Goal: Task Accomplishment & Management: Complete application form

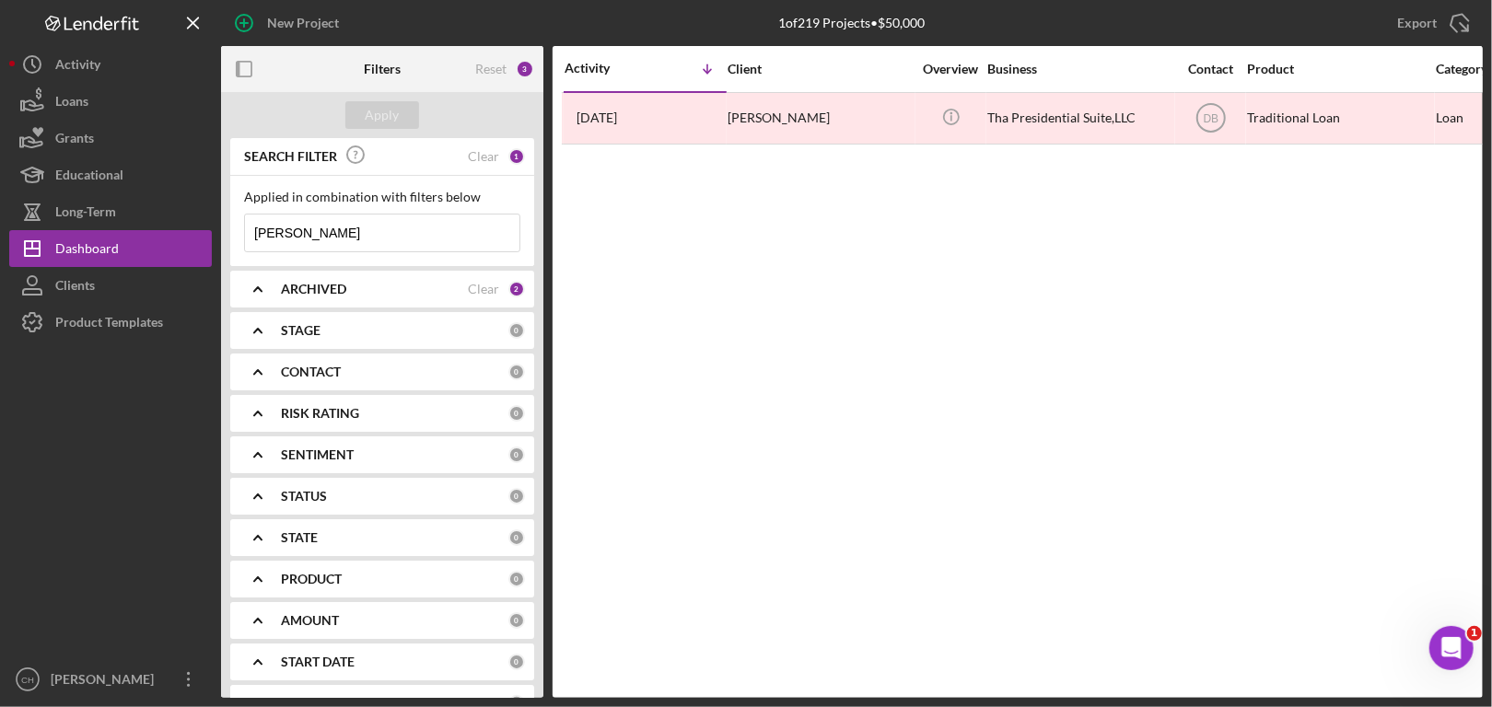
click at [316, 228] on input "[PERSON_NAME]" at bounding box center [382, 233] width 274 height 37
click at [475, 155] on div "Clear" at bounding box center [483, 156] width 31 height 15
click at [299, 231] on input at bounding box center [382, 233] width 274 height 37
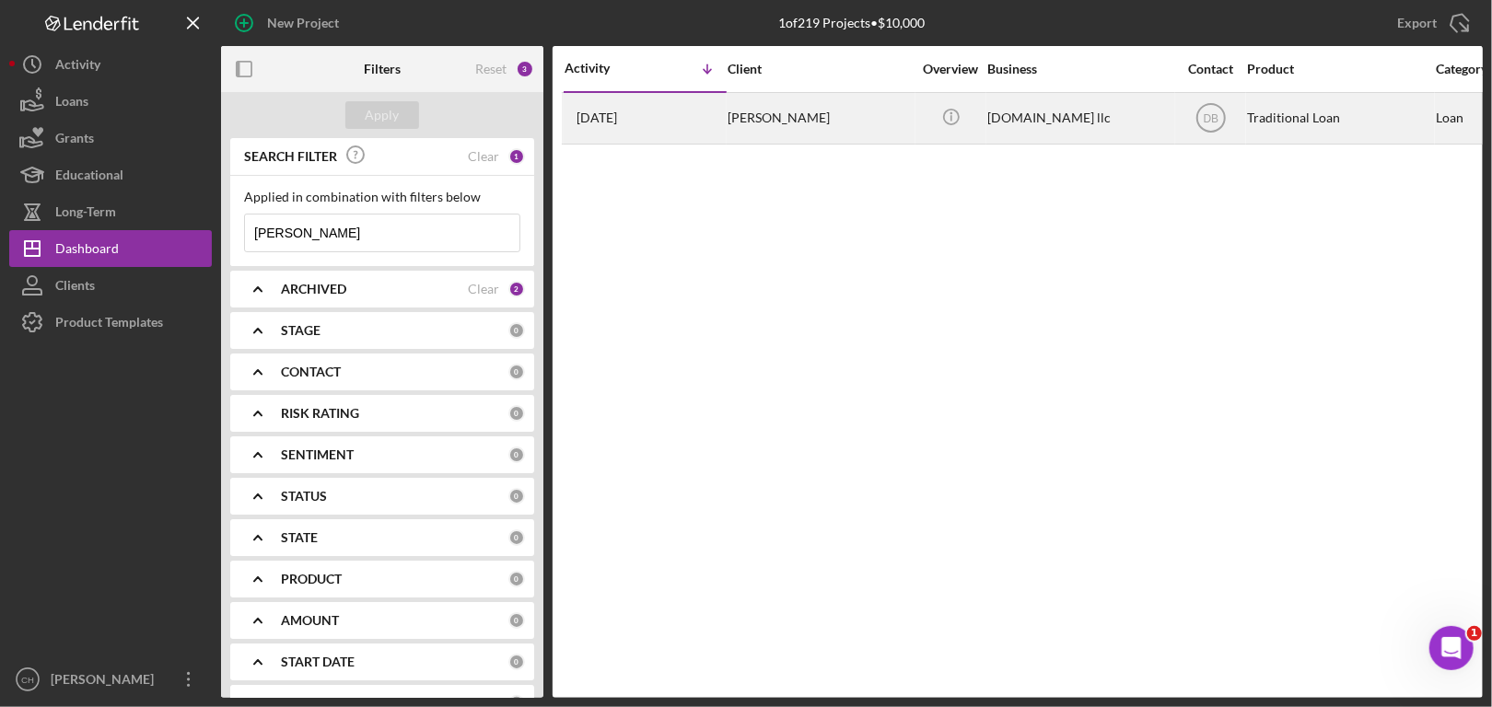
type input "[PERSON_NAME]"
click at [821, 118] on div "[PERSON_NAME]" at bounding box center [820, 118] width 184 height 49
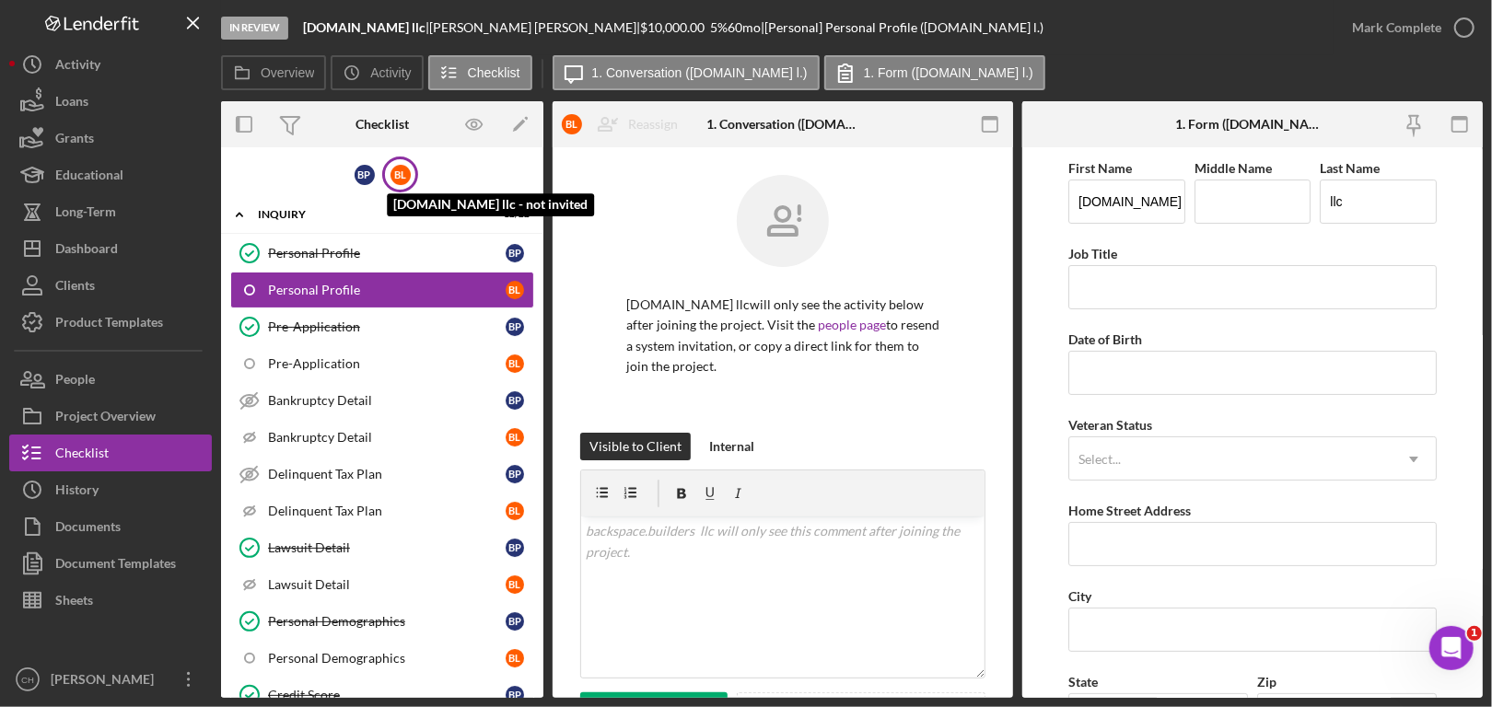
click at [391, 165] on div "[PERSON_NAME]" at bounding box center [401, 175] width 20 height 20
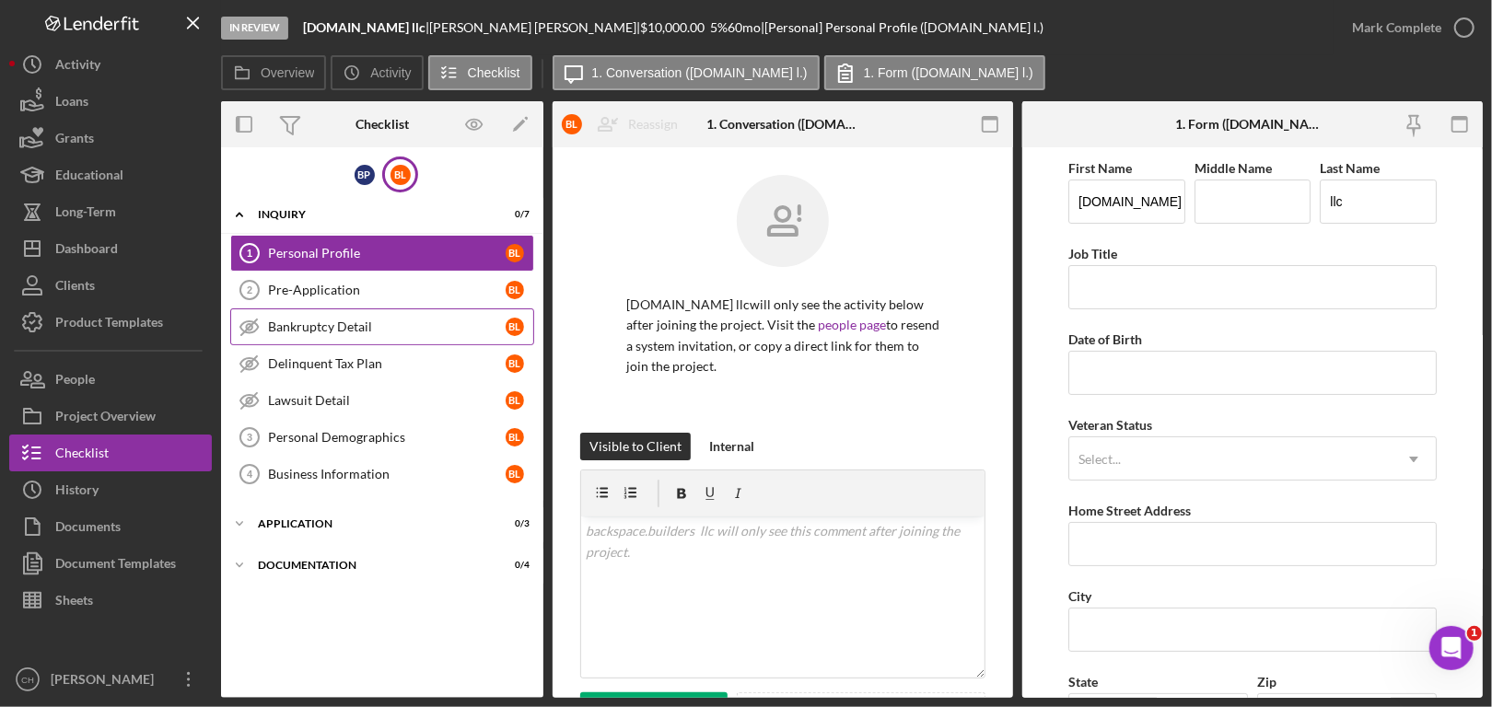
click at [367, 323] on div "Bankruptcy Detail" at bounding box center [387, 327] width 238 height 15
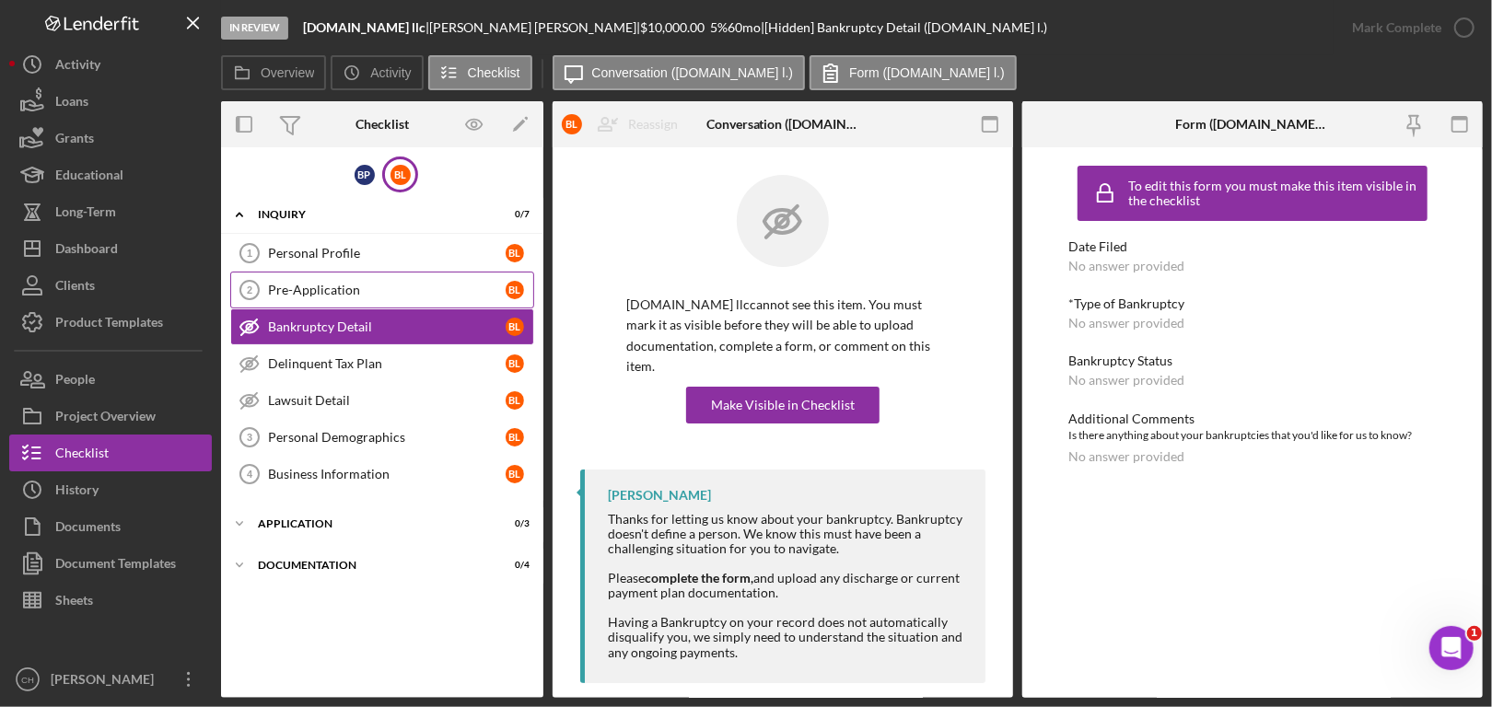
click at [373, 278] on link "Pre-Application 2 Pre-Application [PERSON_NAME]" at bounding box center [382, 290] width 304 height 37
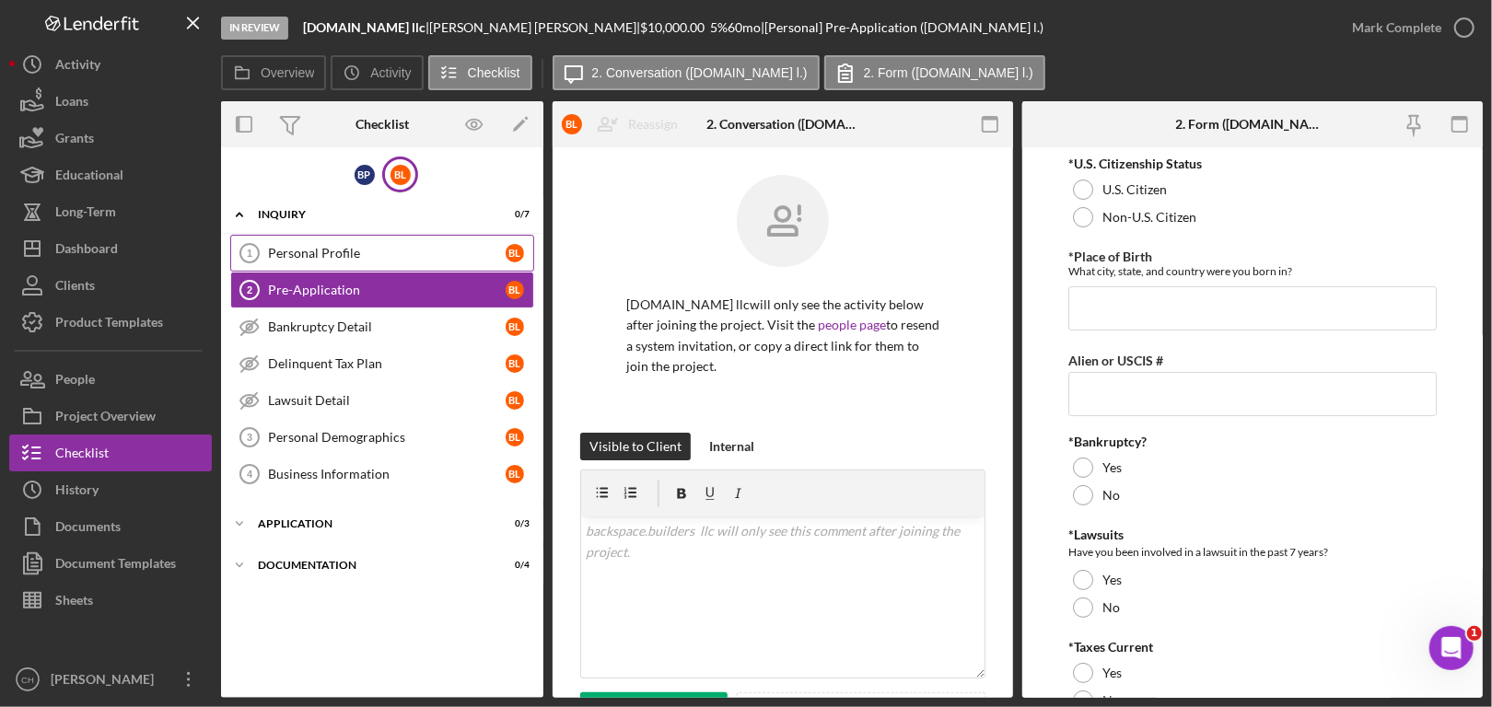
click at [372, 247] on div "Personal Profile" at bounding box center [387, 253] width 238 height 15
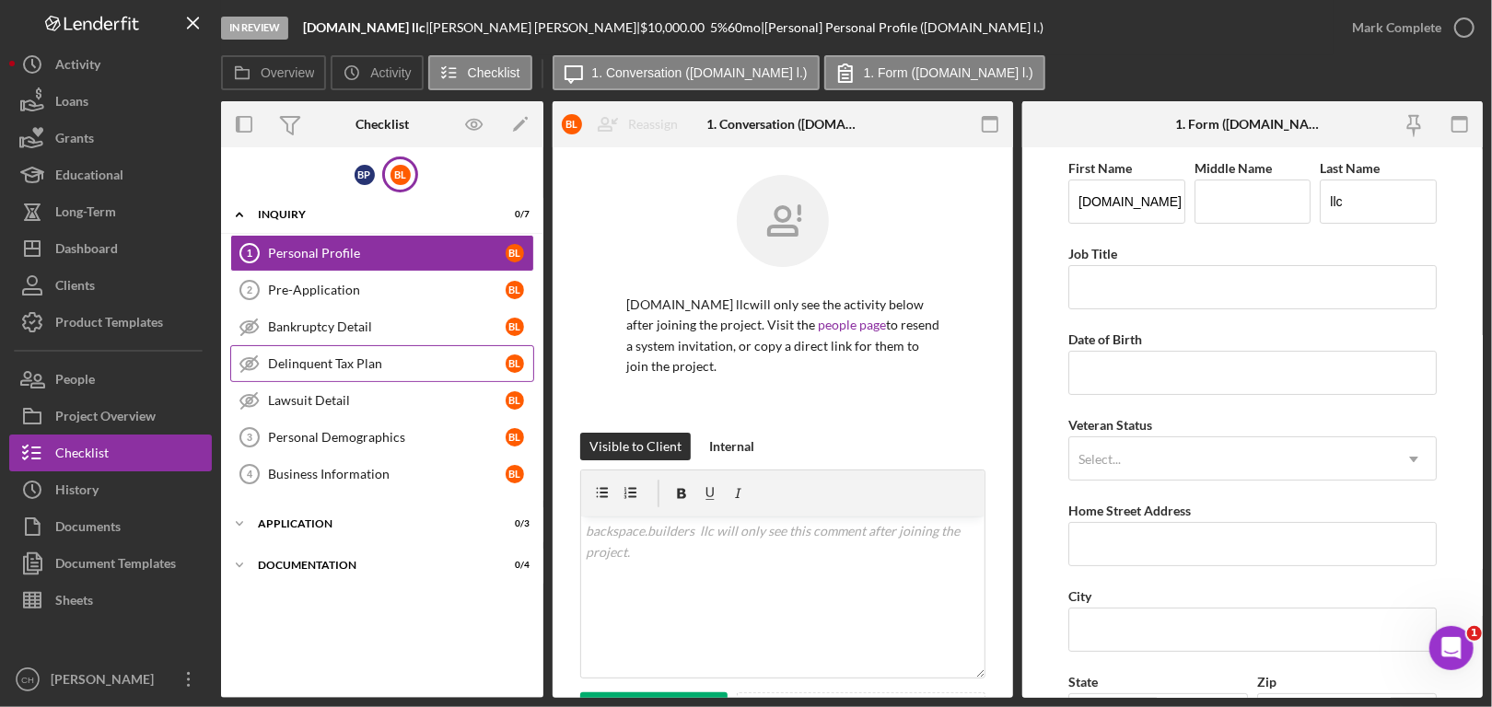
click at [366, 360] on div "Delinquent Tax Plan" at bounding box center [387, 363] width 238 height 15
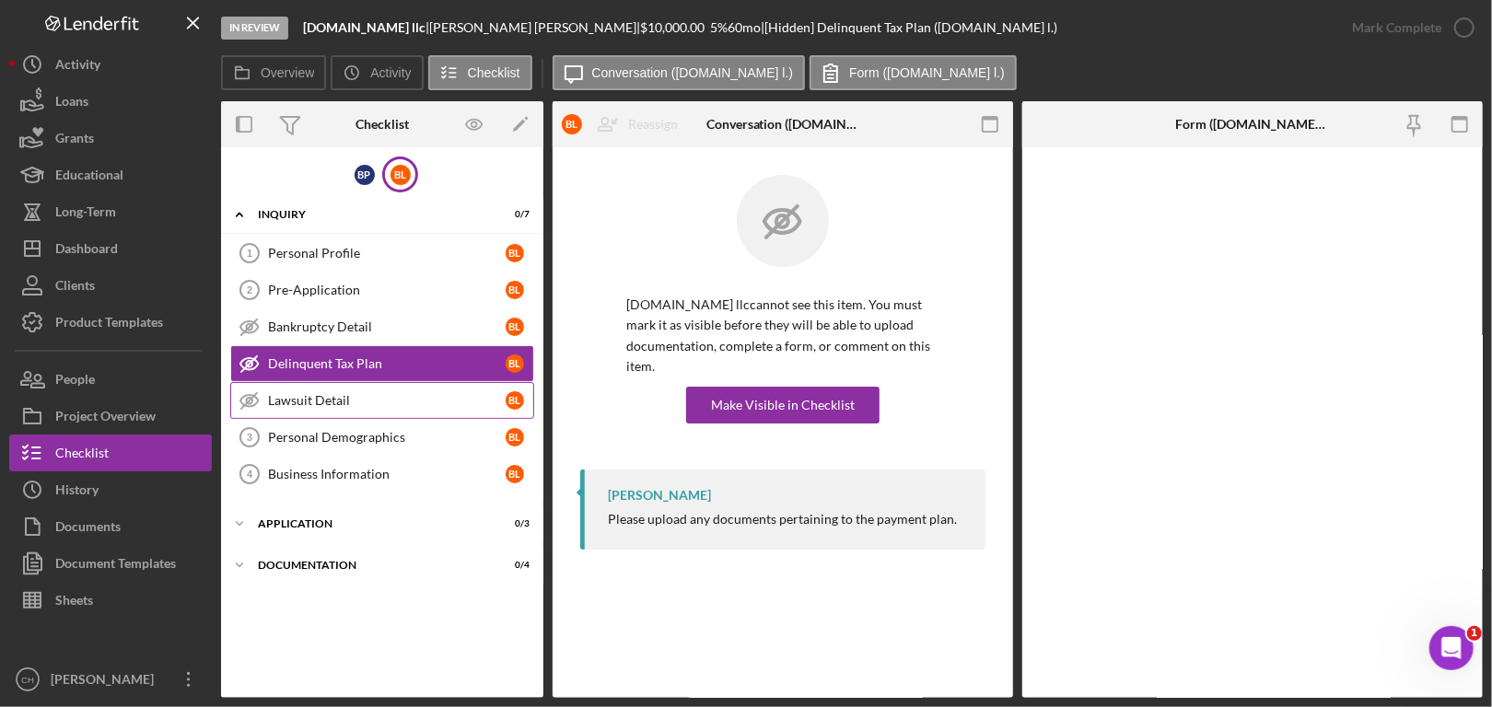
click at [356, 394] on div "Lawsuit Detail" at bounding box center [387, 400] width 238 height 15
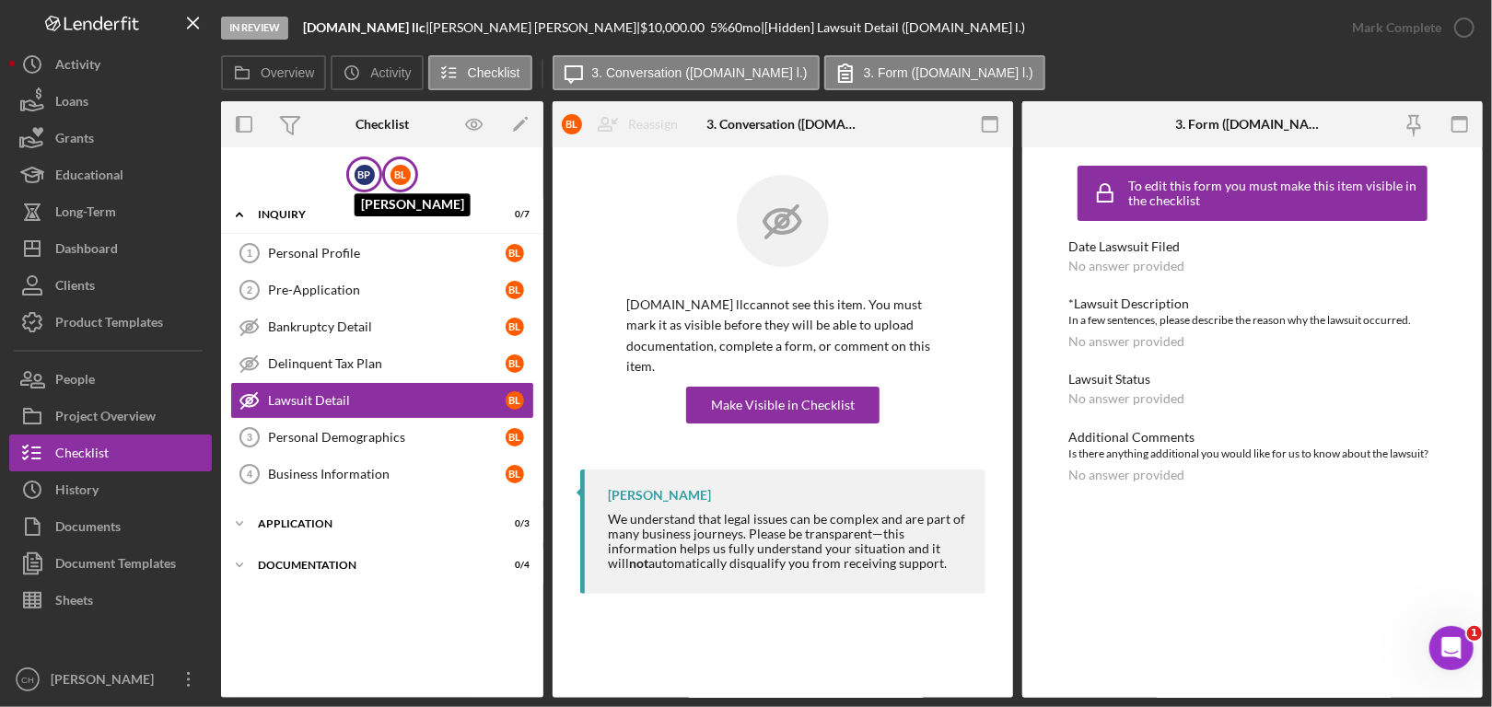
click at [363, 174] on div "B P" at bounding box center [365, 175] width 20 height 20
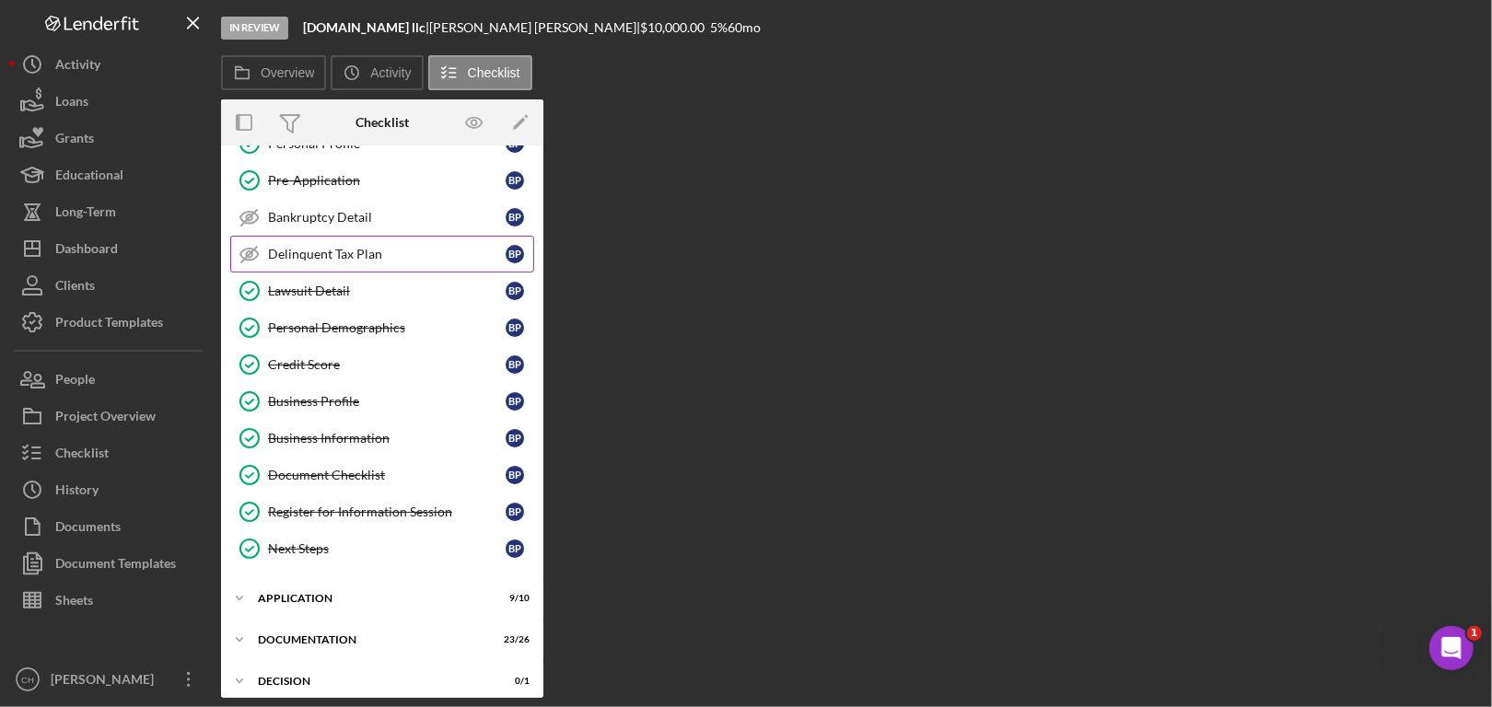
scroll to position [239, 0]
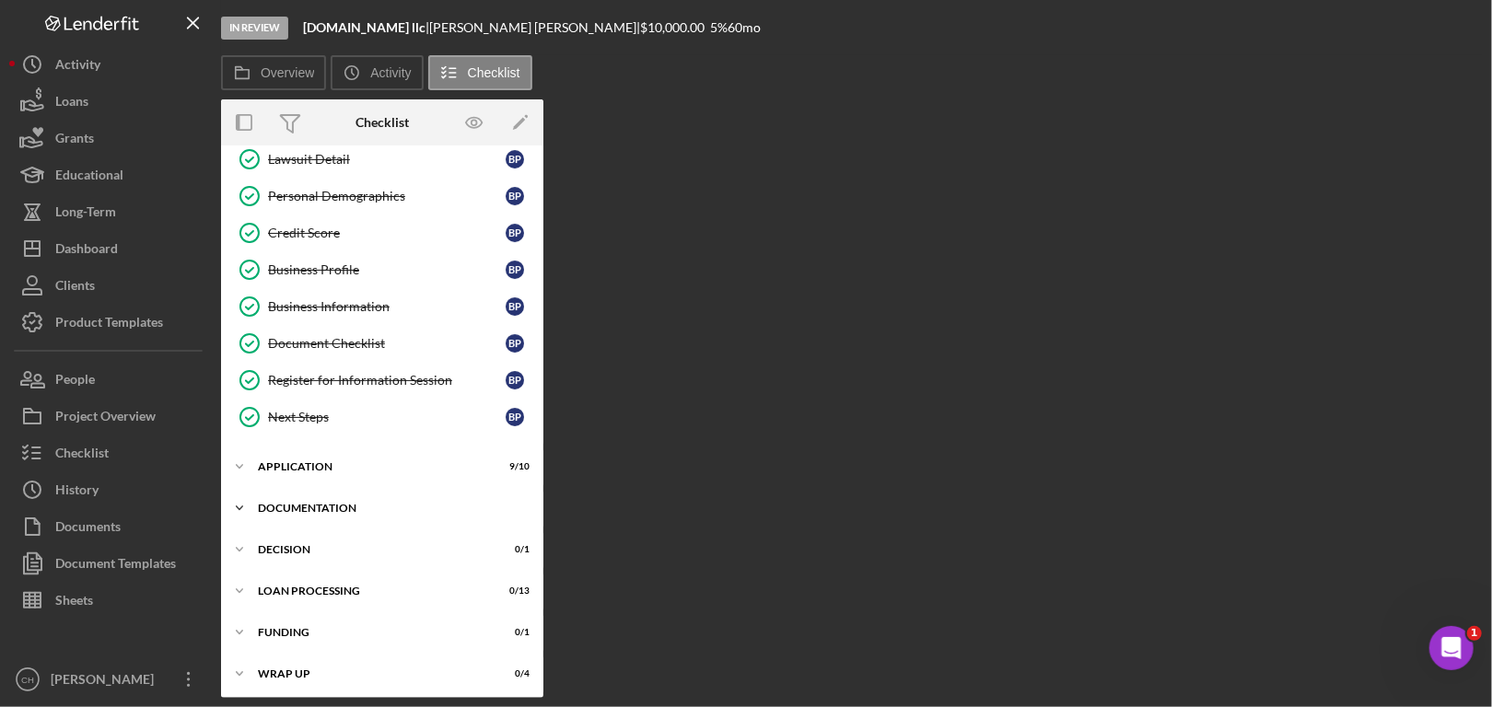
click at [318, 508] on div "Documentation" at bounding box center [389, 508] width 263 height 11
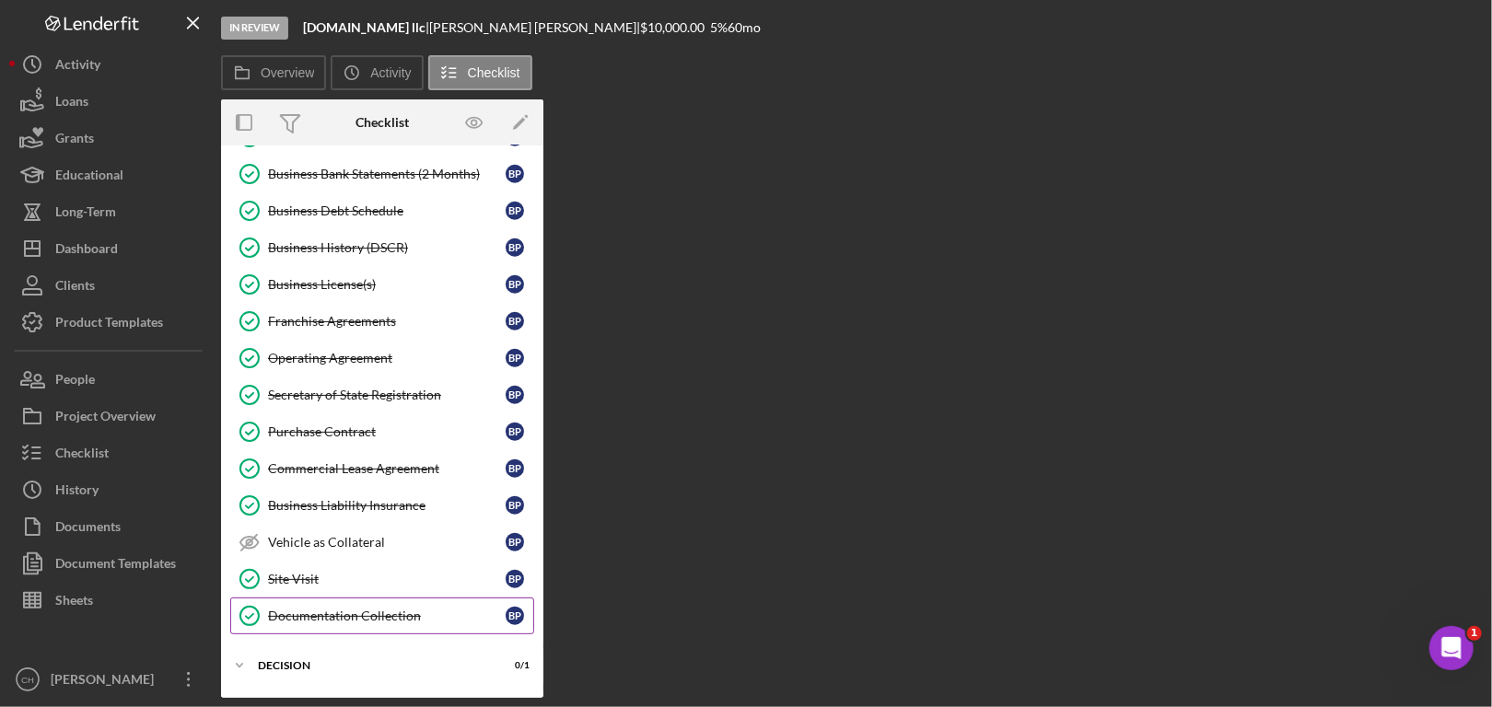
scroll to position [1199, 0]
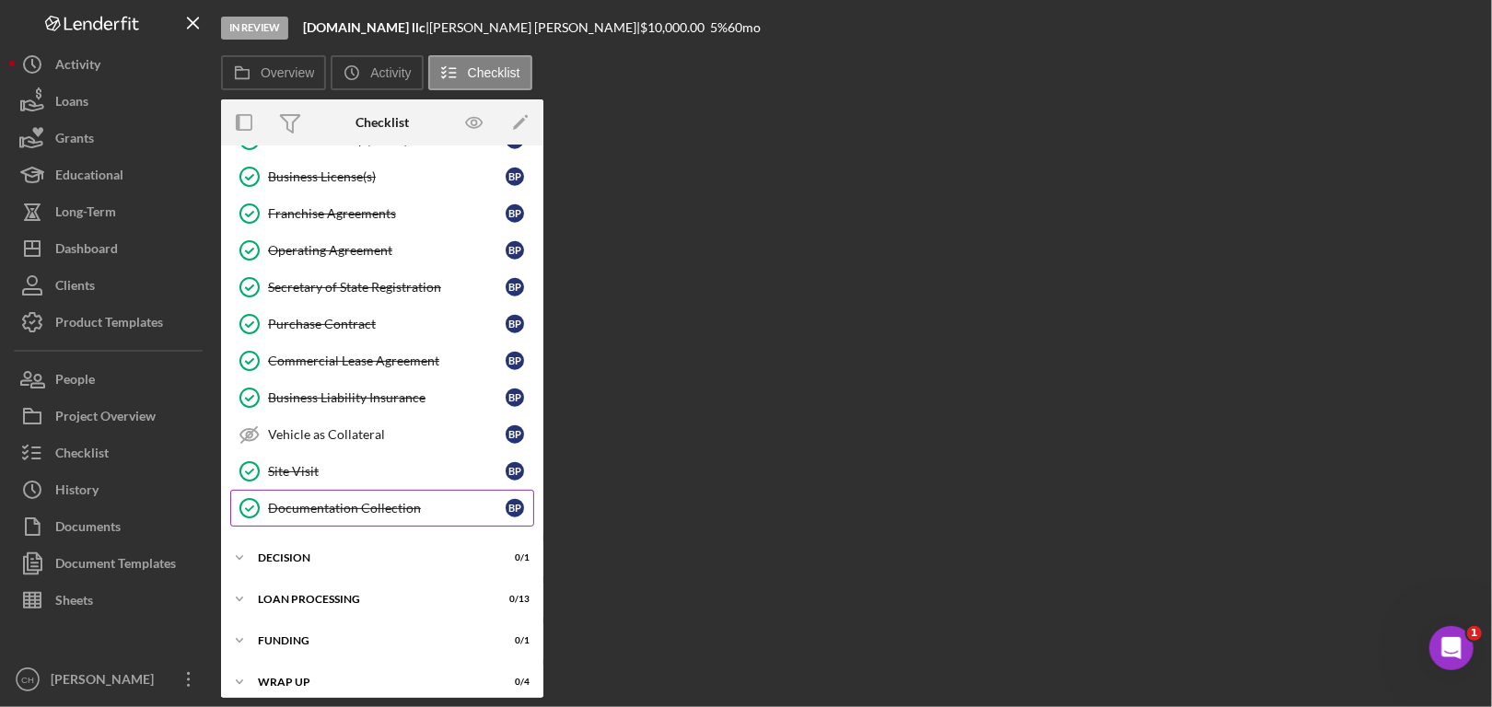
click at [318, 490] on link "Documentation Collection Documentation Collection B P" at bounding box center [382, 508] width 304 height 37
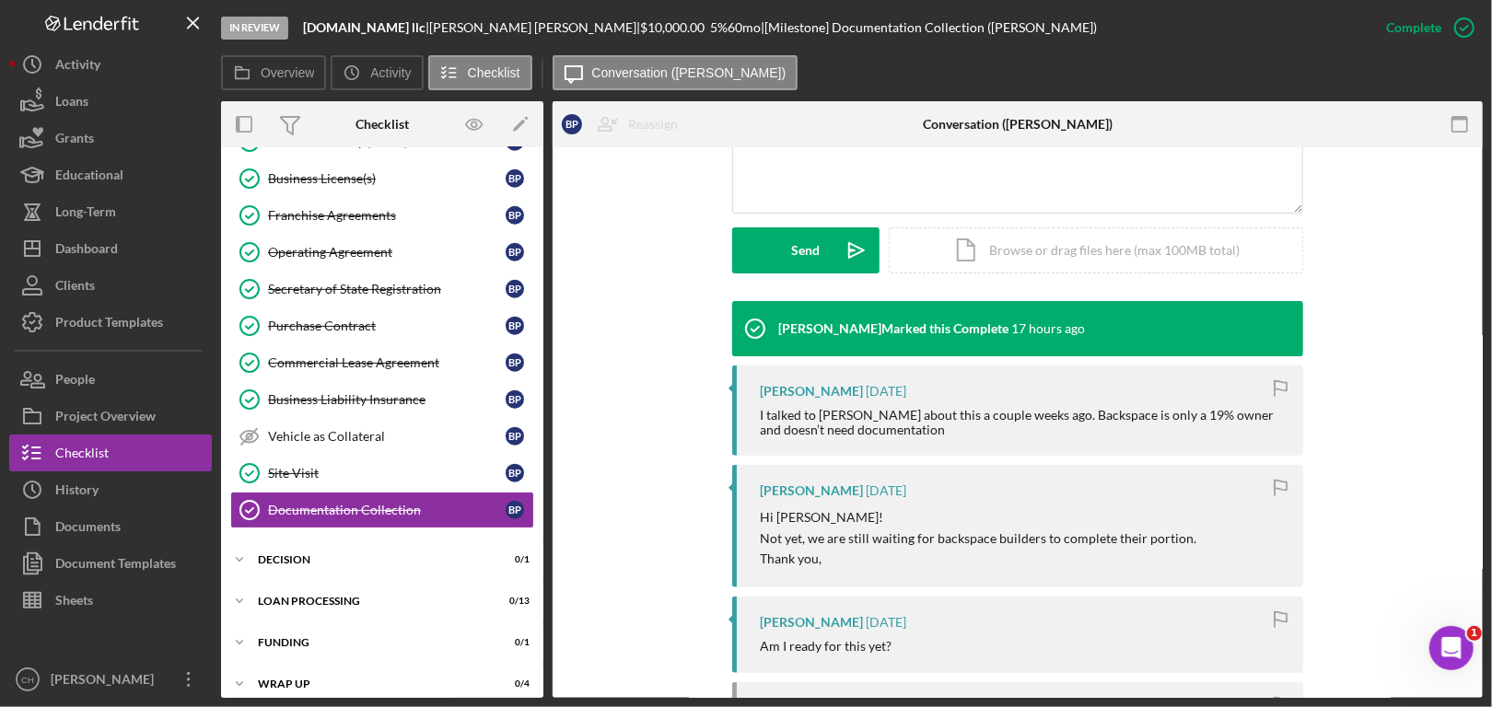
scroll to position [645, 0]
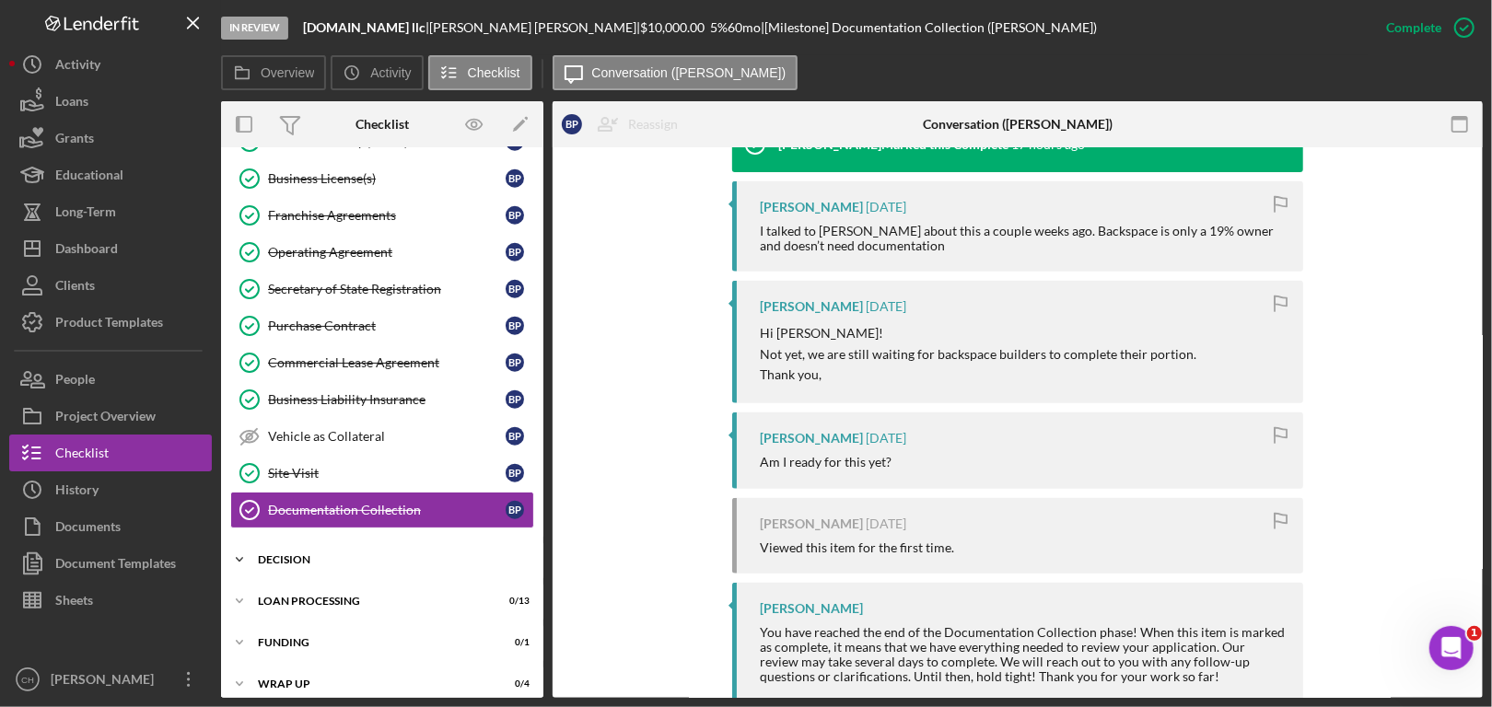
click at [385, 542] on div "Icon/Expander Decision 0 / 1" at bounding box center [382, 560] width 322 height 37
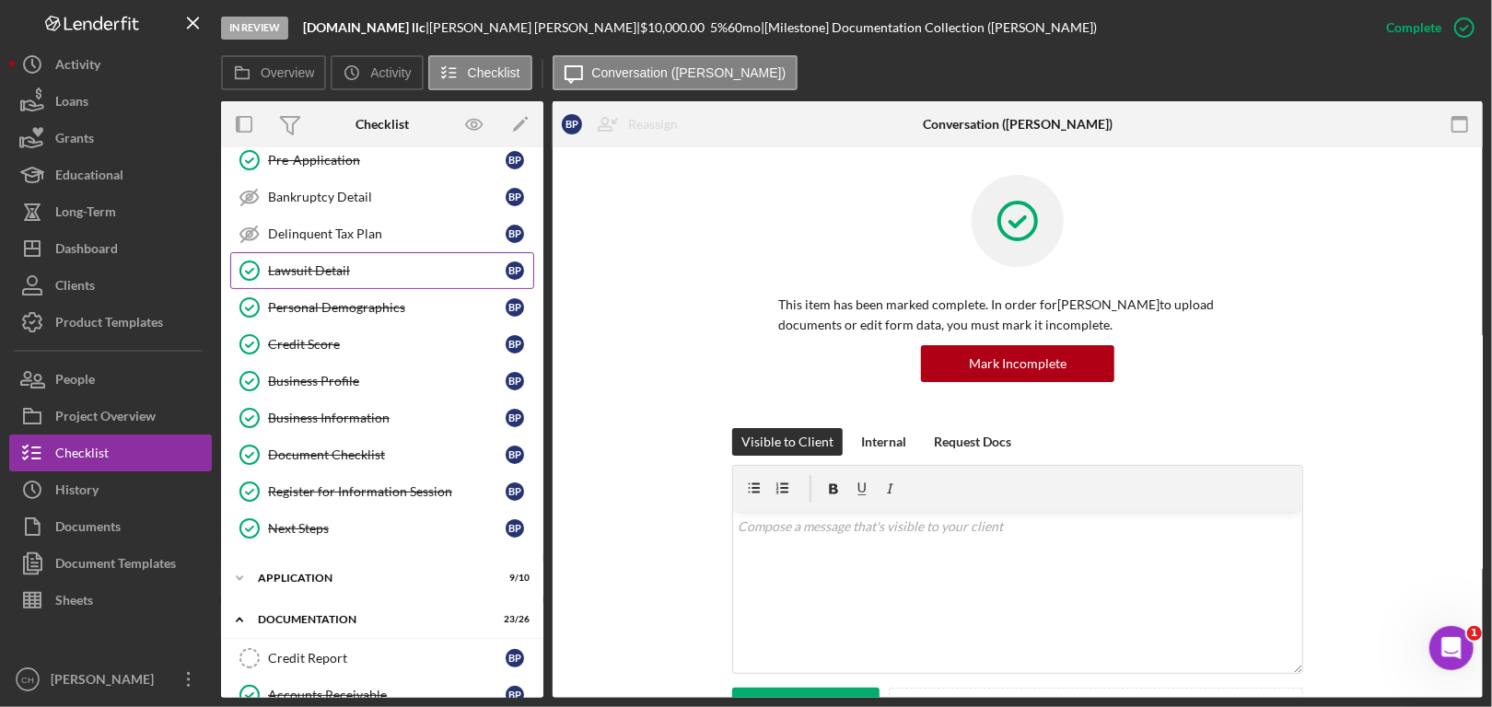
scroll to position [0, 0]
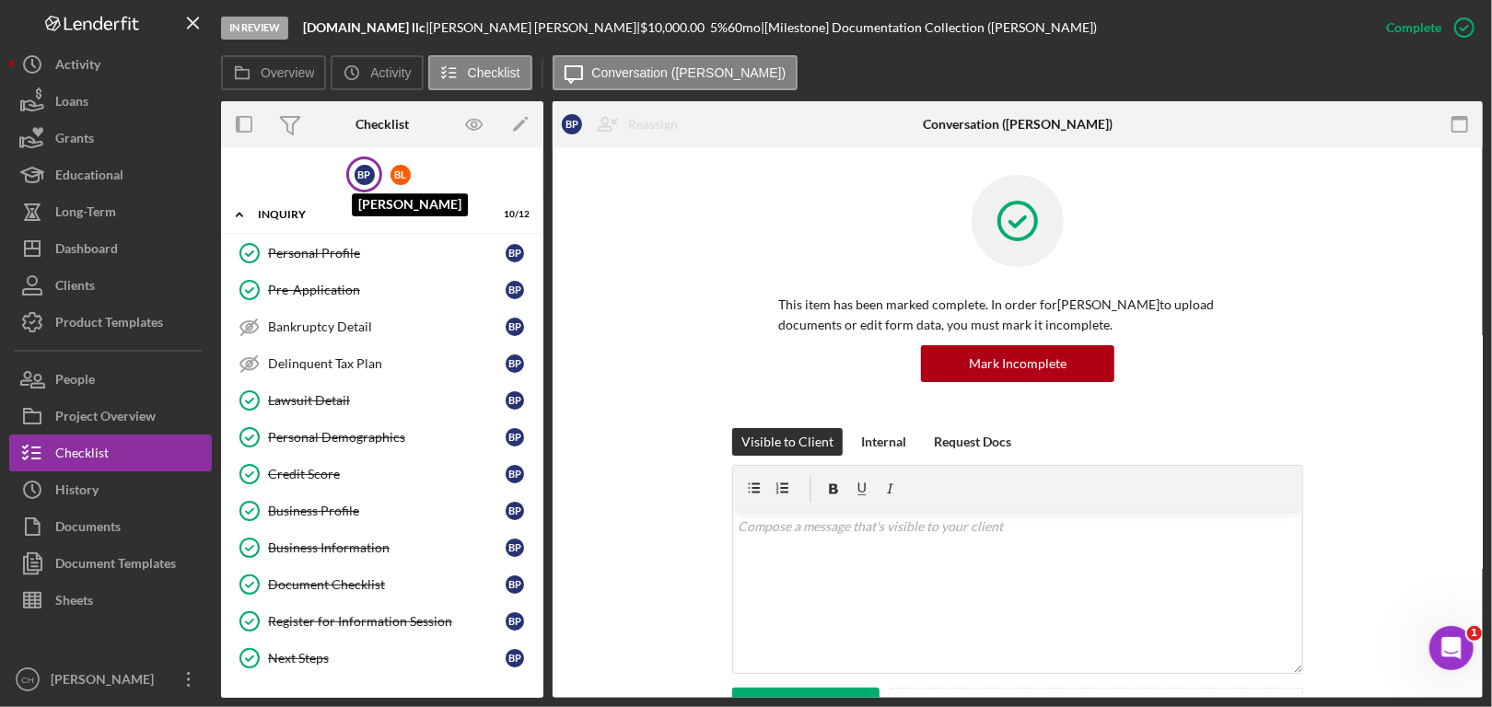
click at [367, 168] on div "B P" at bounding box center [365, 175] width 20 height 20
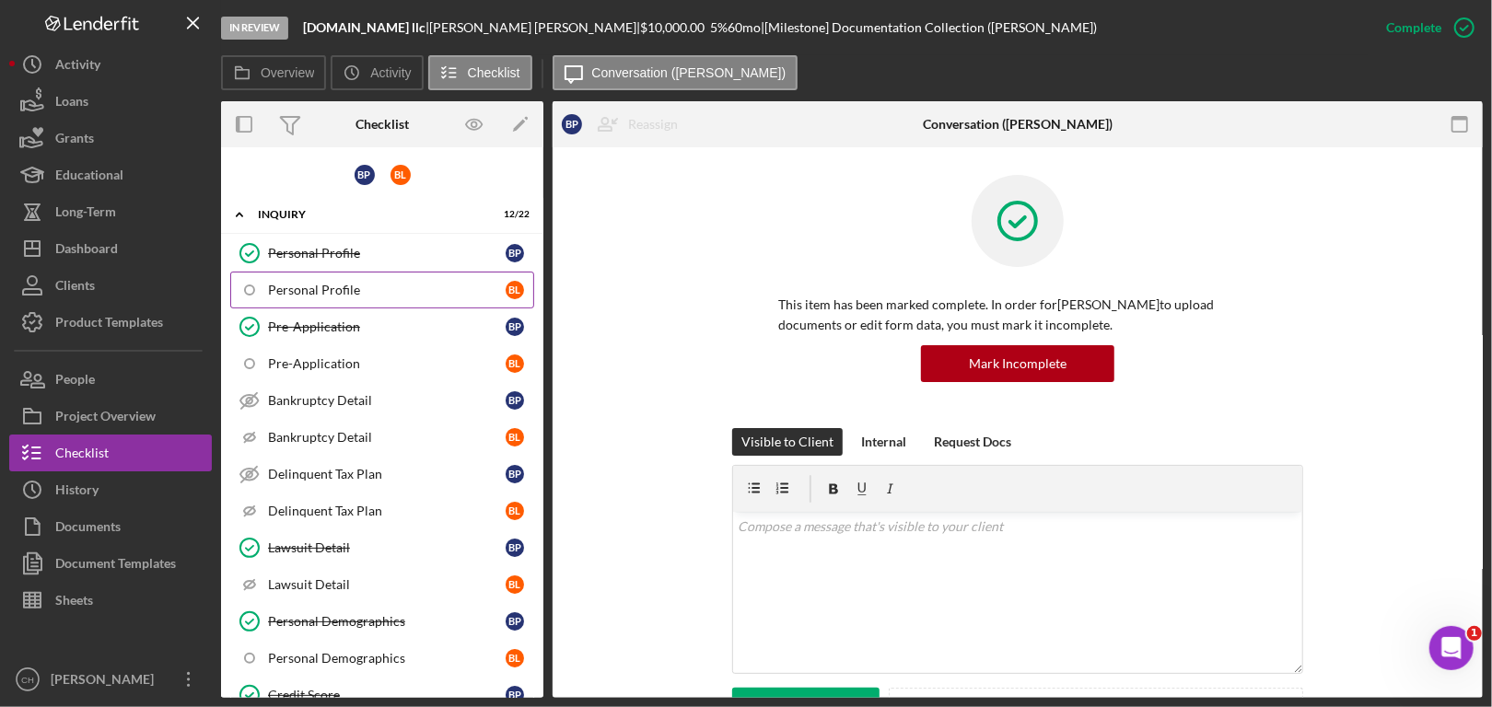
click at [321, 283] on div "Personal Profile" at bounding box center [387, 290] width 238 height 15
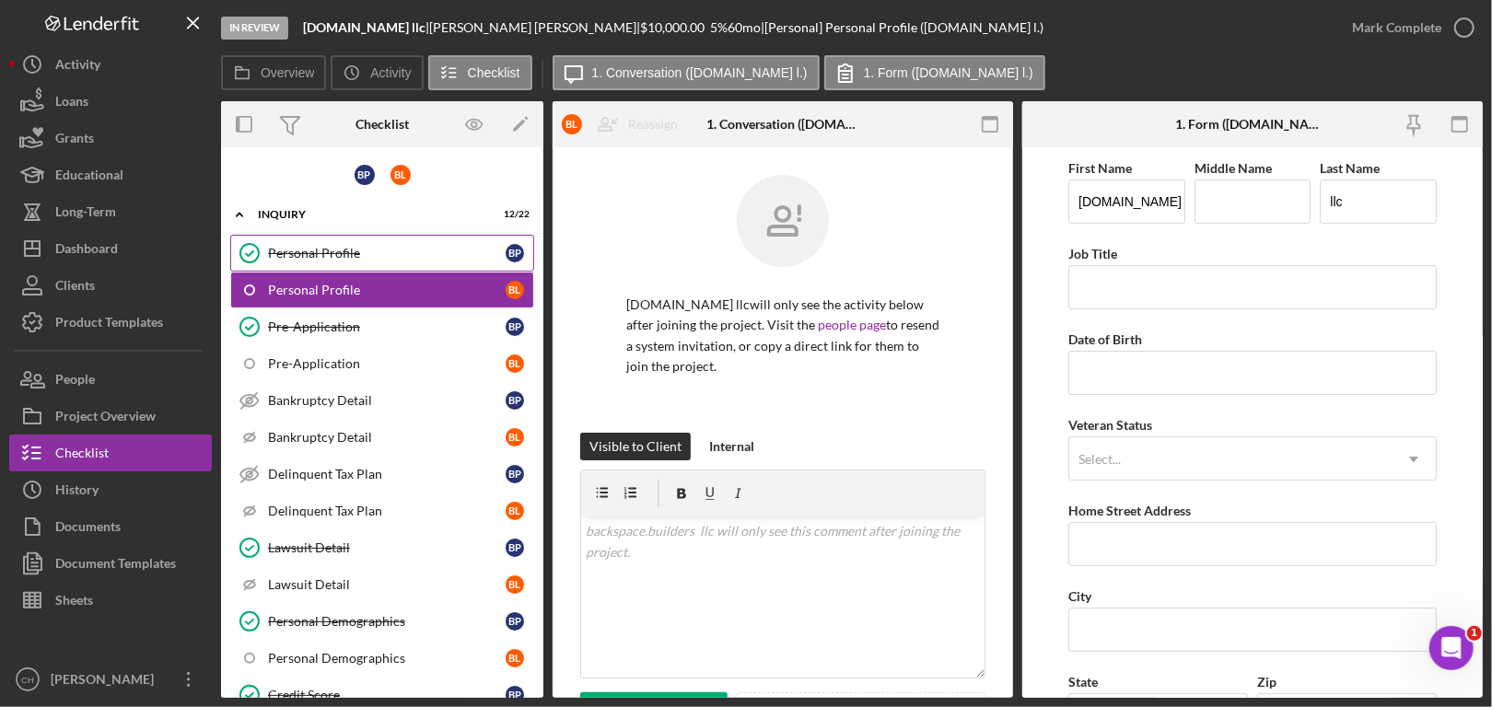
click at [324, 237] on link "Personal Profile Personal Profile B P" at bounding box center [382, 253] width 304 height 37
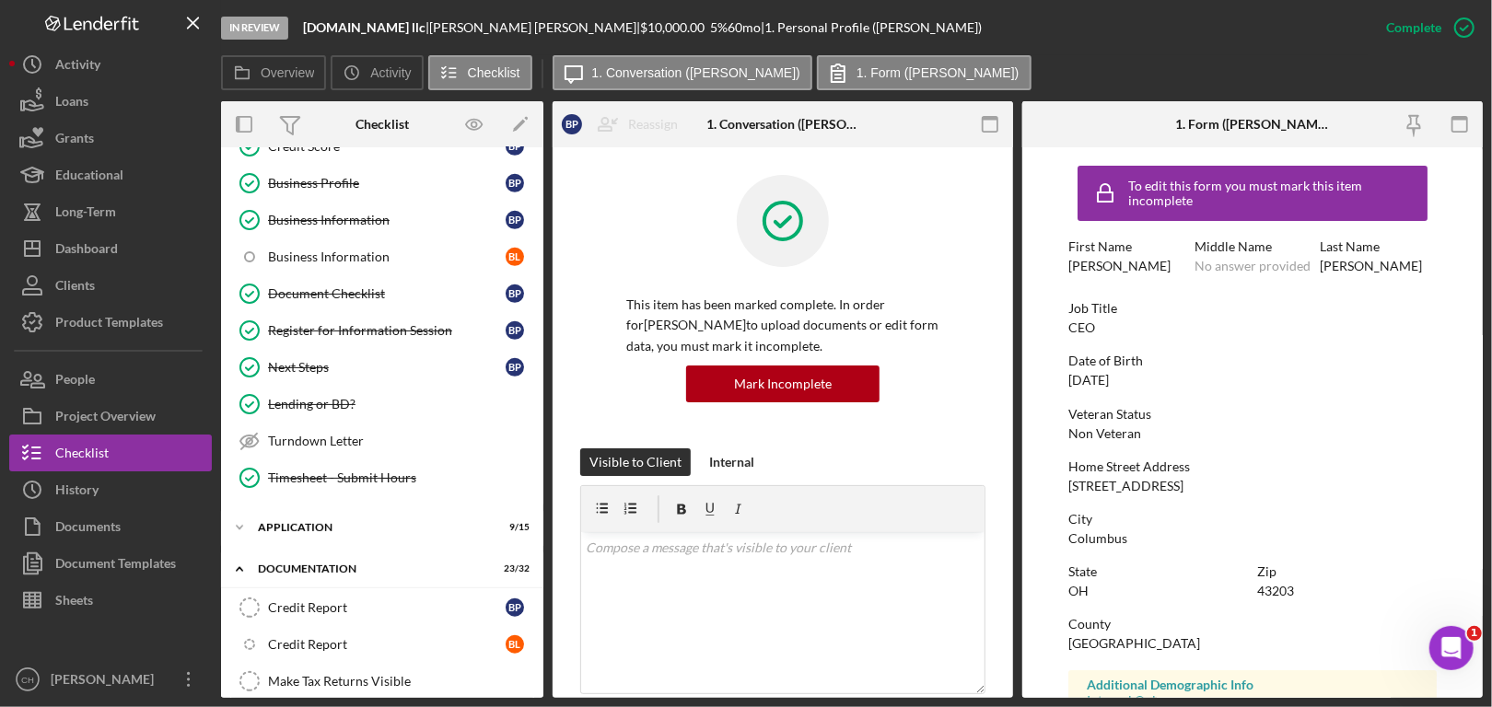
scroll to position [553, 0]
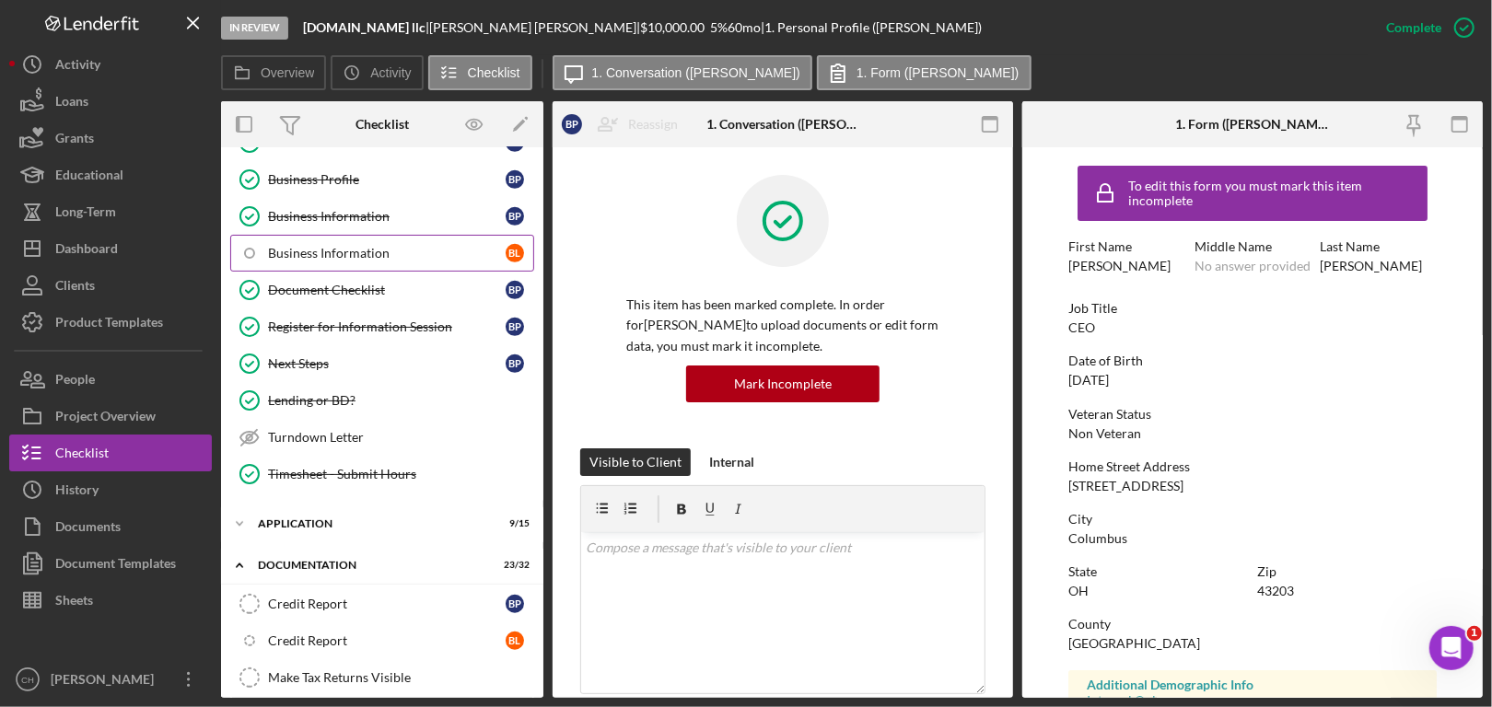
click at [359, 252] on div "Business Information" at bounding box center [387, 253] width 238 height 15
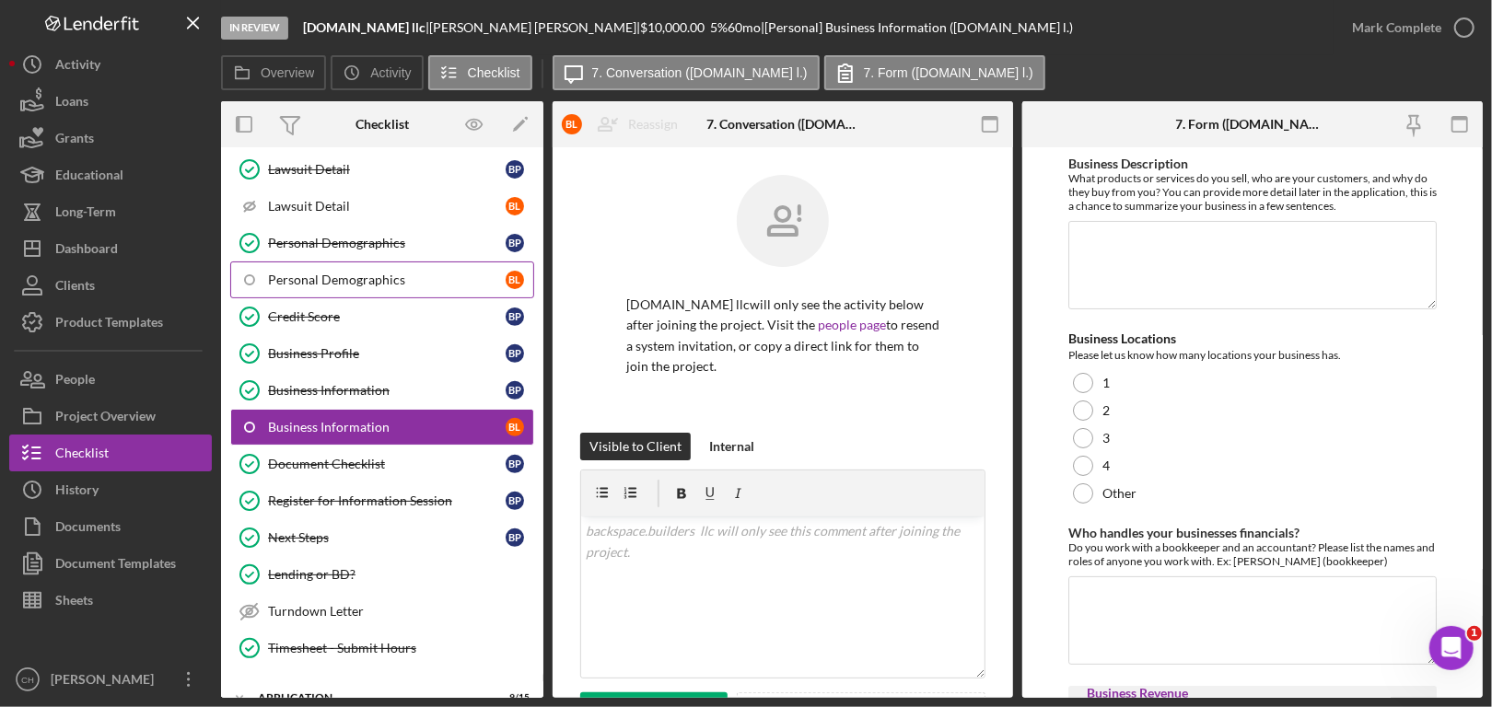
scroll to position [368, 0]
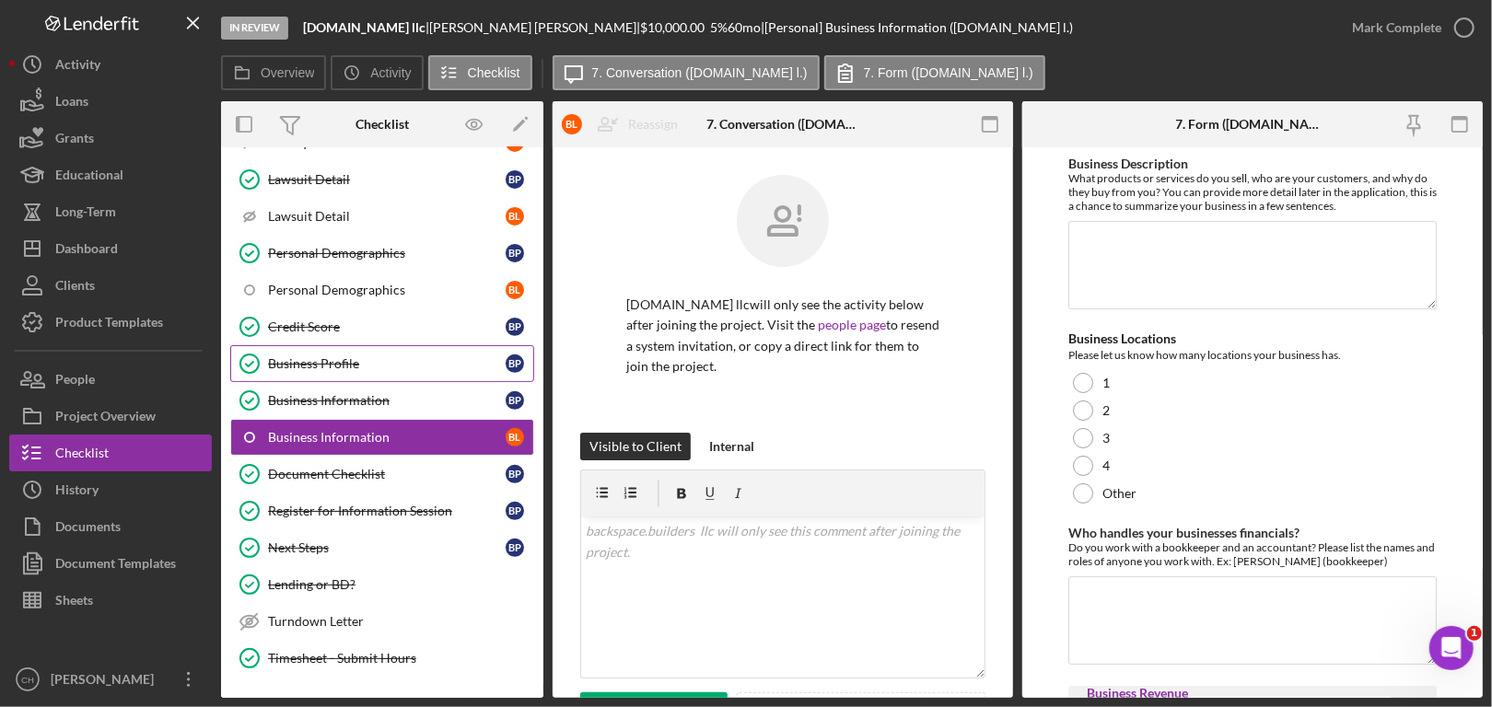
click at [390, 363] on div "Business Profile" at bounding box center [387, 363] width 238 height 15
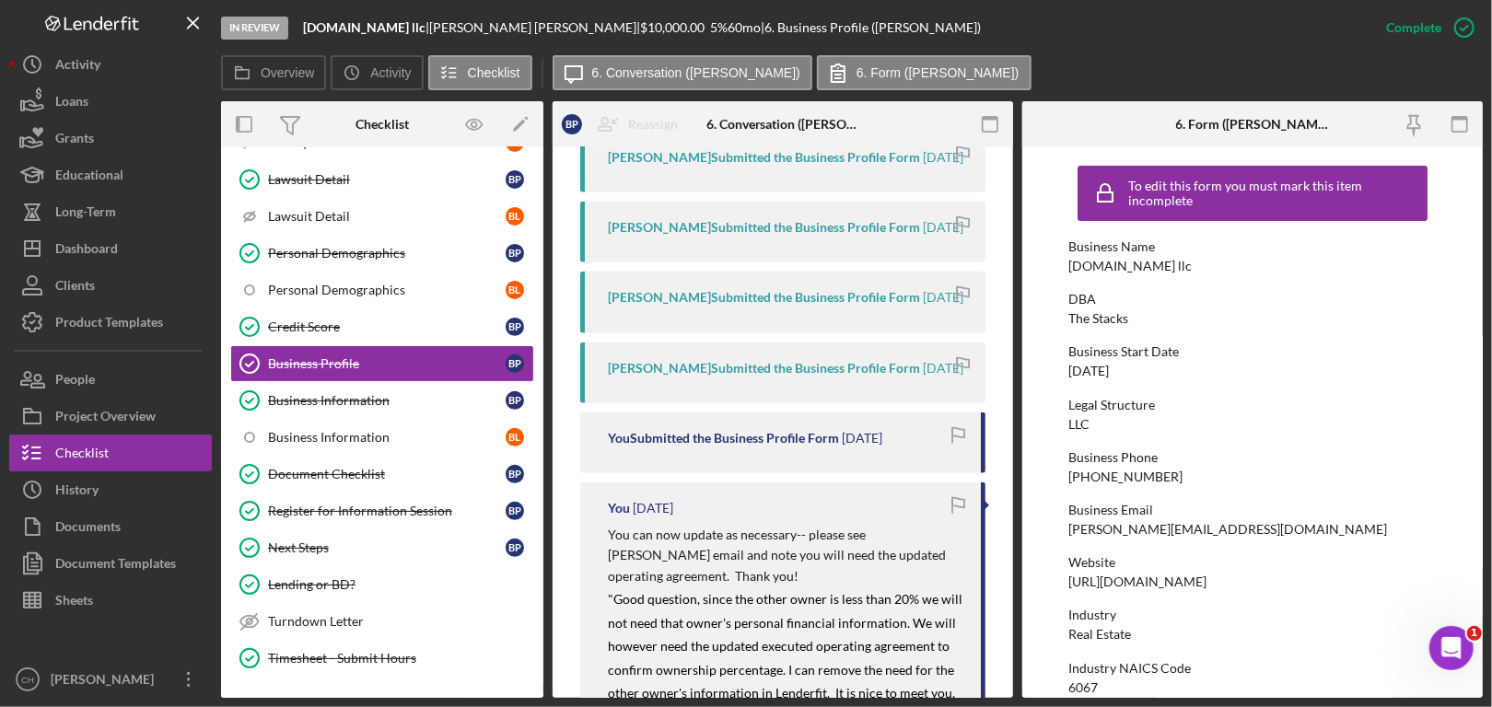
scroll to position [829, 0]
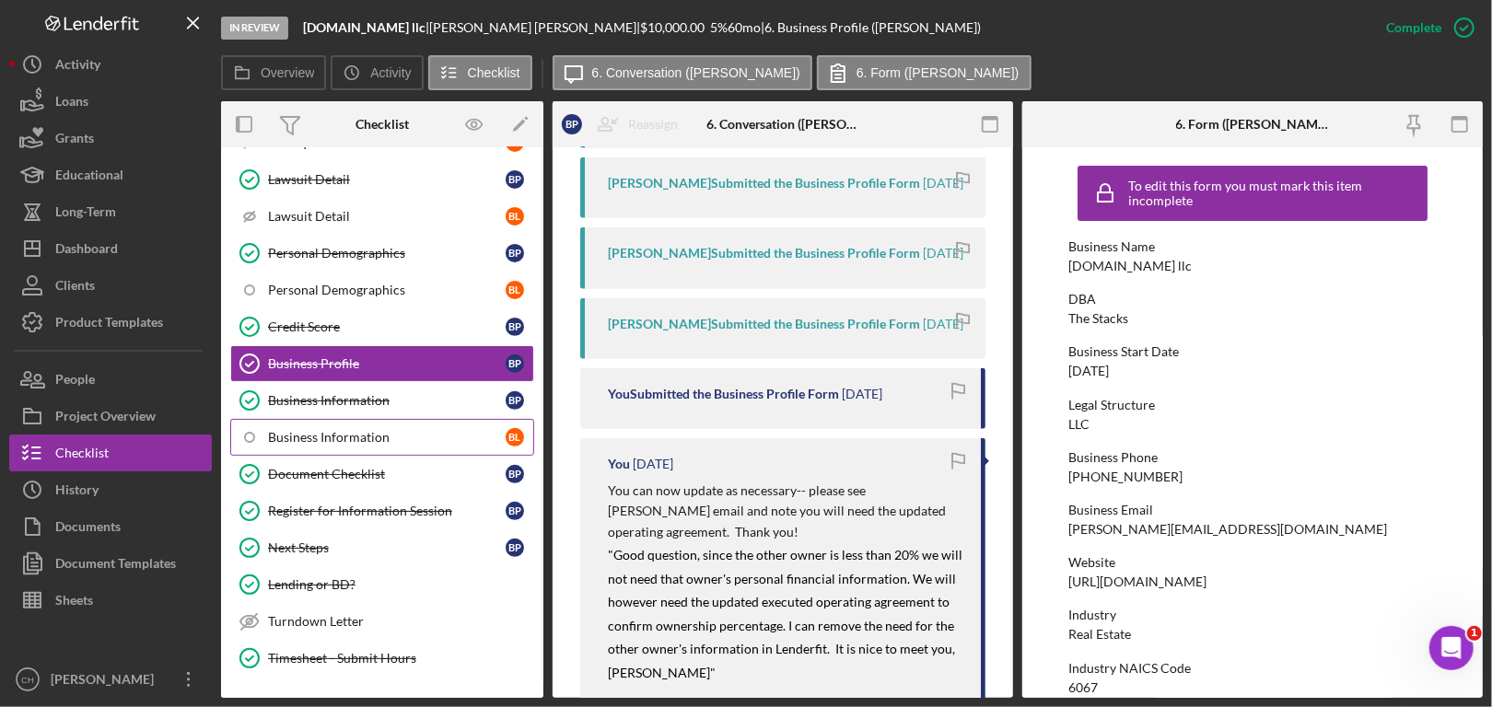
click at [409, 430] on div "Business Information" at bounding box center [387, 437] width 238 height 15
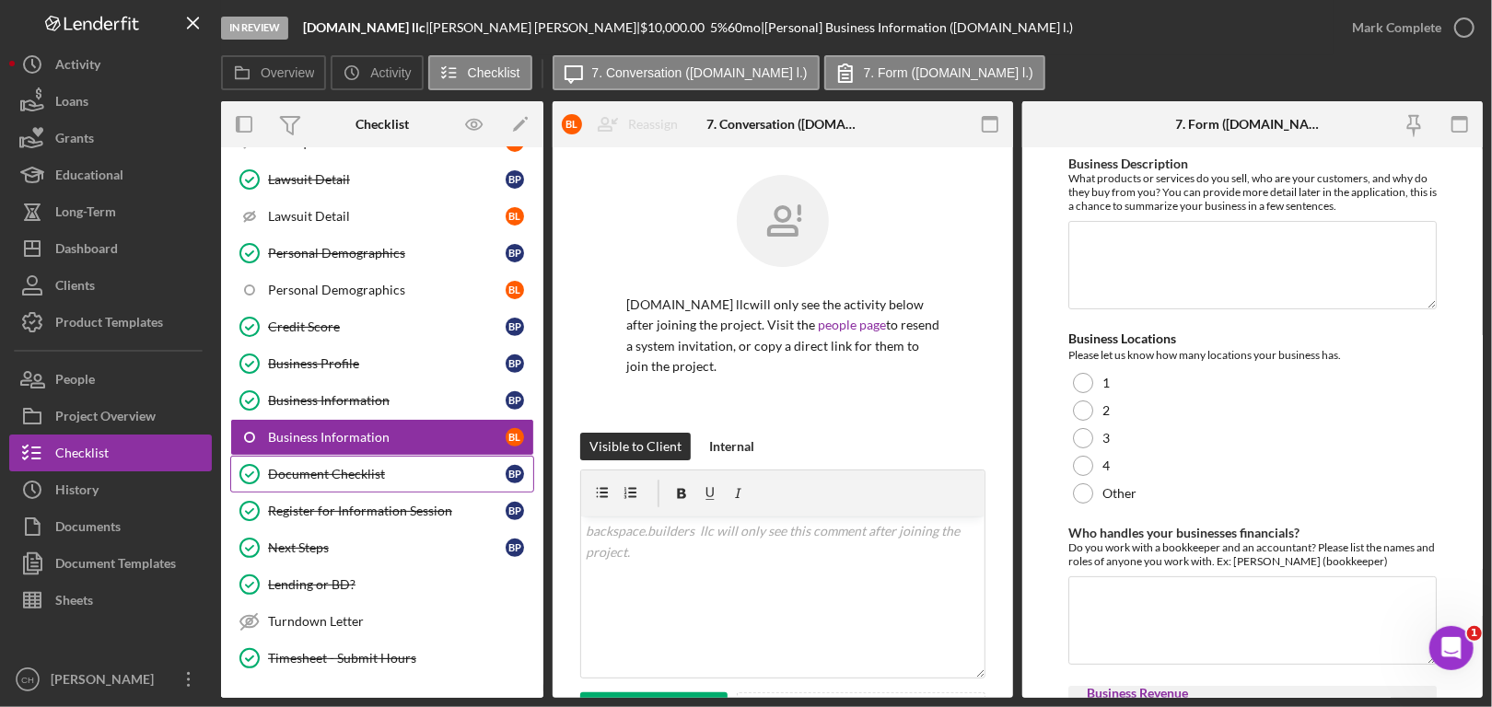
click at [391, 467] on div "Document Checklist" at bounding box center [387, 474] width 238 height 15
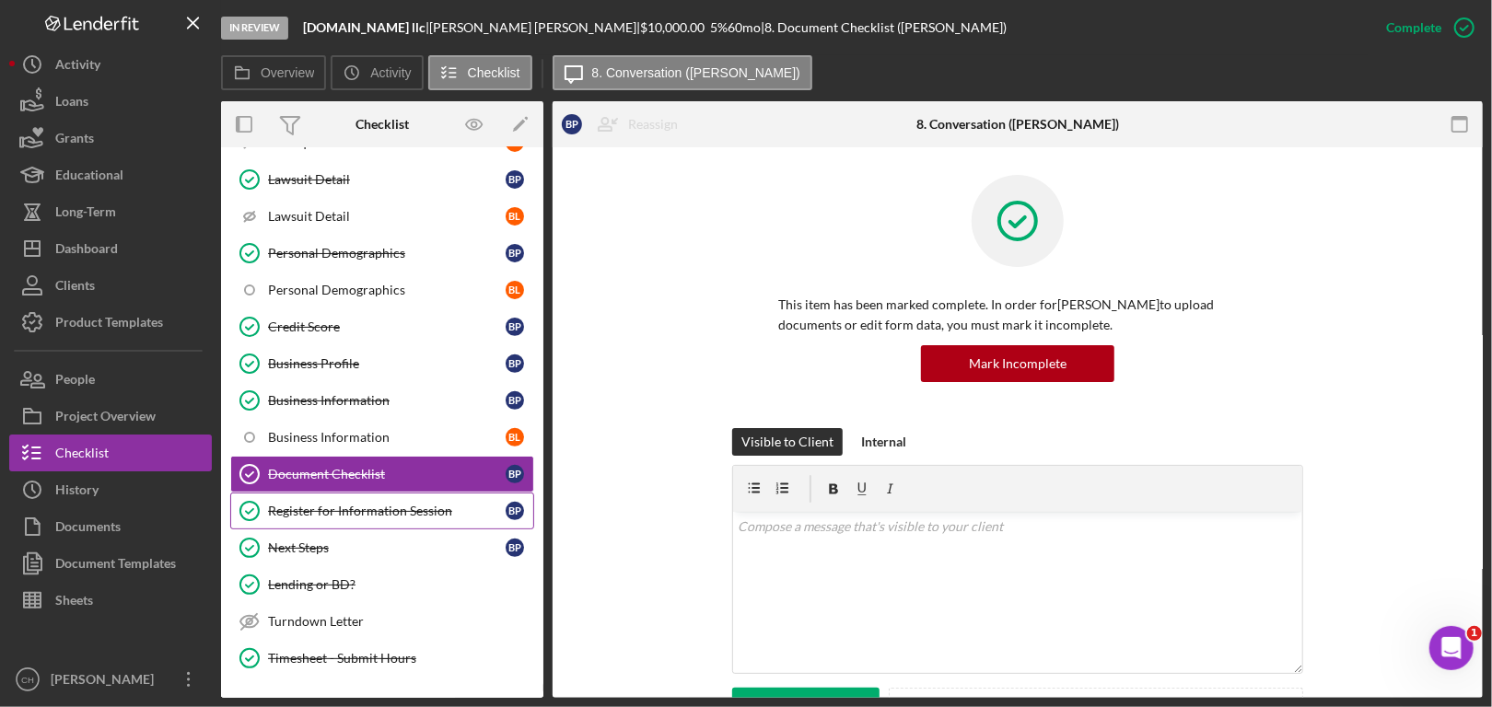
click at [390, 505] on div "Register for Information Session" at bounding box center [387, 511] width 238 height 15
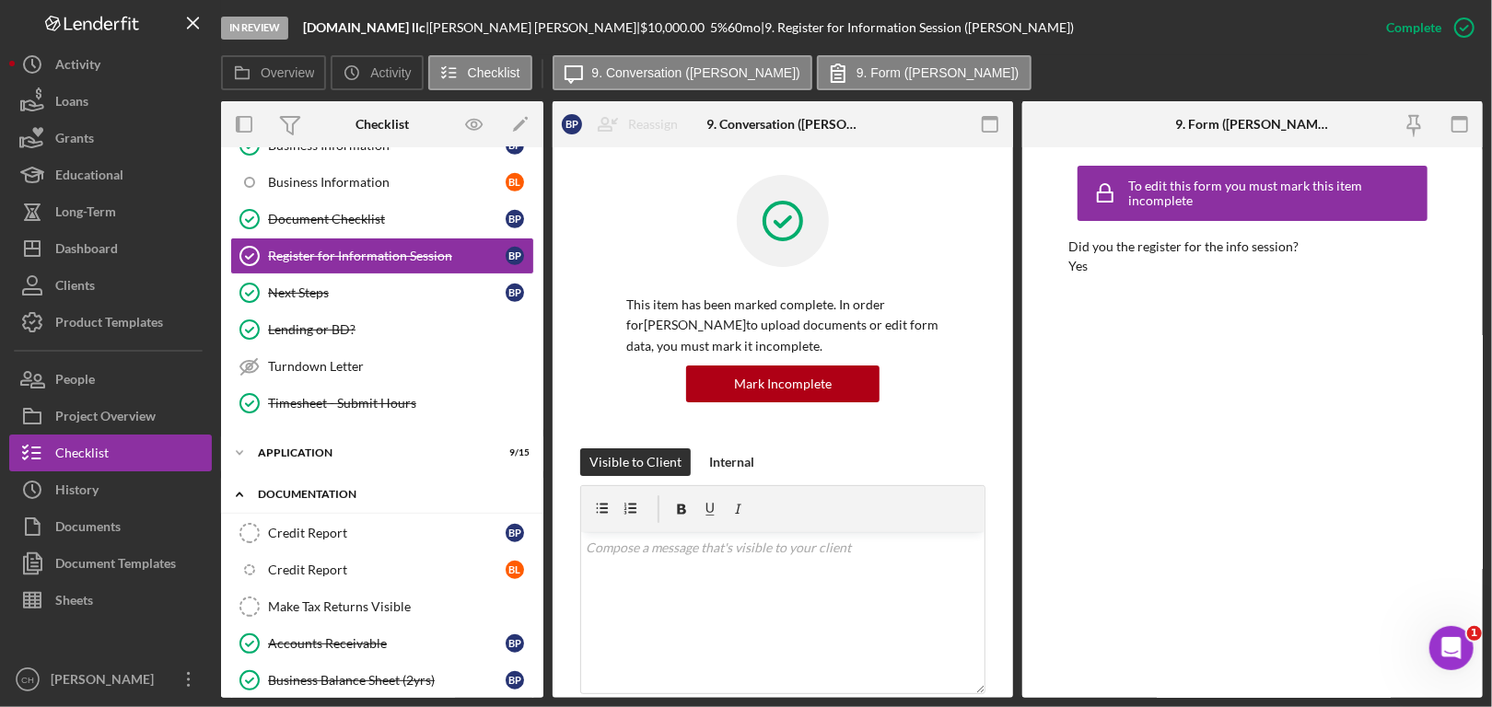
scroll to position [829, 0]
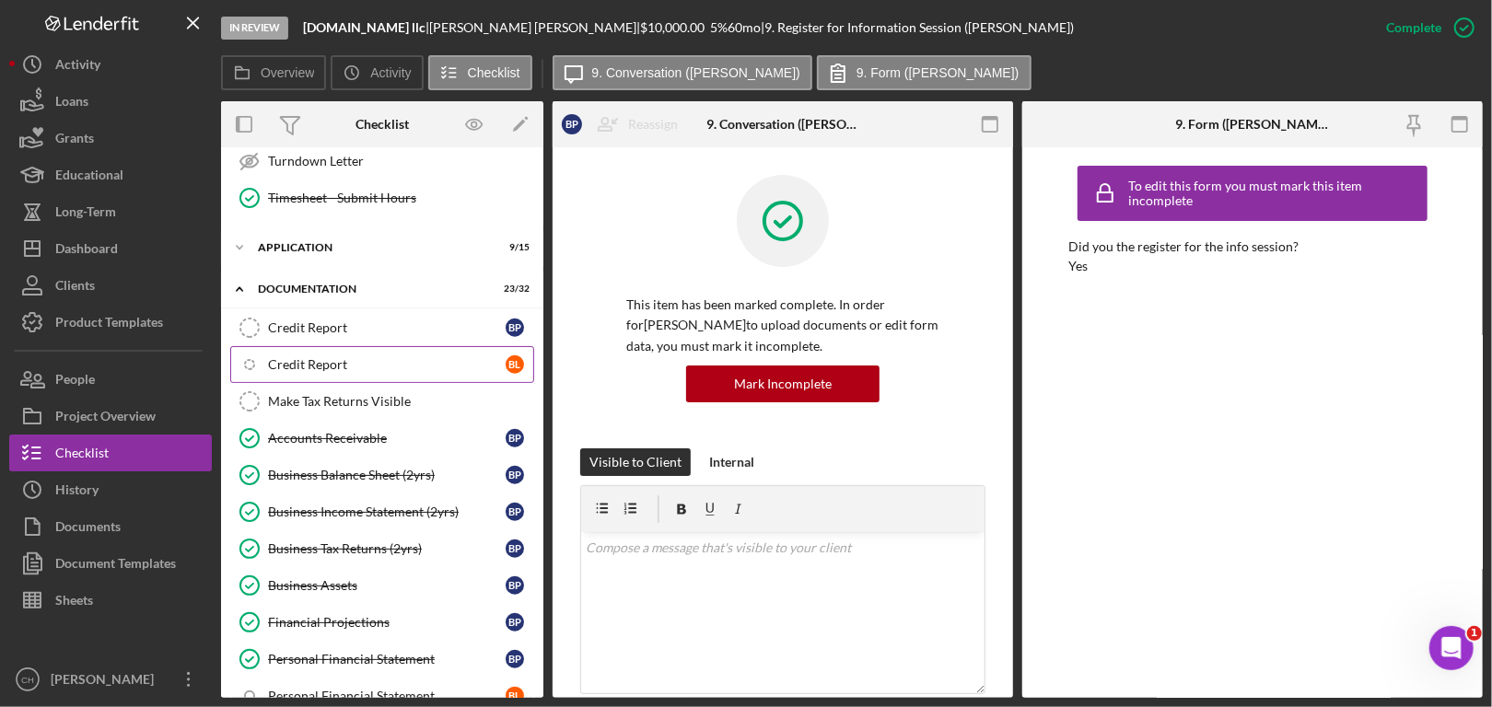
click at [395, 346] on link "Icon/Checklist Item Sub Internal Credit Report [PERSON_NAME]" at bounding box center [382, 364] width 304 height 37
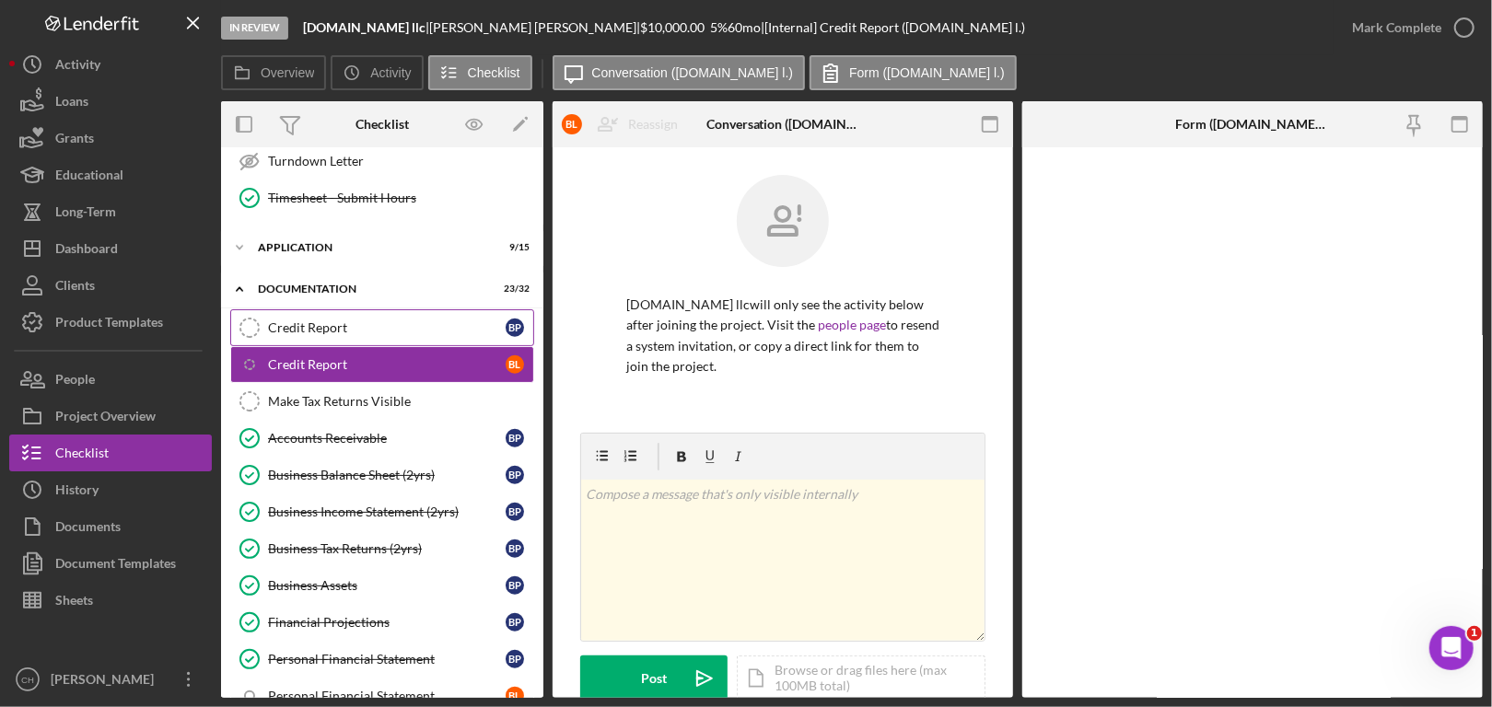
click at [395, 321] on div "Credit Report" at bounding box center [387, 328] width 238 height 15
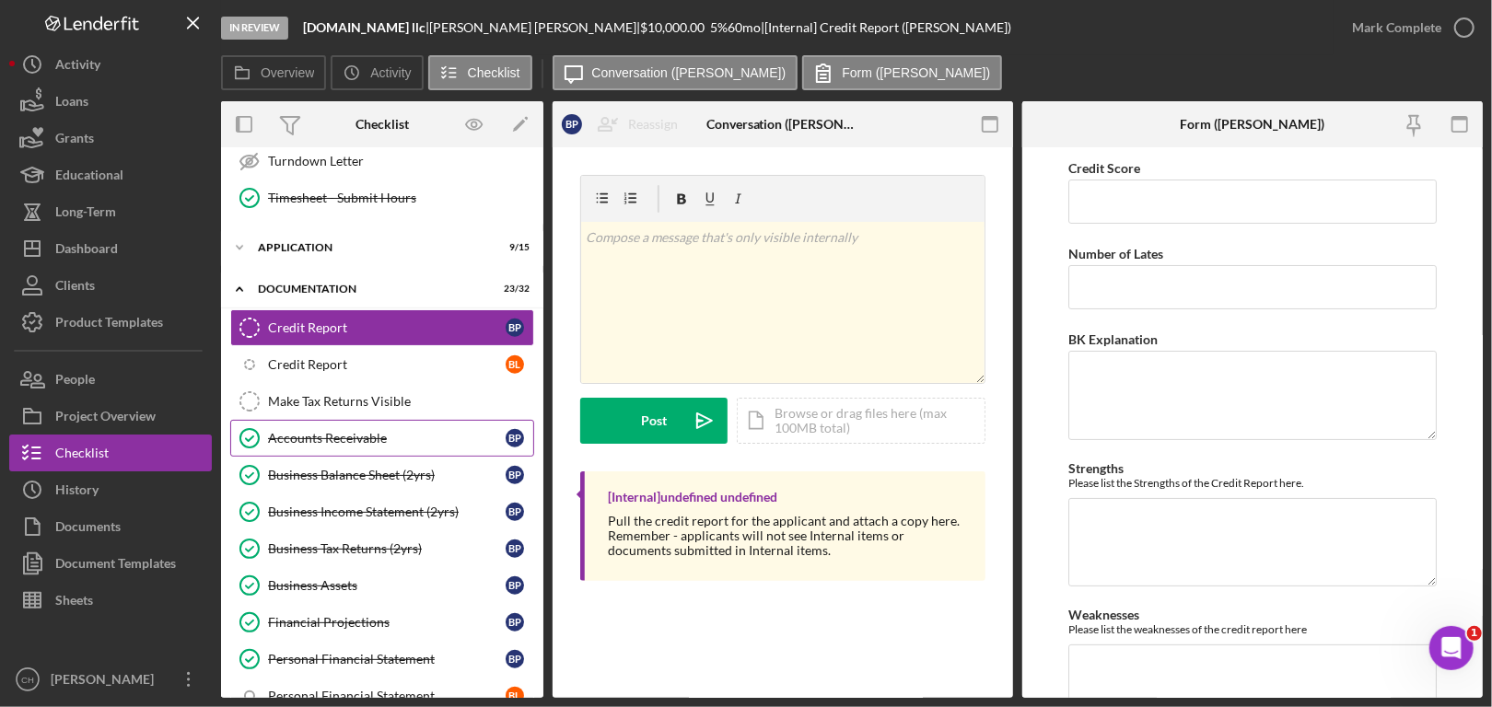
click at [354, 431] on div "Accounts Receivable" at bounding box center [387, 438] width 238 height 15
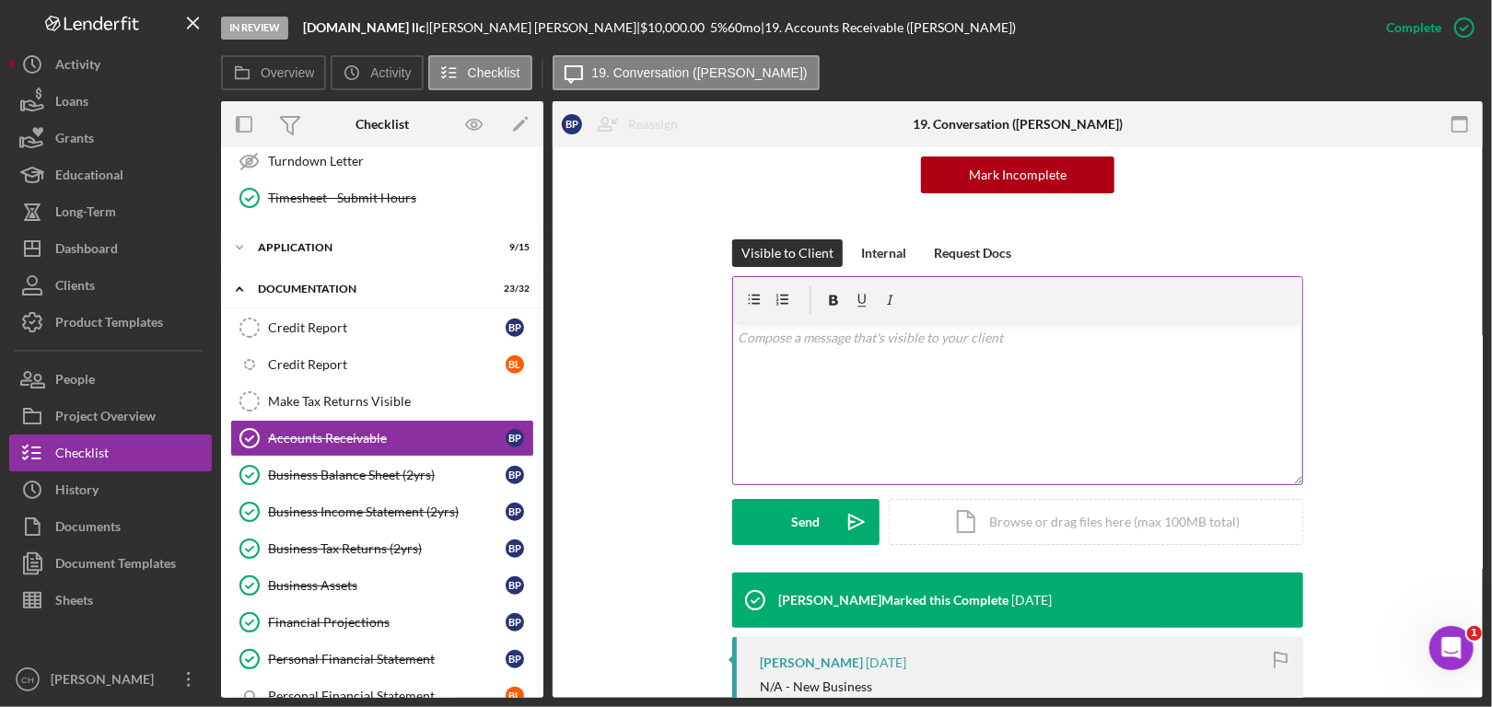
scroll to position [325, 0]
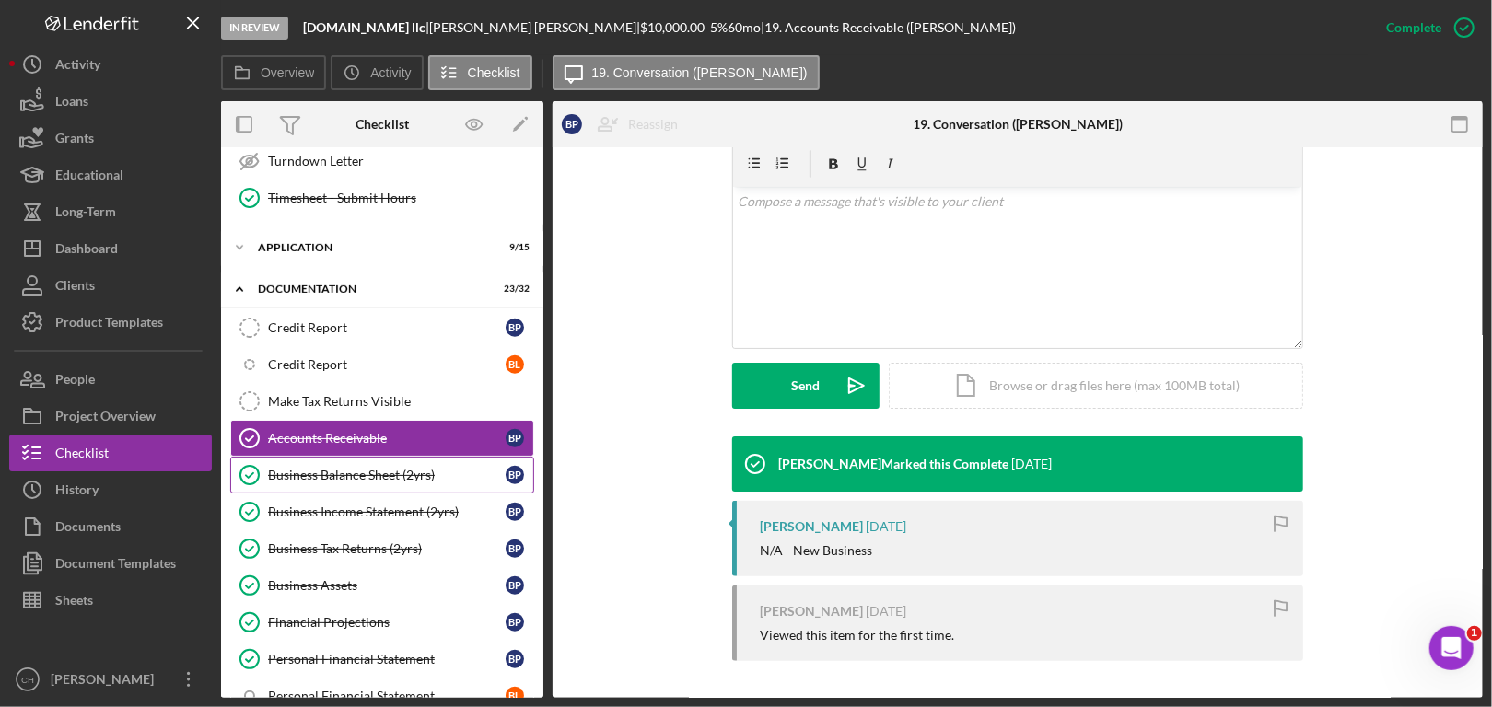
click at [412, 469] on div "Business Balance Sheet (2yrs)" at bounding box center [387, 475] width 238 height 15
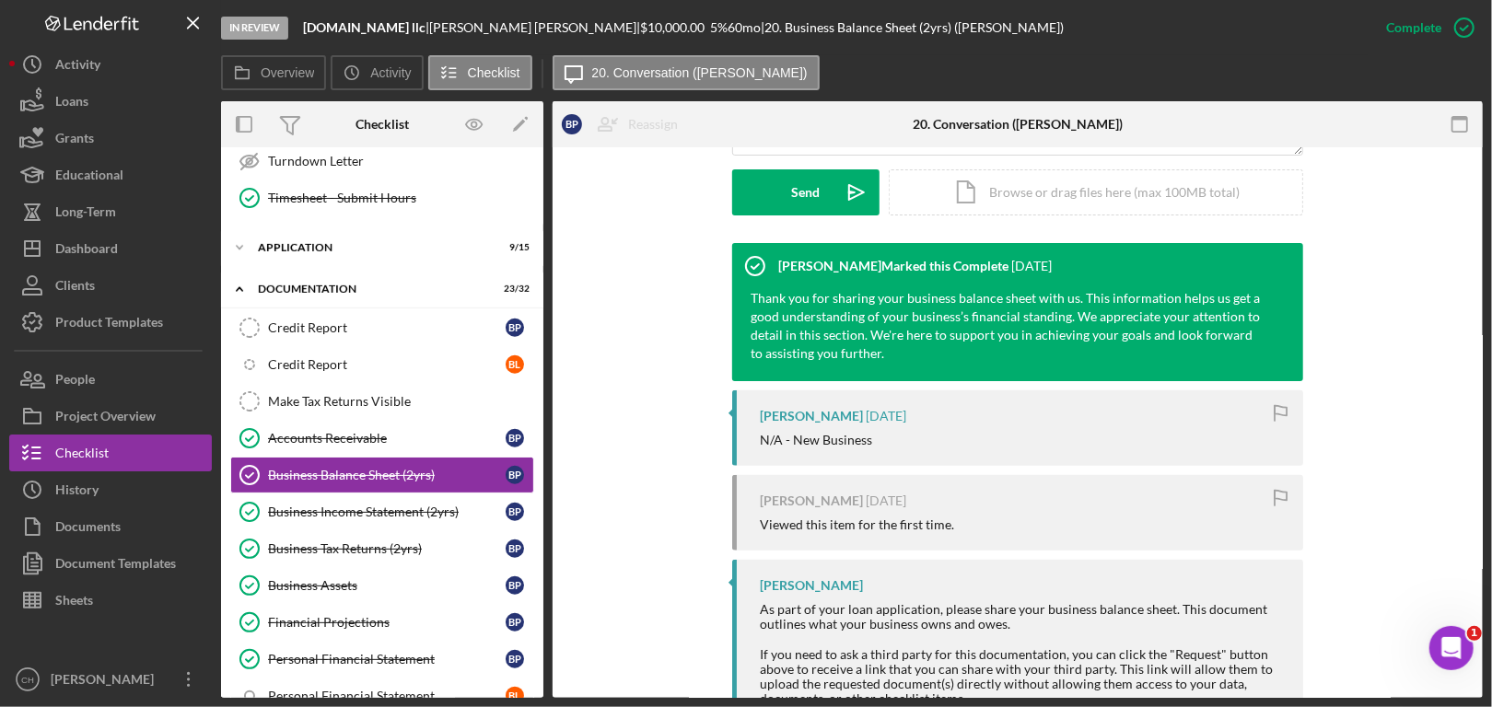
scroll to position [586, 0]
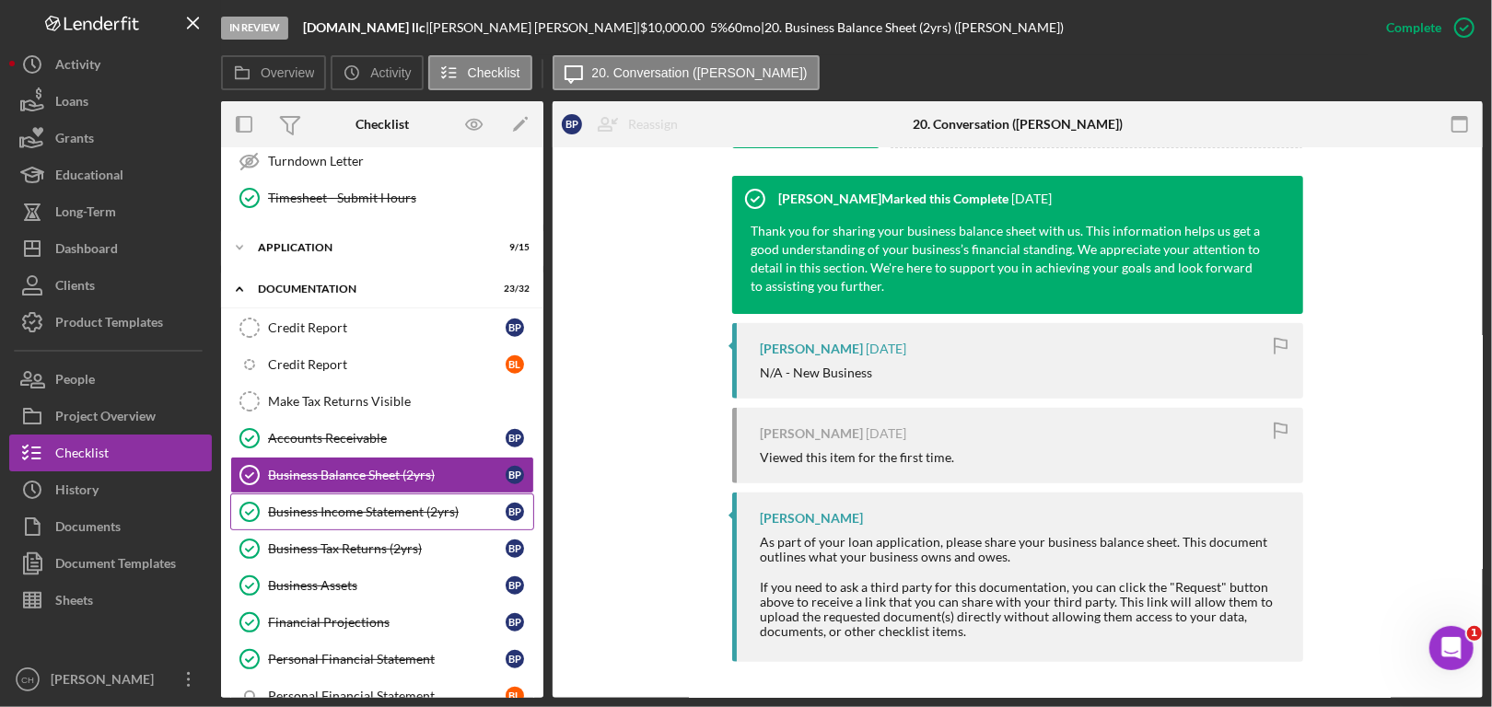
click at [365, 505] on div "Business Income Statement (2yrs)" at bounding box center [387, 512] width 238 height 15
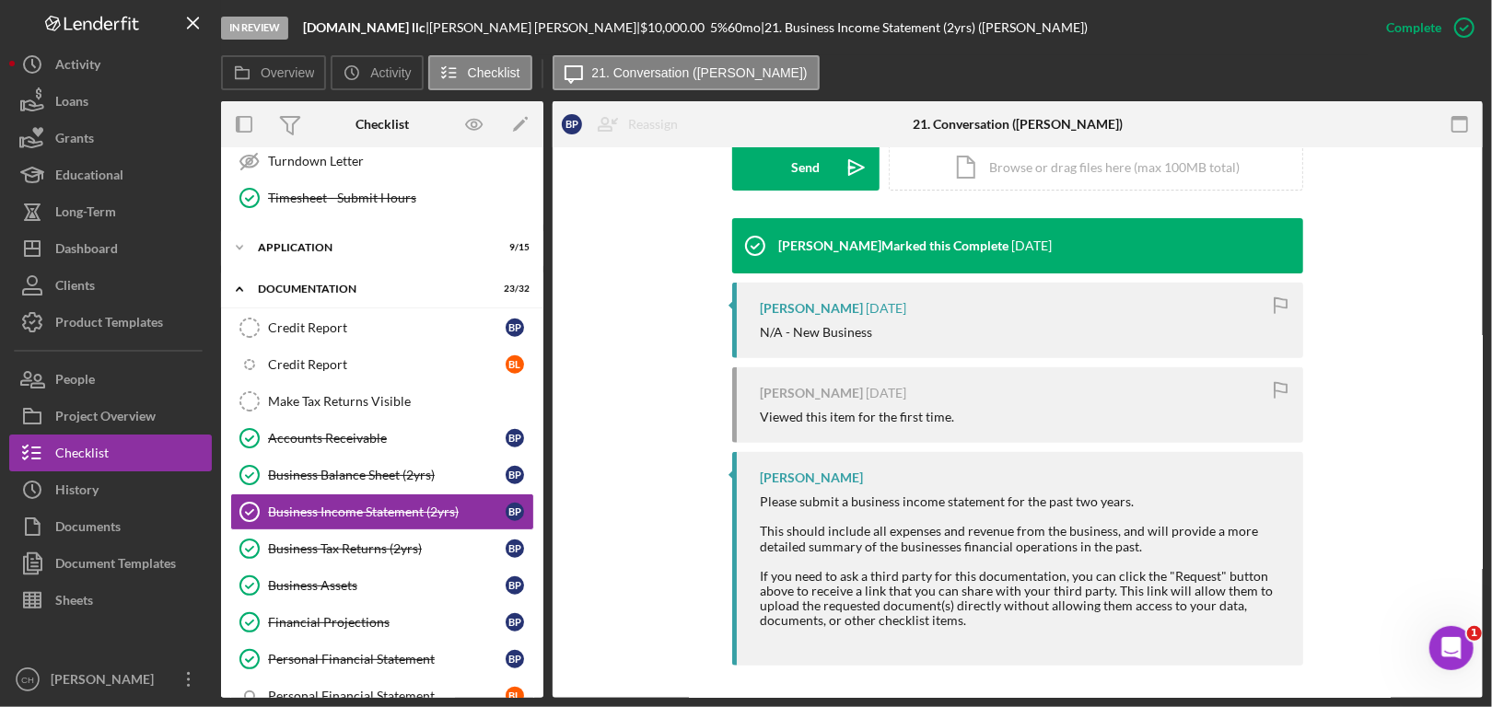
scroll to position [547, 0]
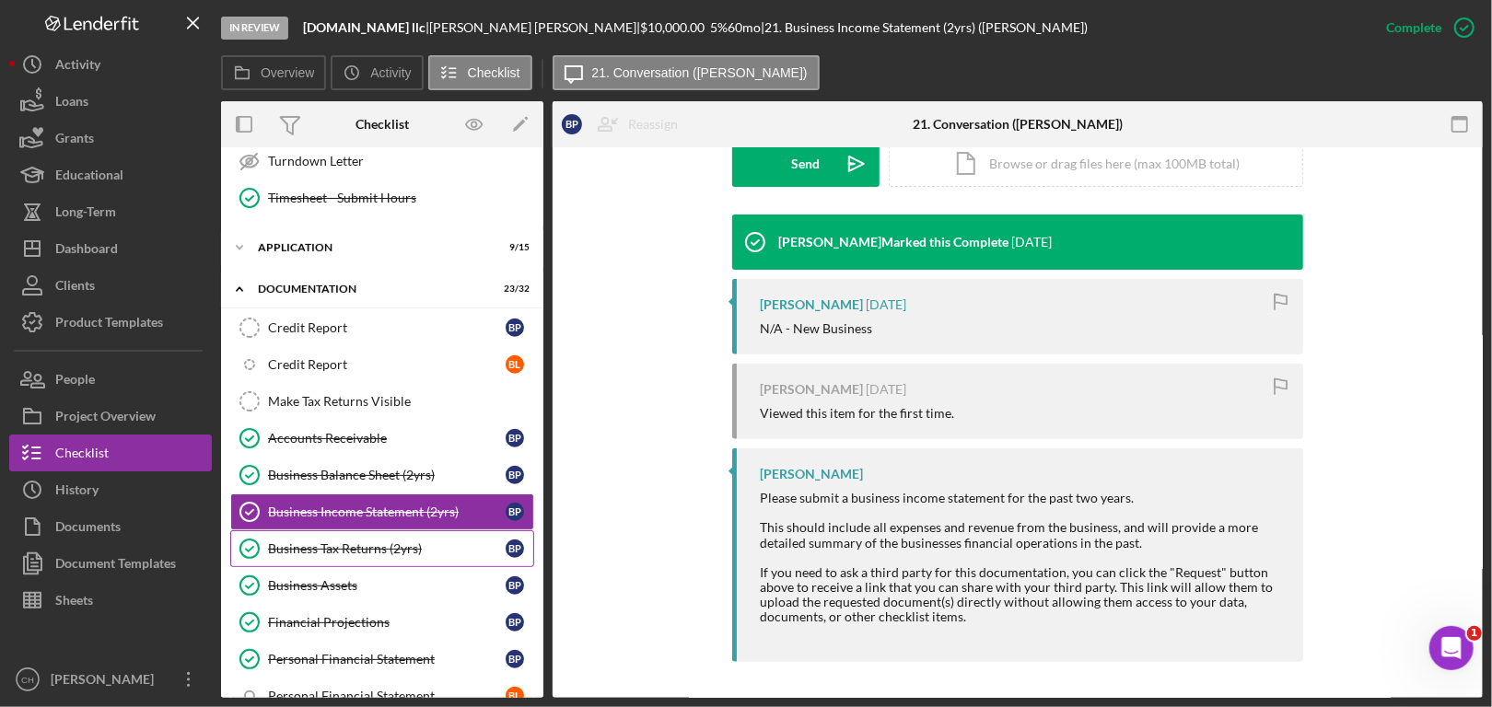
click at [383, 542] on div "Business Tax Returns (2yrs)" at bounding box center [387, 549] width 238 height 15
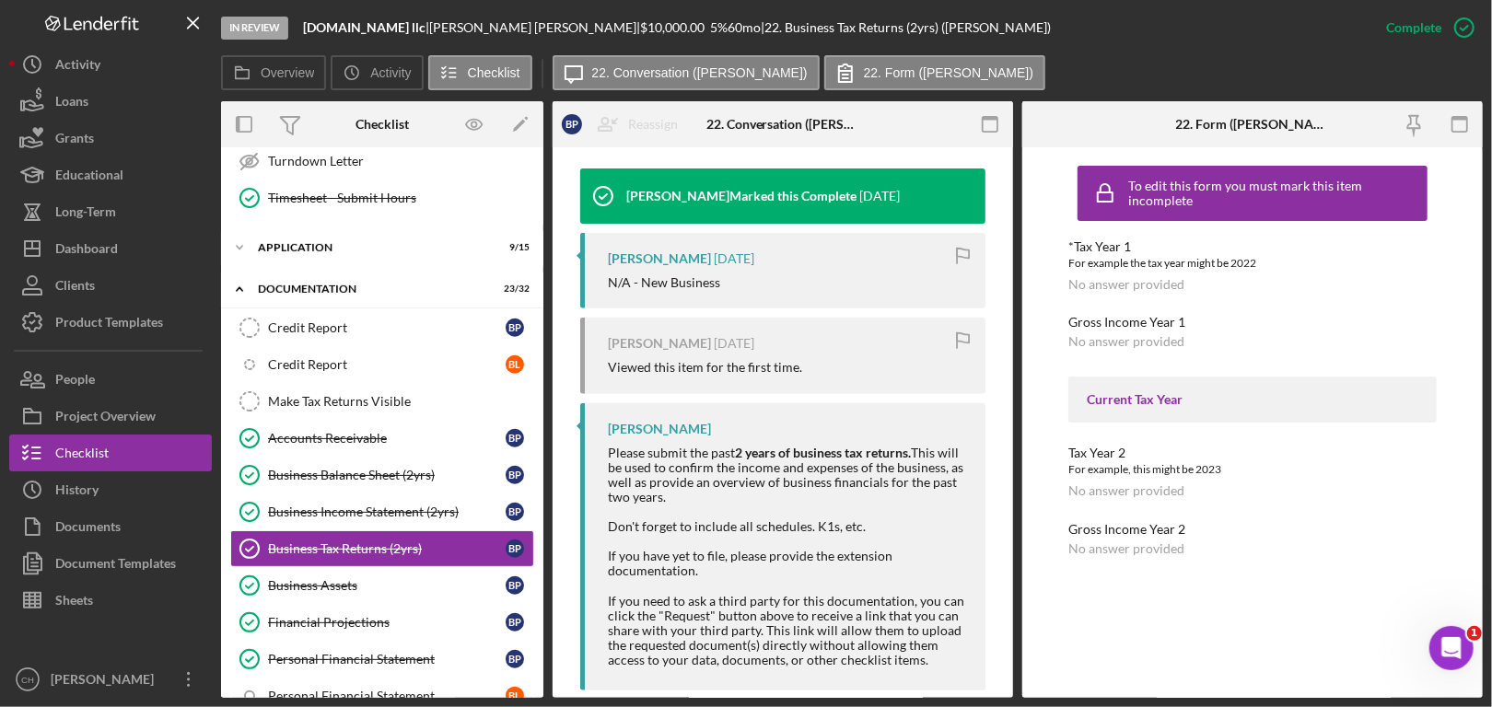
scroll to position [642, 0]
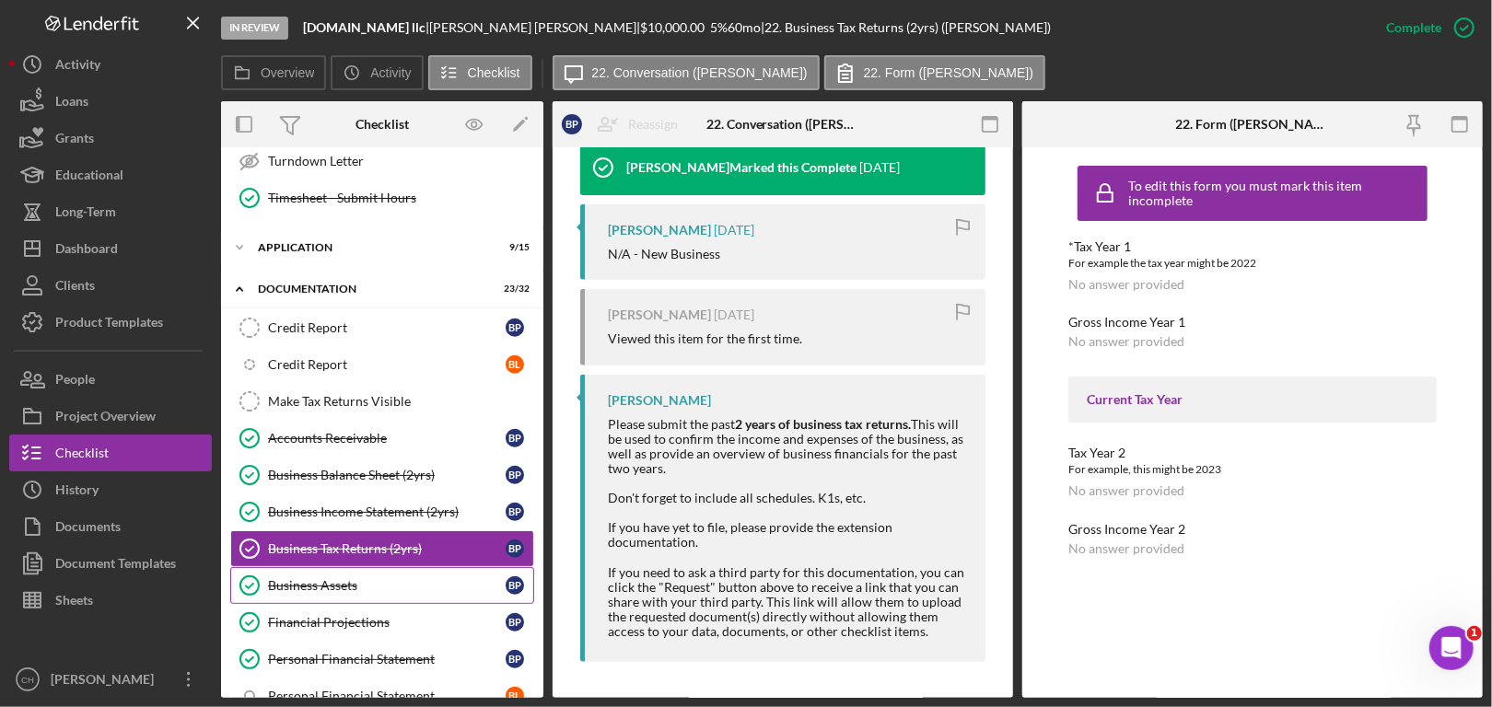
click at [308, 578] on div "Business Assets" at bounding box center [387, 585] width 238 height 15
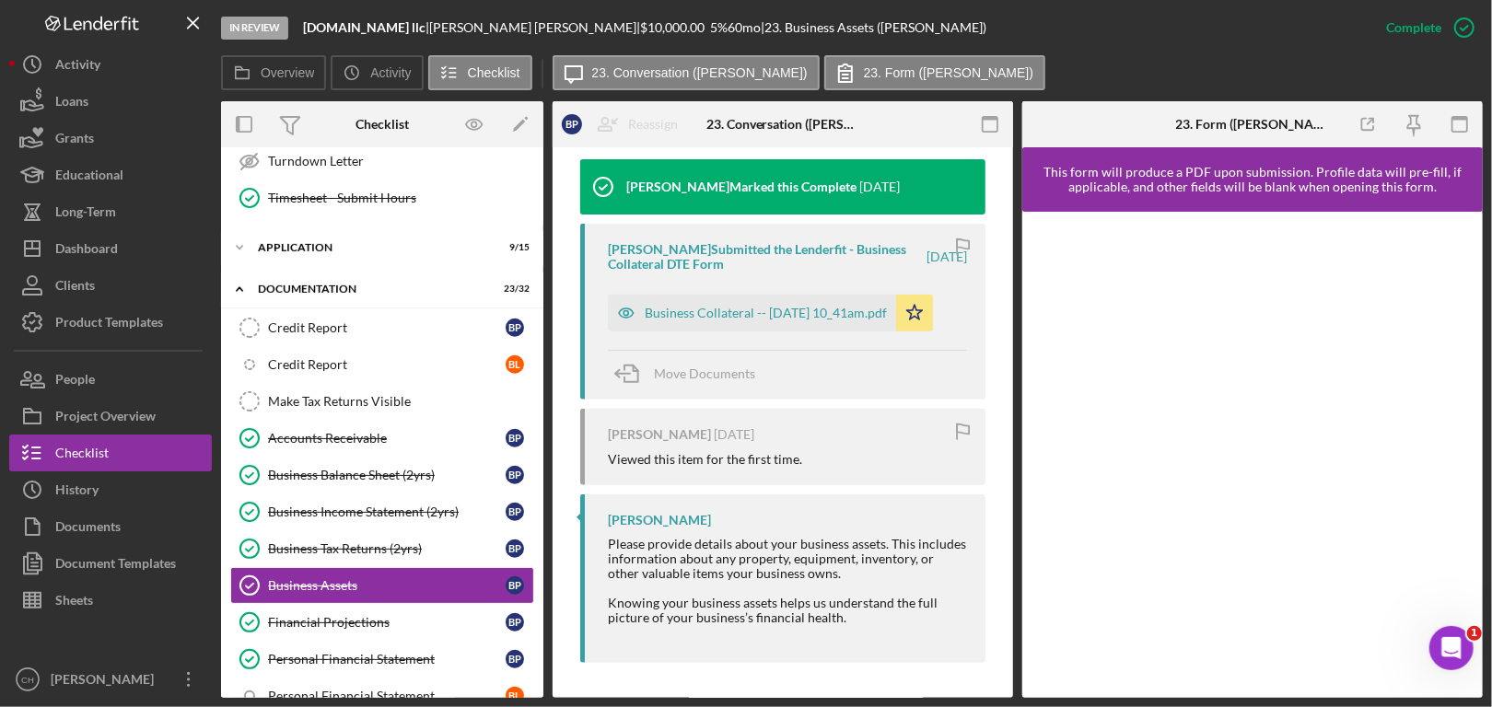
scroll to position [624, 0]
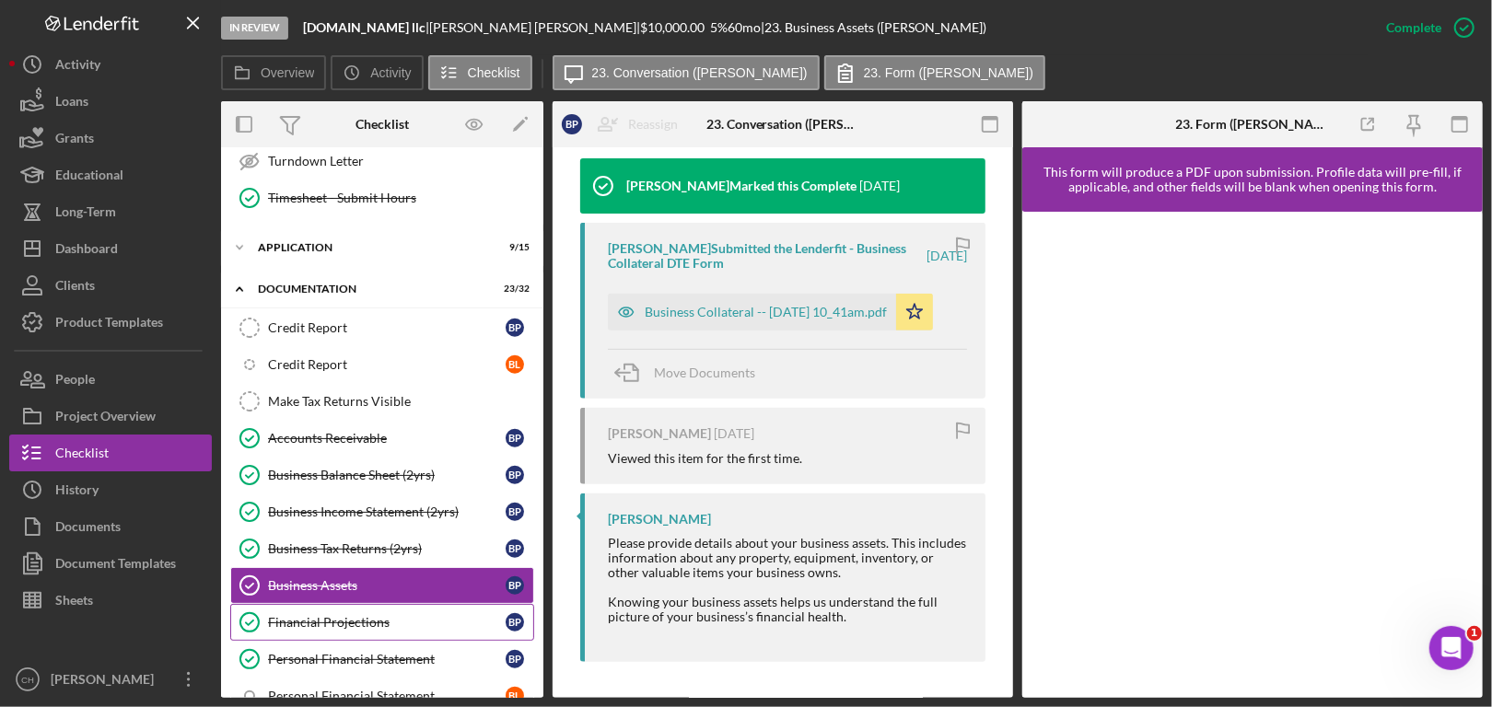
click at [333, 619] on link "Financial Projections Financial Projections B P" at bounding box center [382, 622] width 304 height 37
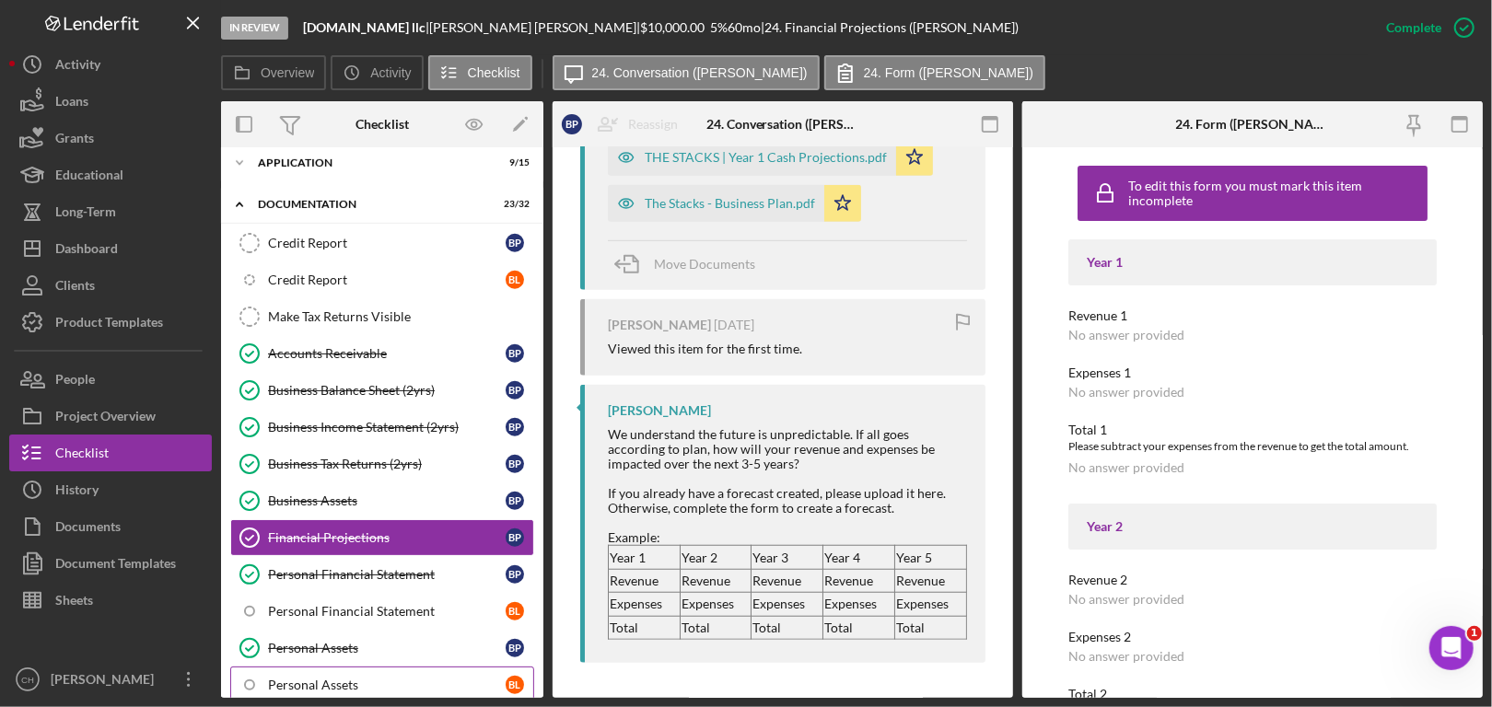
scroll to position [1013, 0]
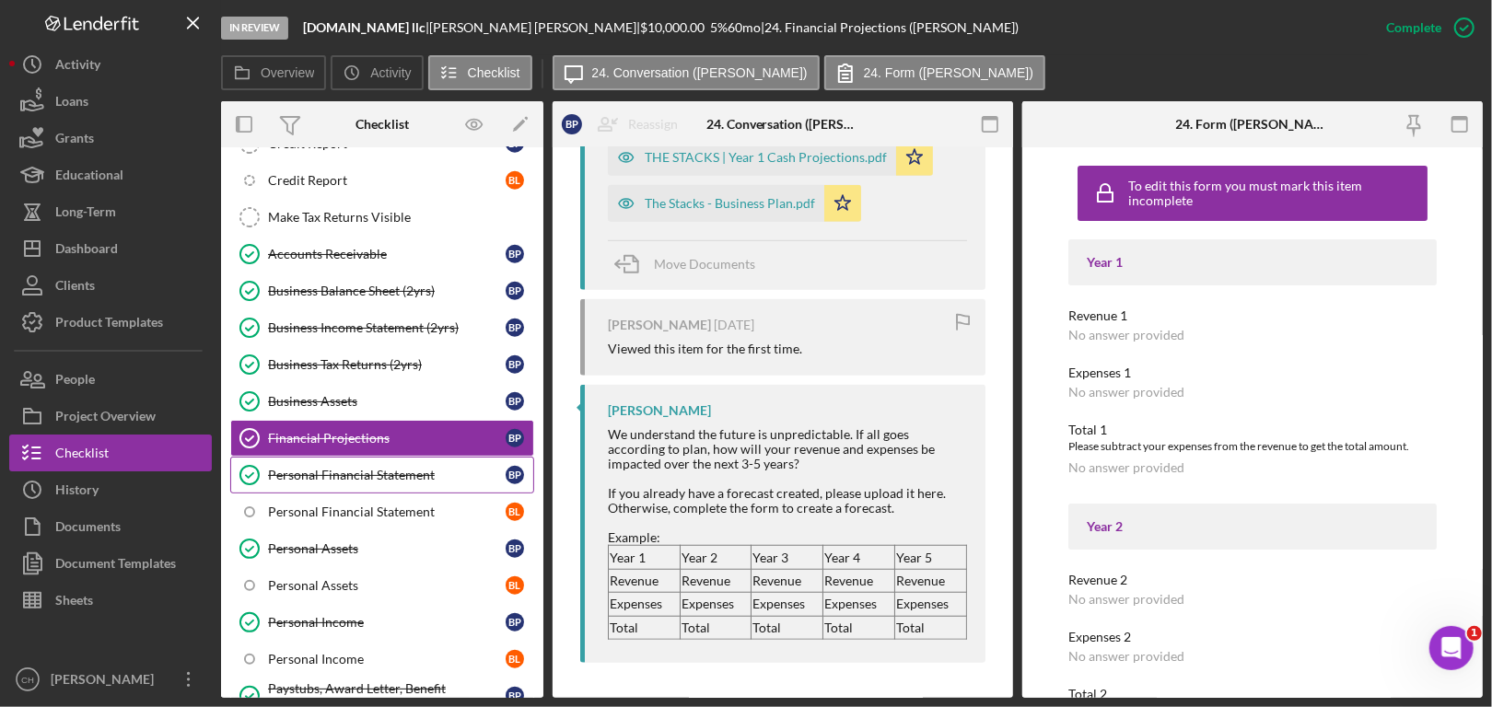
click at [401, 468] on div "Personal Financial Statement" at bounding box center [387, 475] width 238 height 15
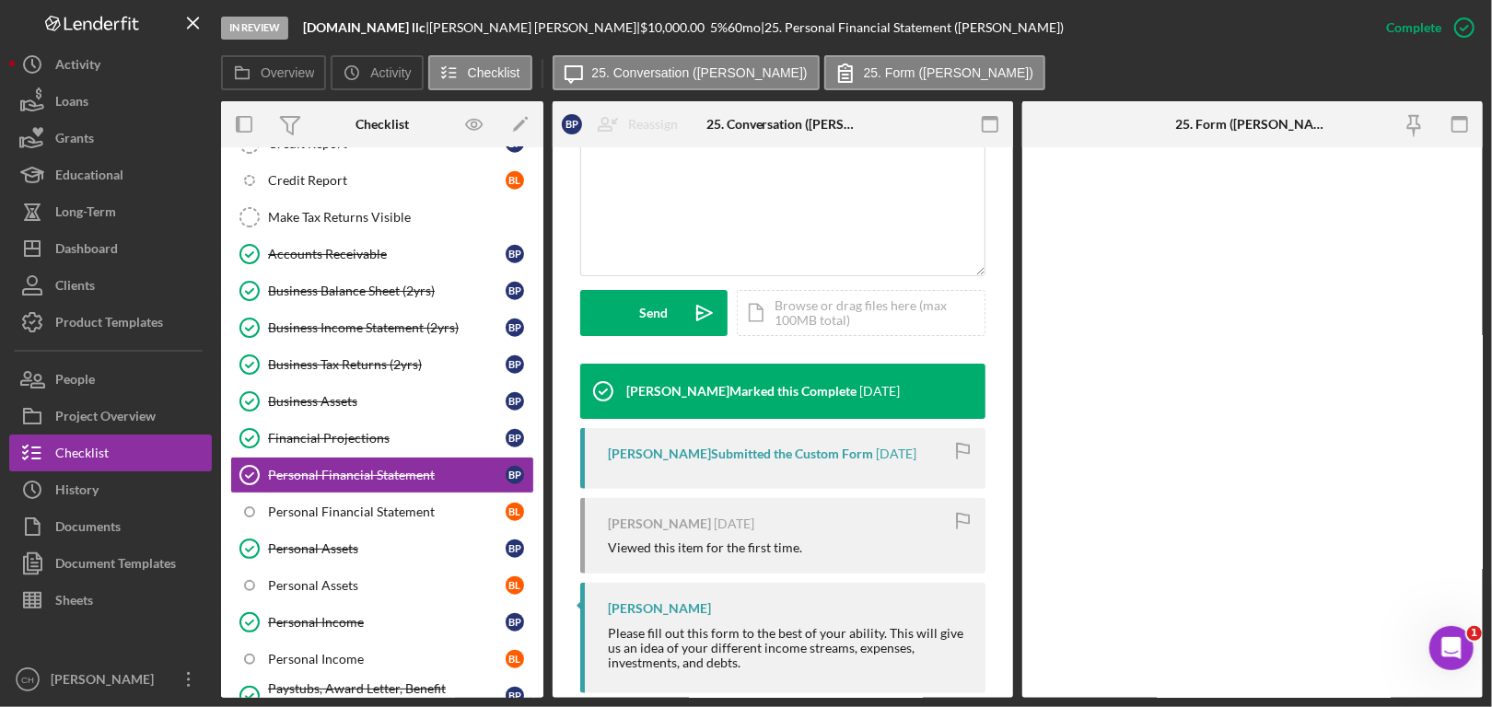
scroll to position [465, 0]
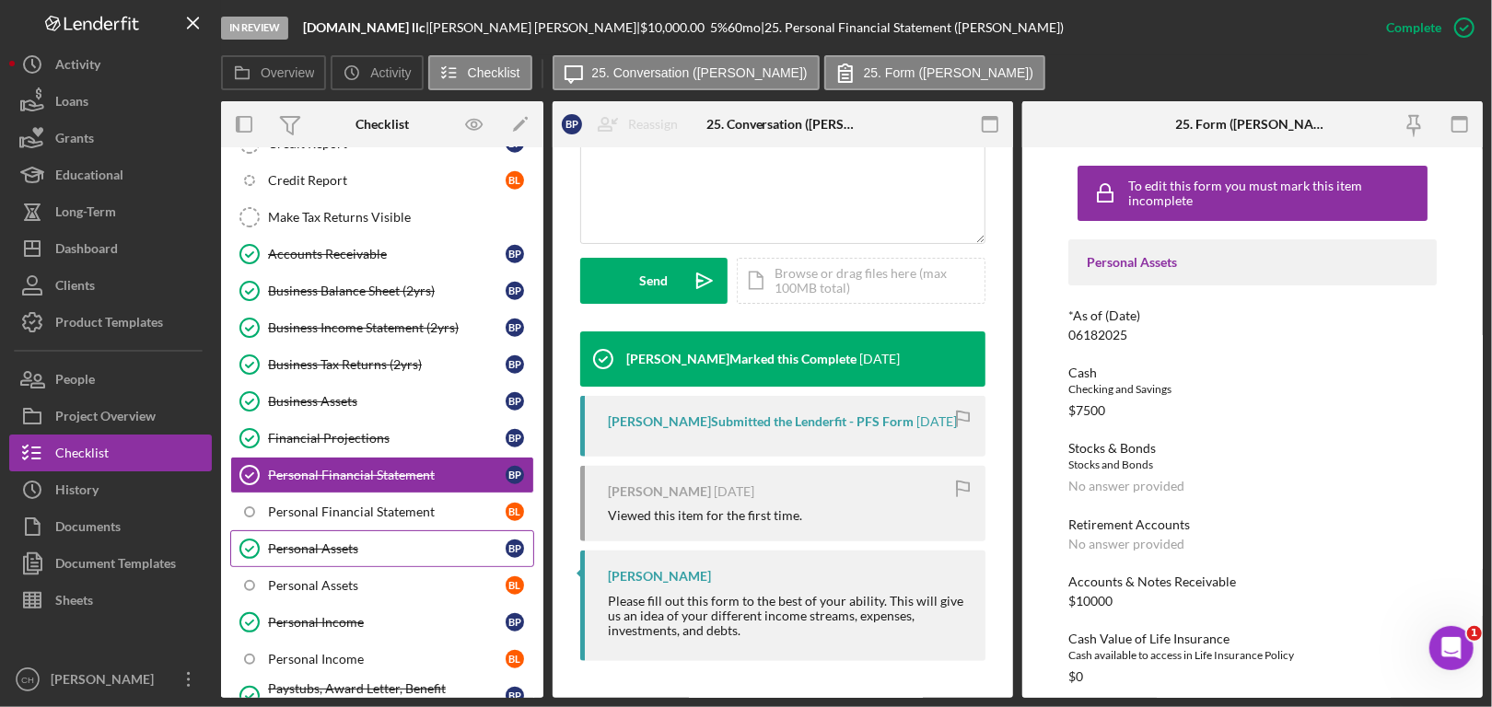
click at [351, 548] on link "Personal Assets Personal Assets B P" at bounding box center [382, 549] width 304 height 37
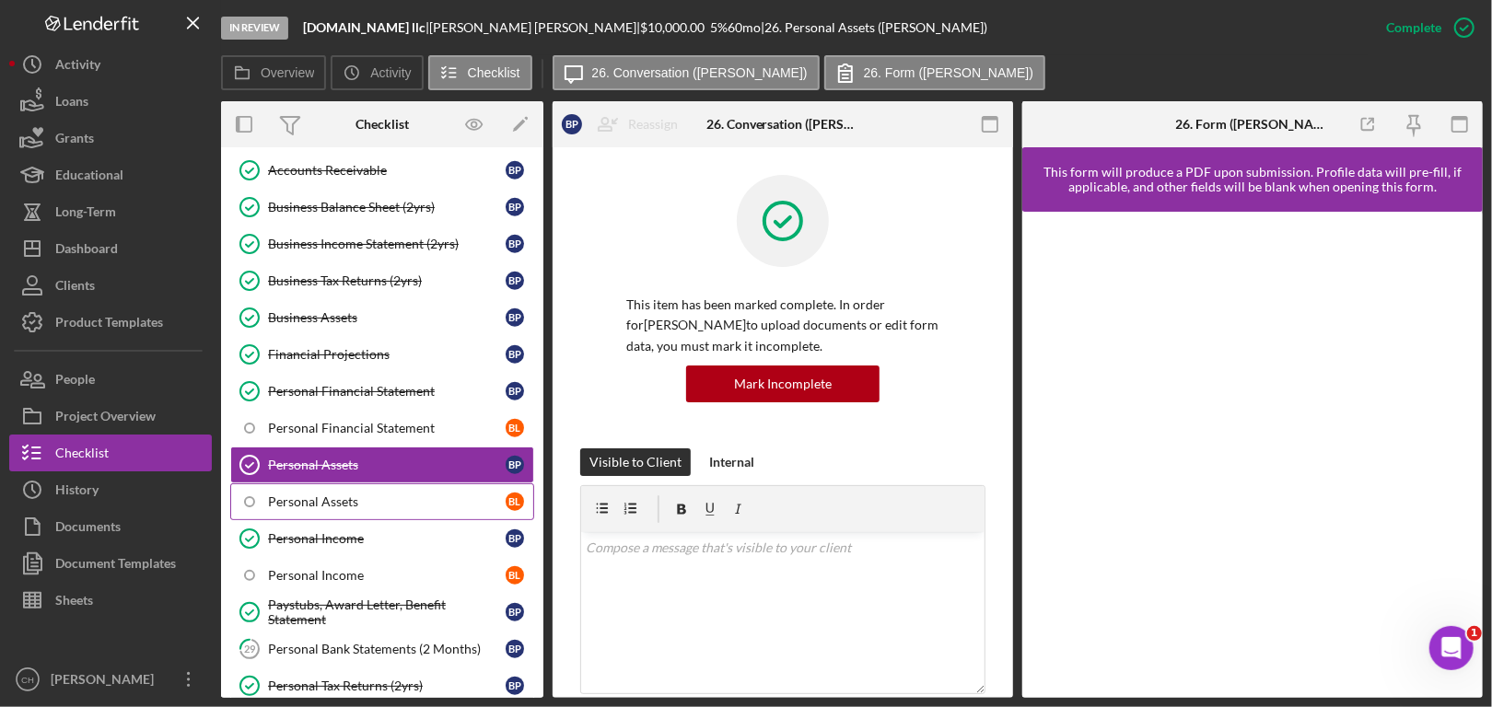
scroll to position [1289, 0]
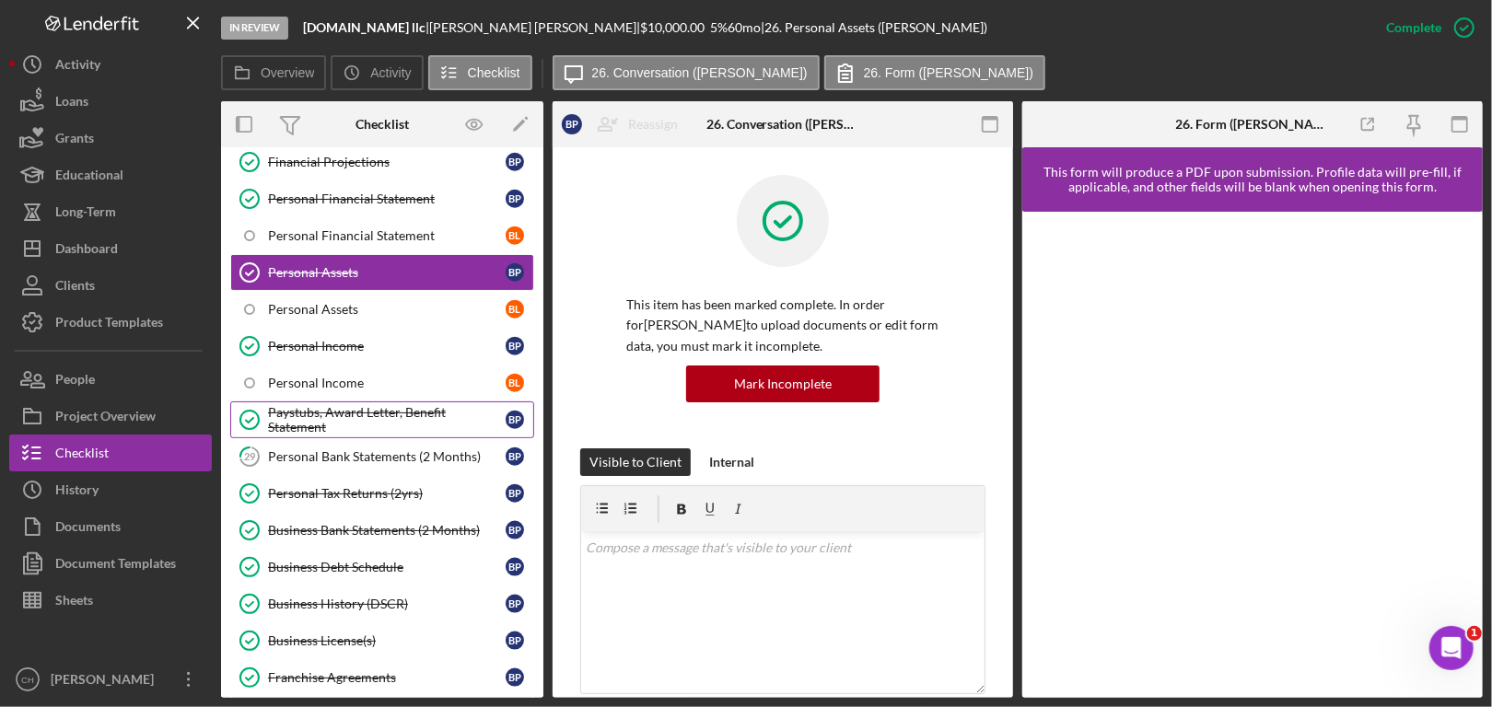
click at [371, 407] on div "Paystubs, Award Letter, Benefit Statement" at bounding box center [387, 419] width 238 height 29
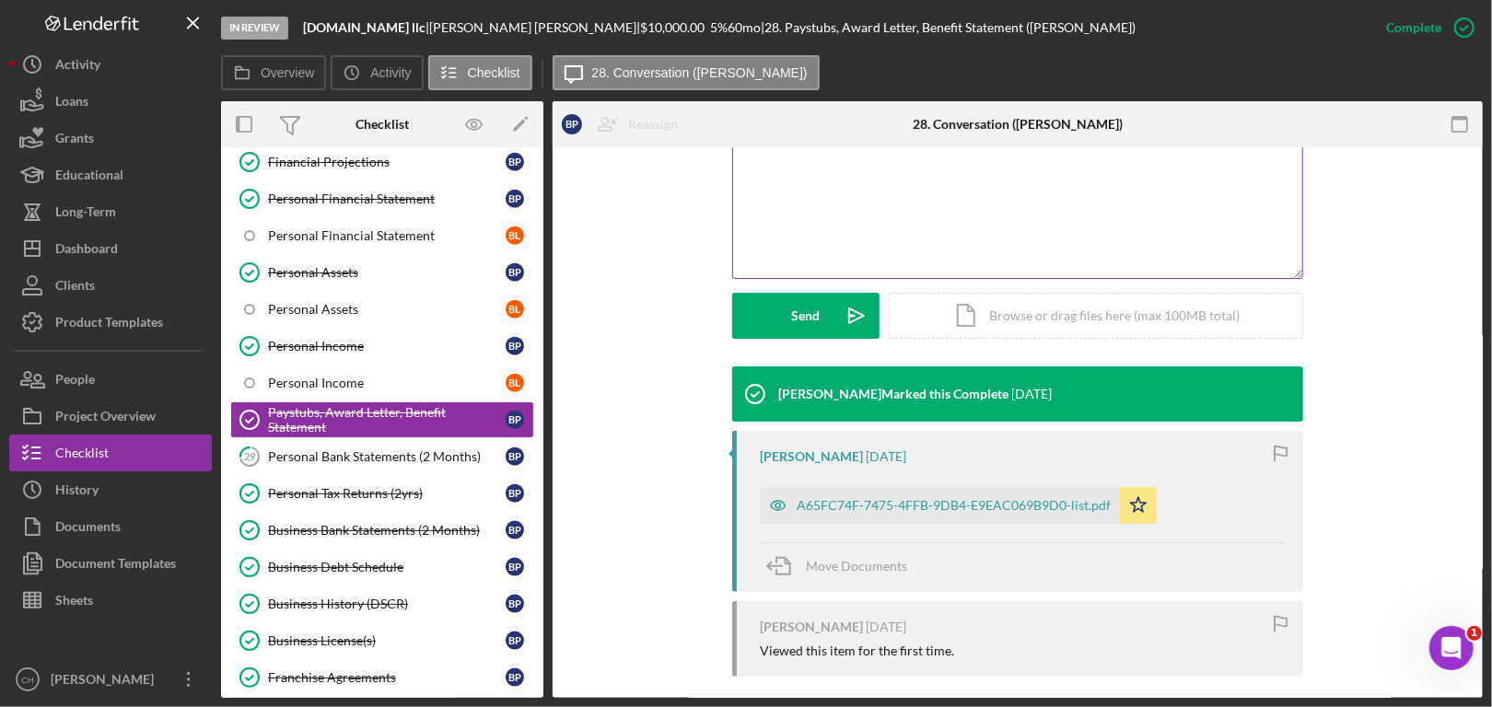
scroll to position [410, 0]
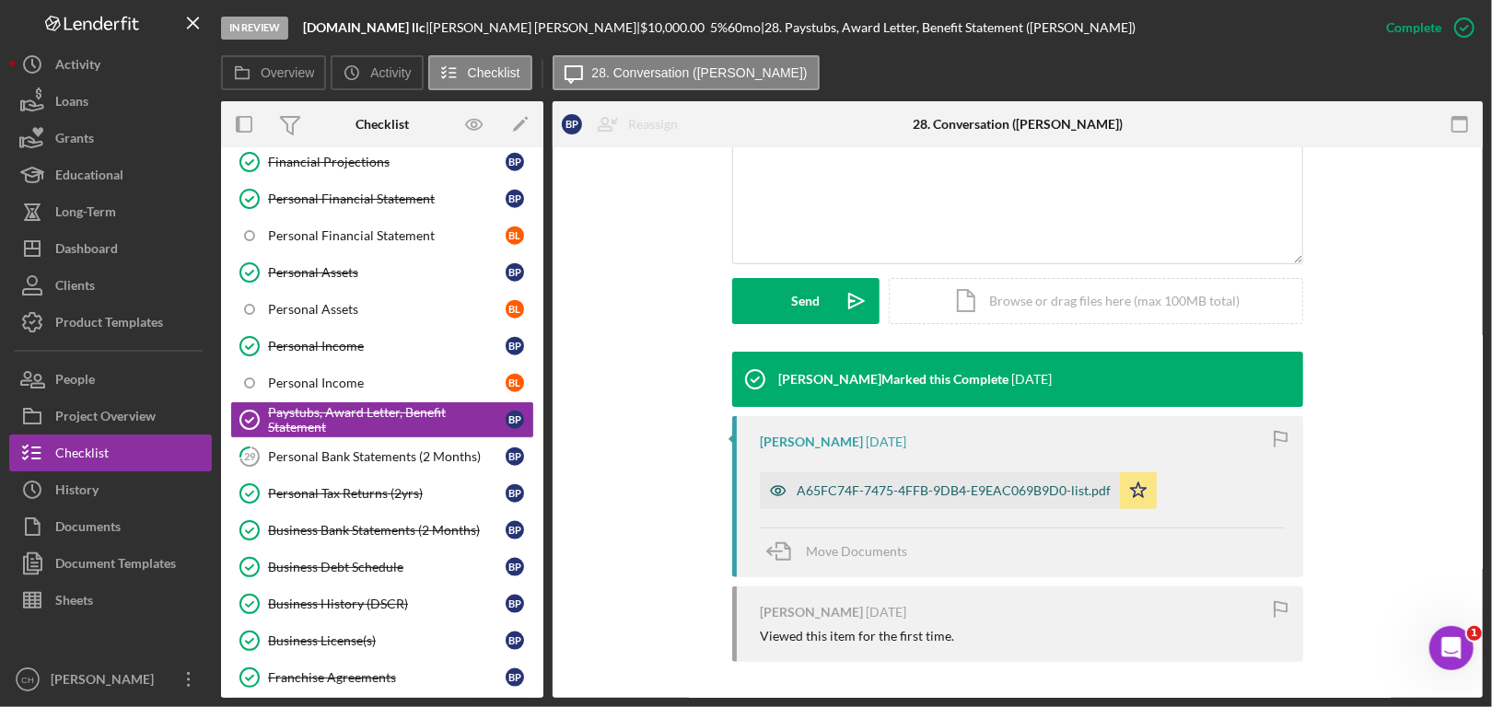
click at [939, 477] on div "A65FC74F-7475-4FFB-9DB4-E9EAC069B9D0-list.pdf" at bounding box center [940, 491] width 360 height 37
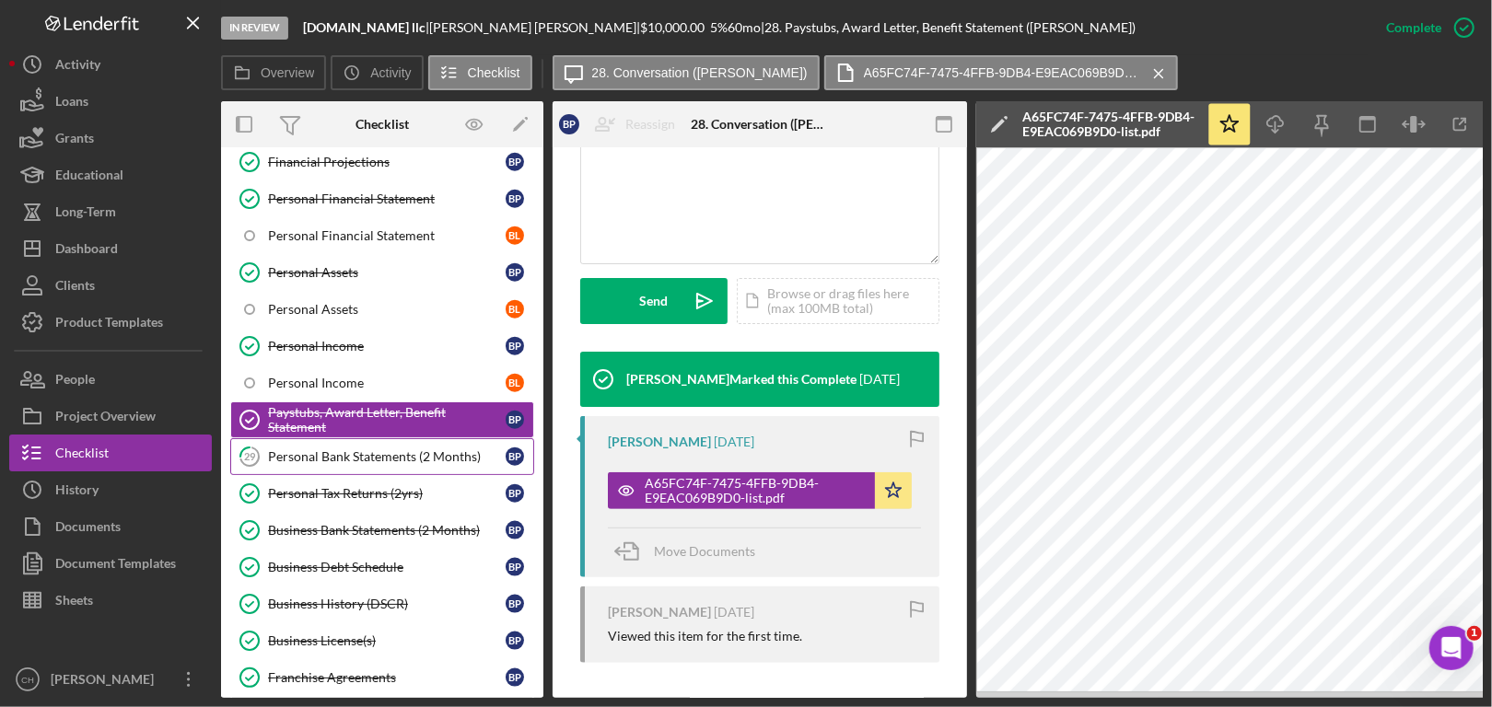
click at [334, 451] on div "Personal Bank Statements (2 Months)" at bounding box center [387, 456] width 238 height 15
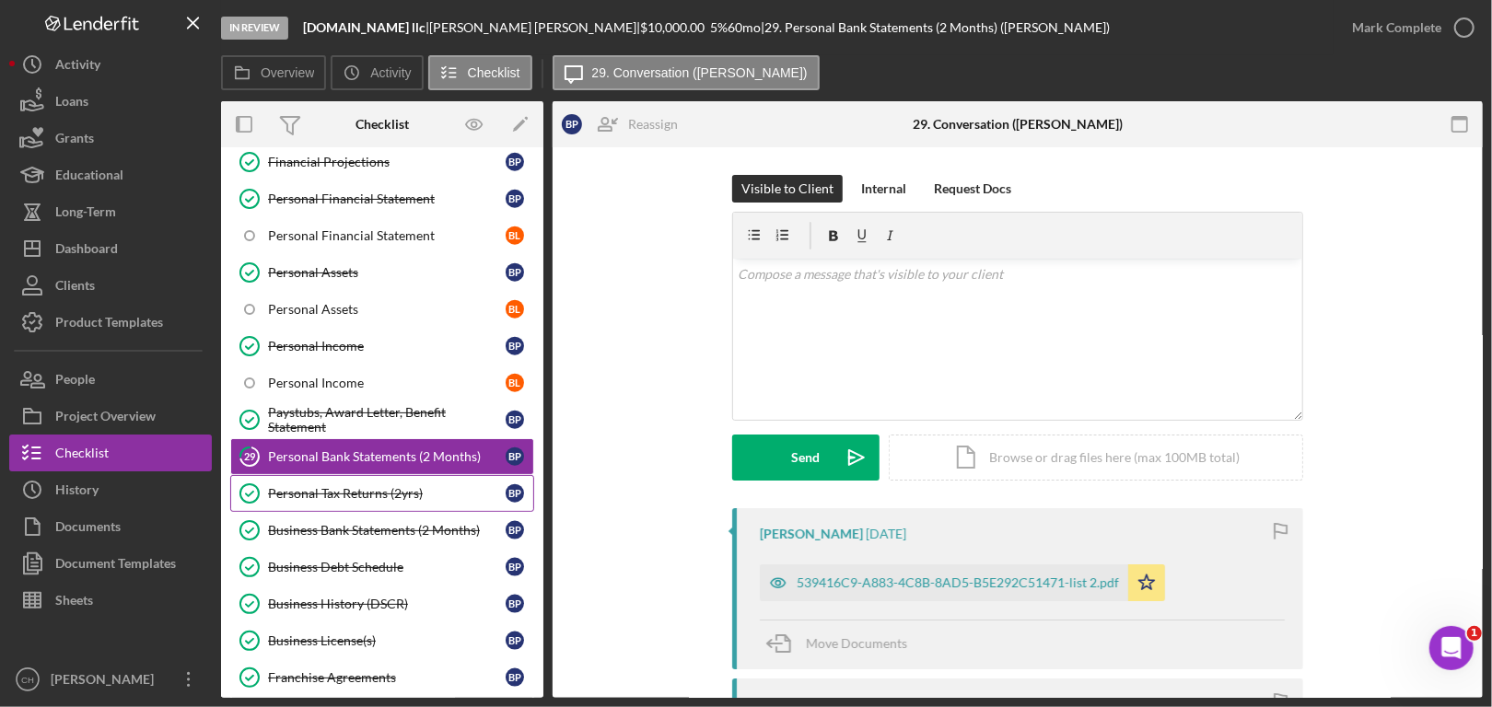
click at [333, 486] on div "Personal Tax Returns (2yrs)" at bounding box center [387, 493] width 238 height 15
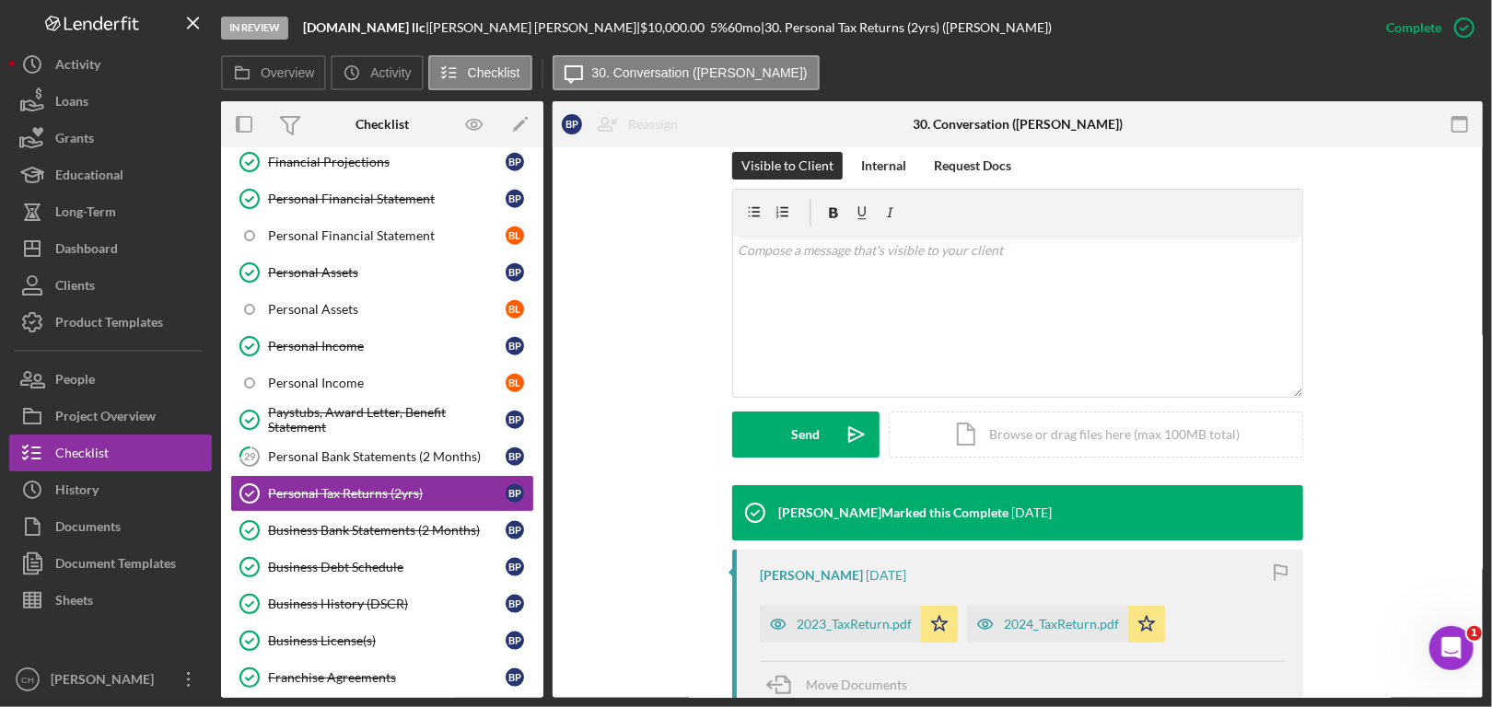
scroll to position [461, 0]
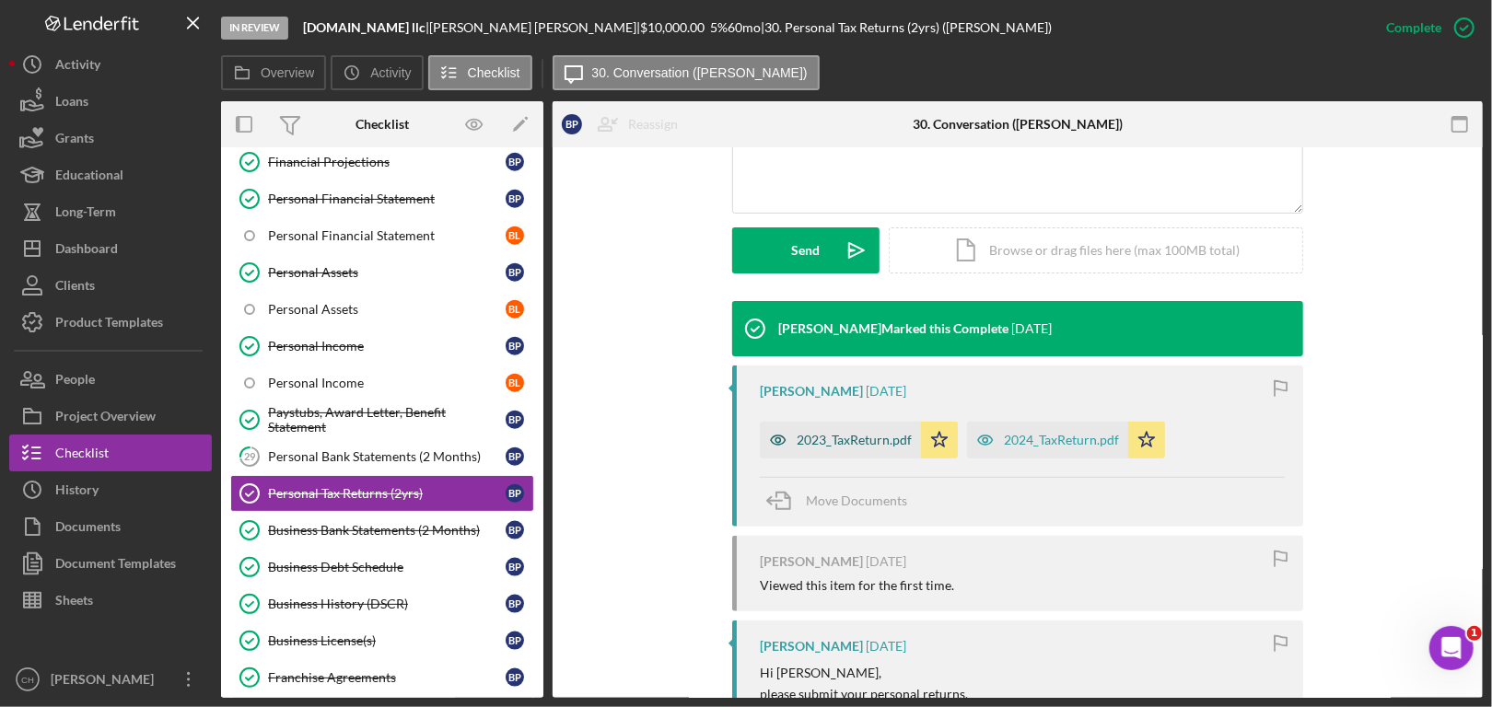
click at [835, 443] on div "2023_TaxReturn.pdf" at bounding box center [854, 440] width 115 height 15
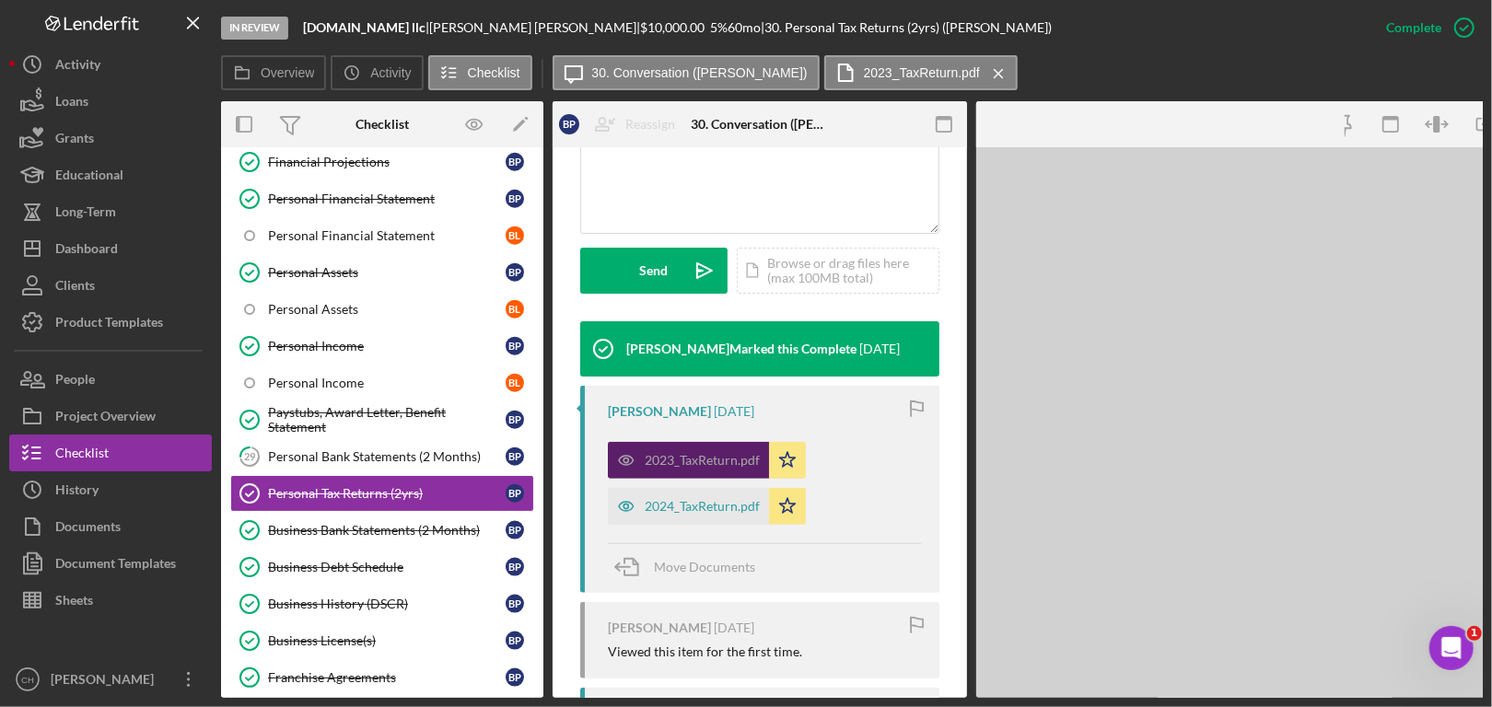
scroll to position [481, 0]
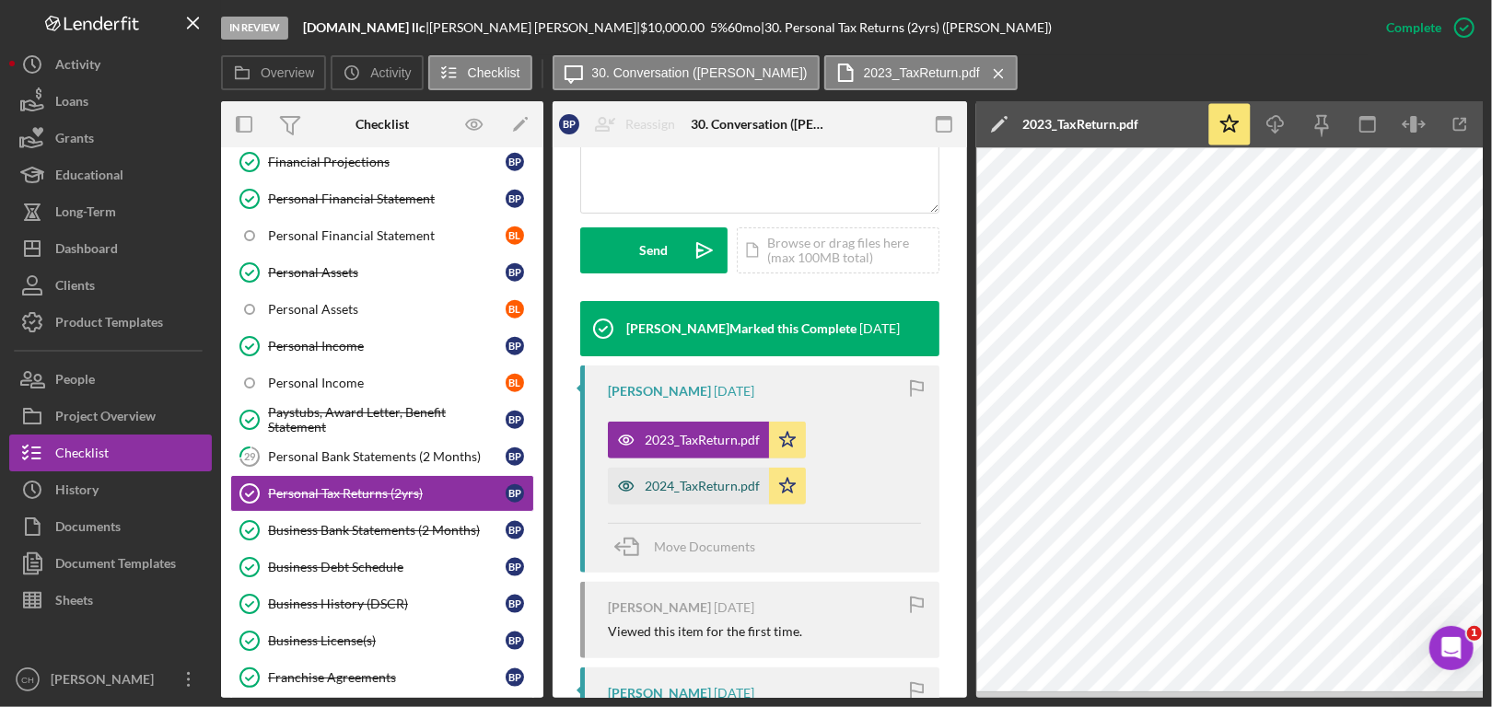
click at [706, 490] on div "2024_TaxReturn.pdf" at bounding box center [702, 486] width 115 height 15
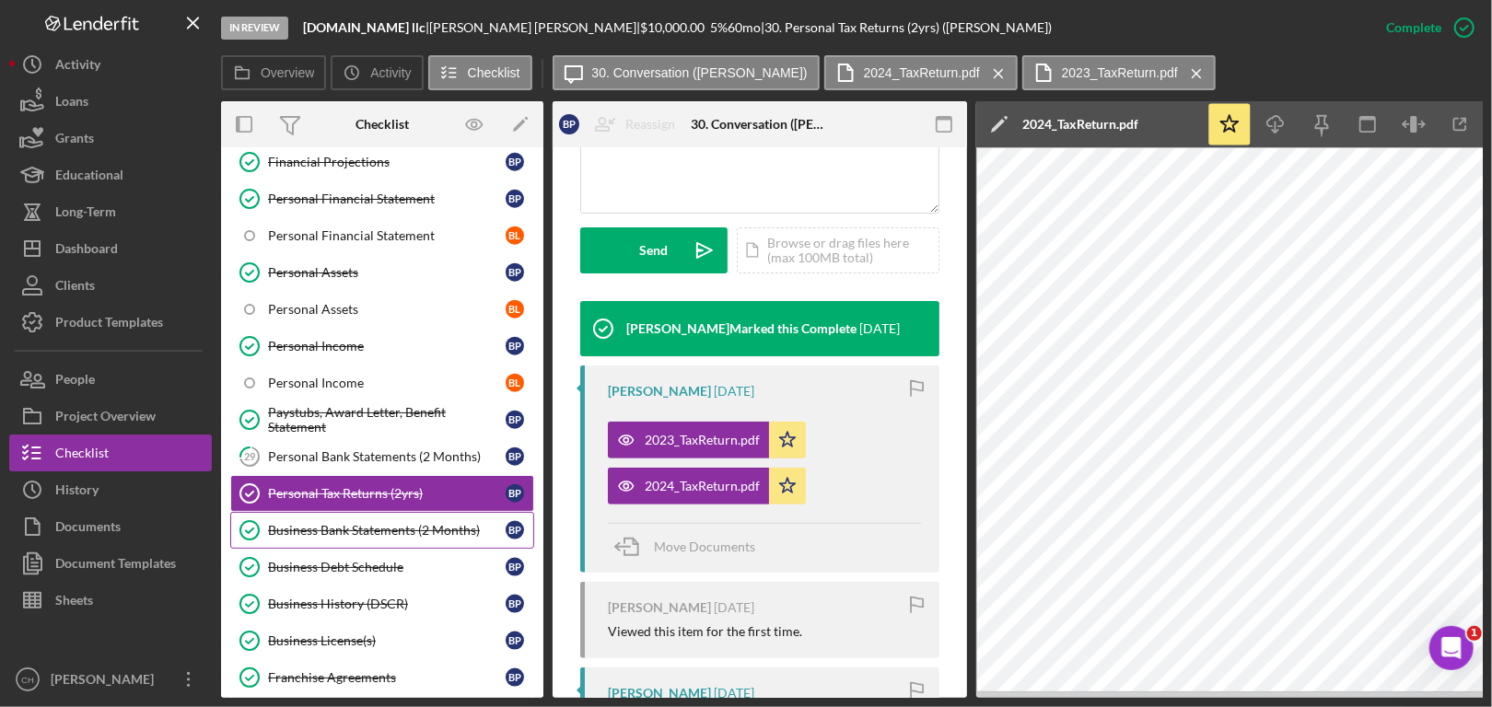
click at [314, 533] on link "Business Bank Statements (2 Months) Business Bank Statements (2 Months) B P" at bounding box center [382, 530] width 304 height 37
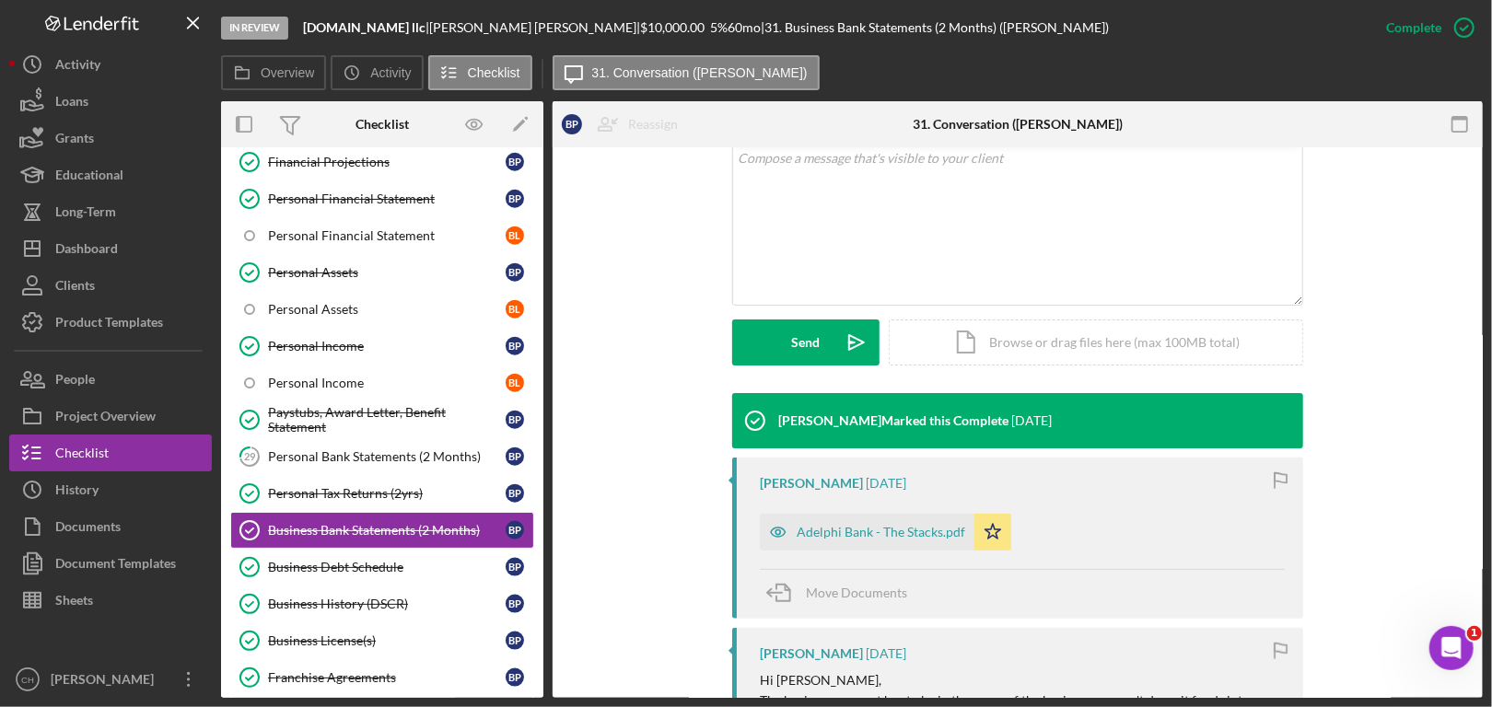
scroll to position [553, 0]
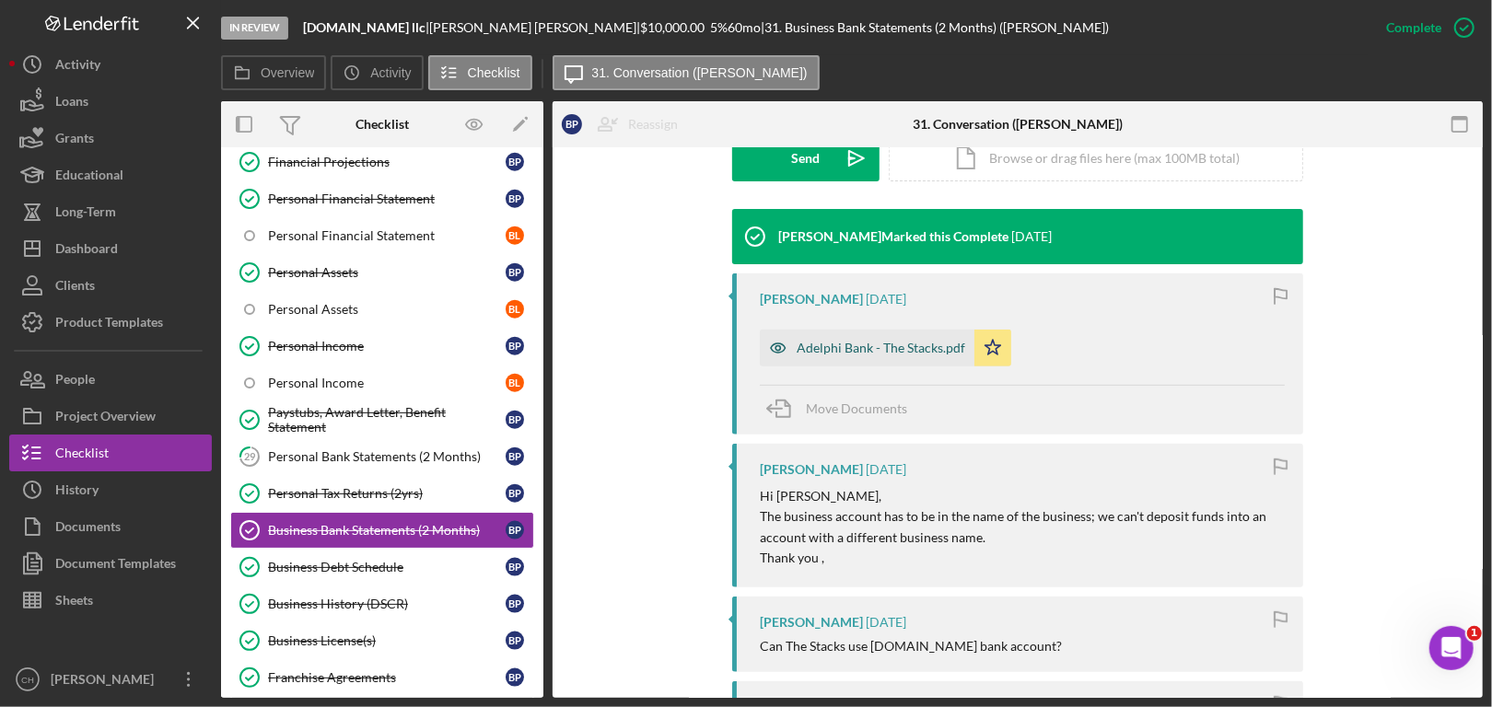
click at [867, 339] on div "Adelphi Bank - The Stacks.pdf" at bounding box center [867, 348] width 215 height 37
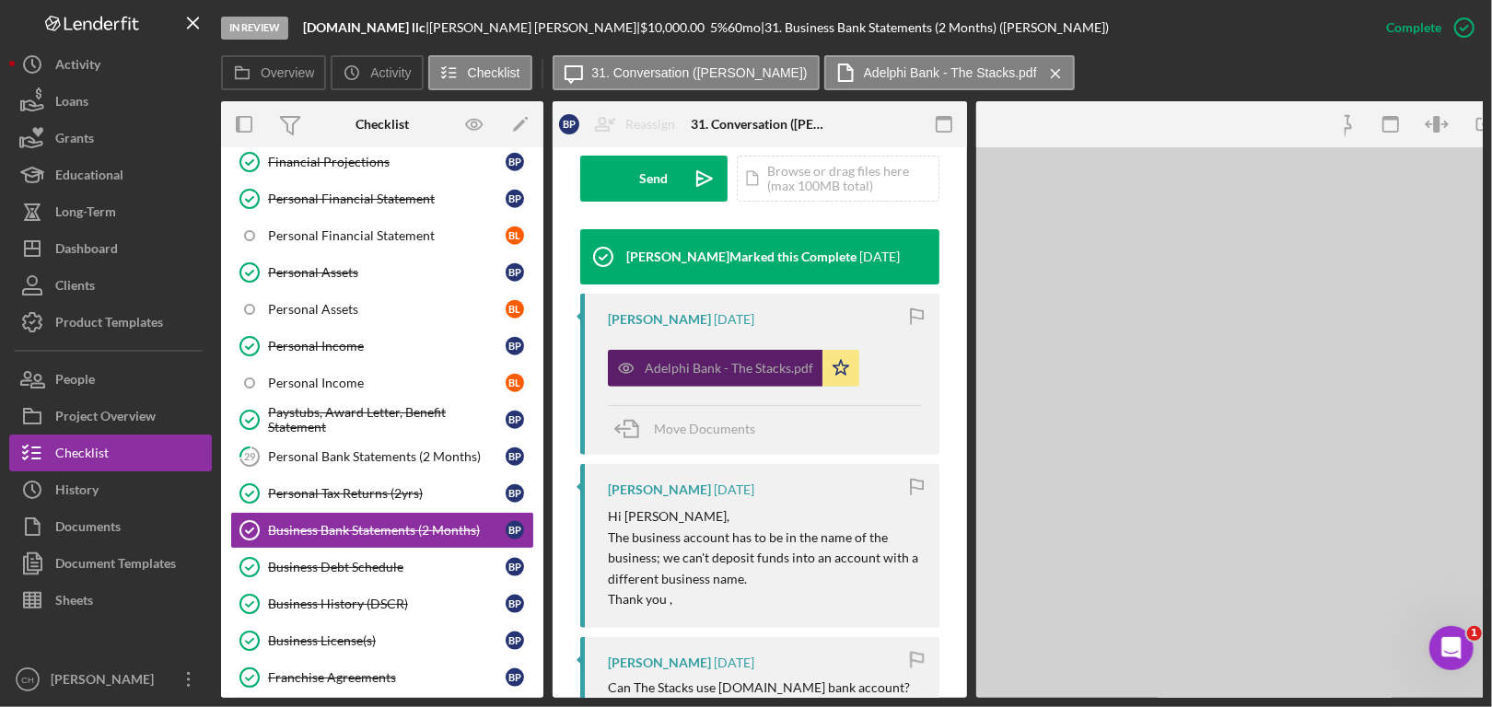
scroll to position [573, 0]
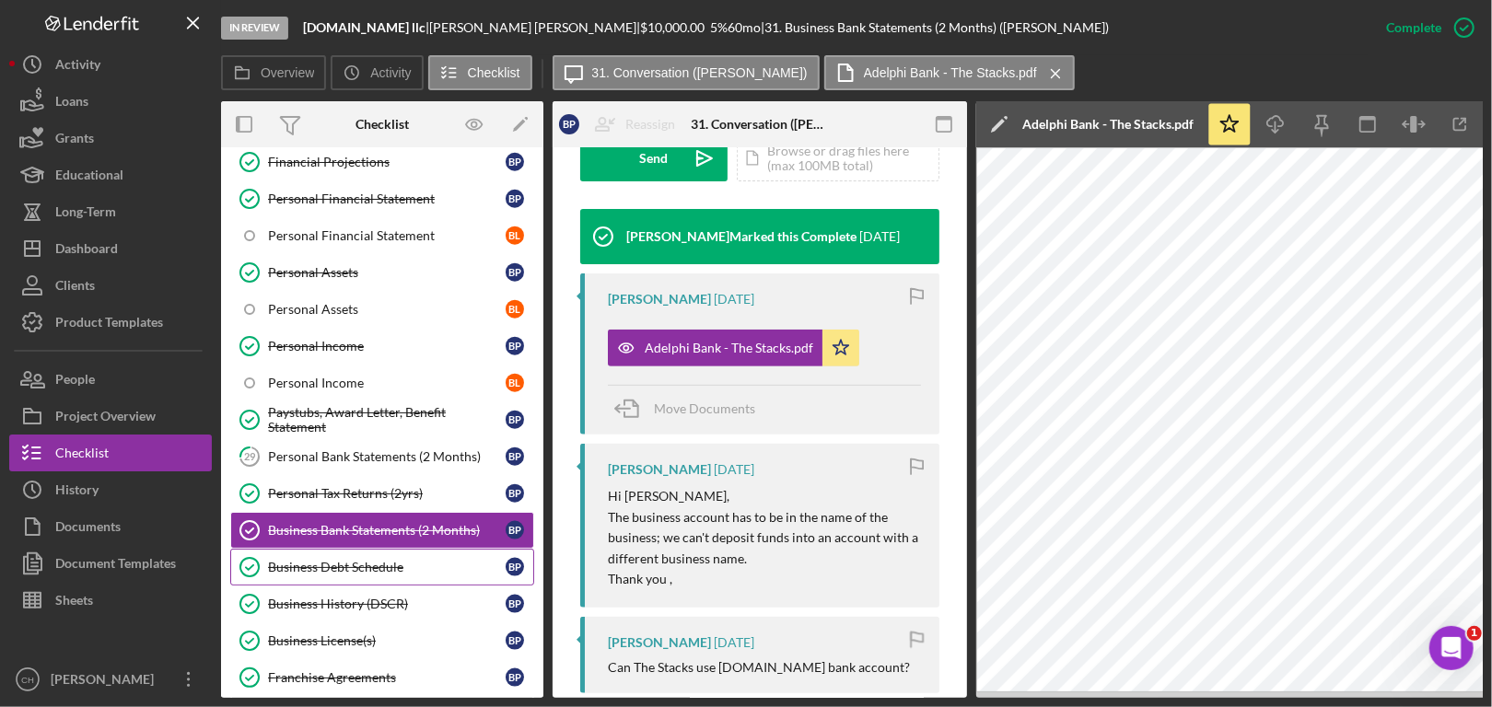
click at [384, 560] on div "Business Debt Schedule" at bounding box center [387, 567] width 238 height 15
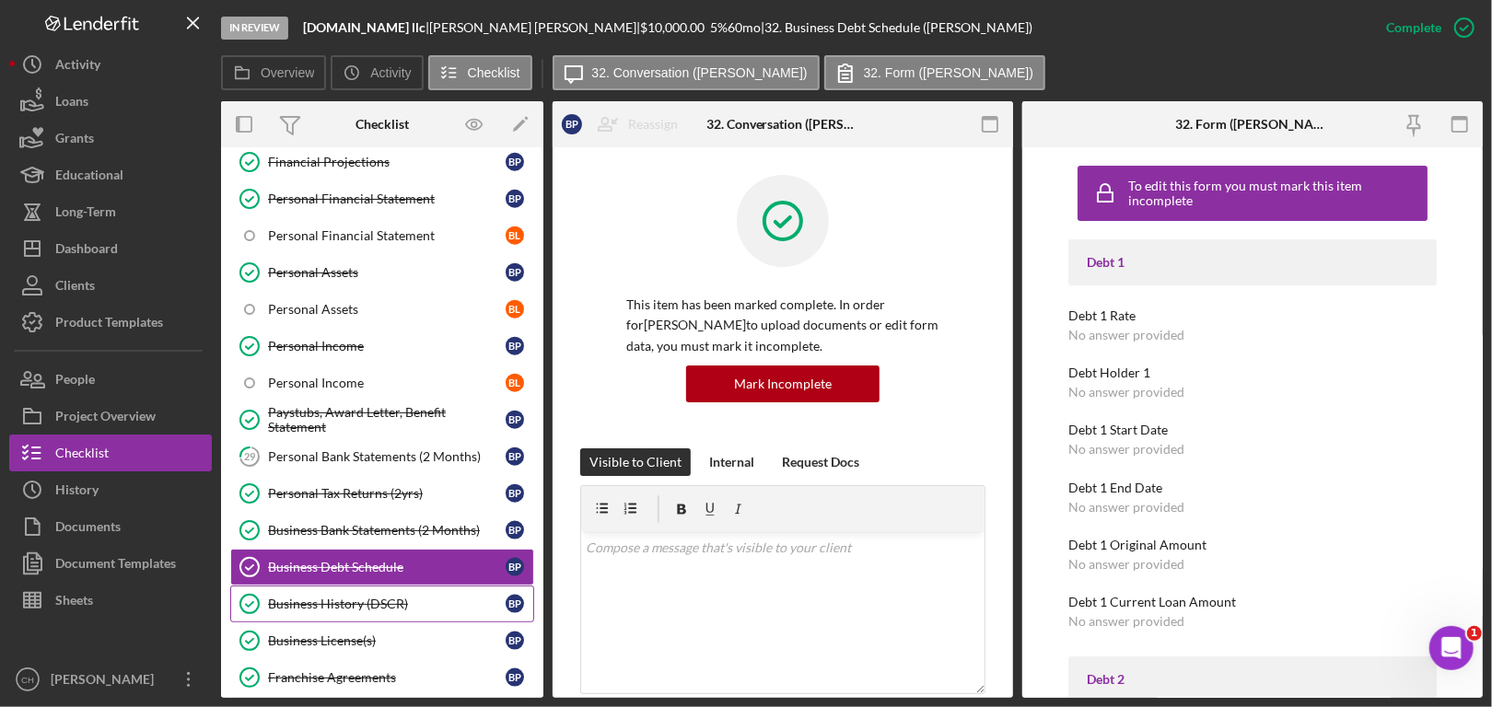
click at [364, 597] on div "Business History (DSCR)" at bounding box center [387, 604] width 238 height 15
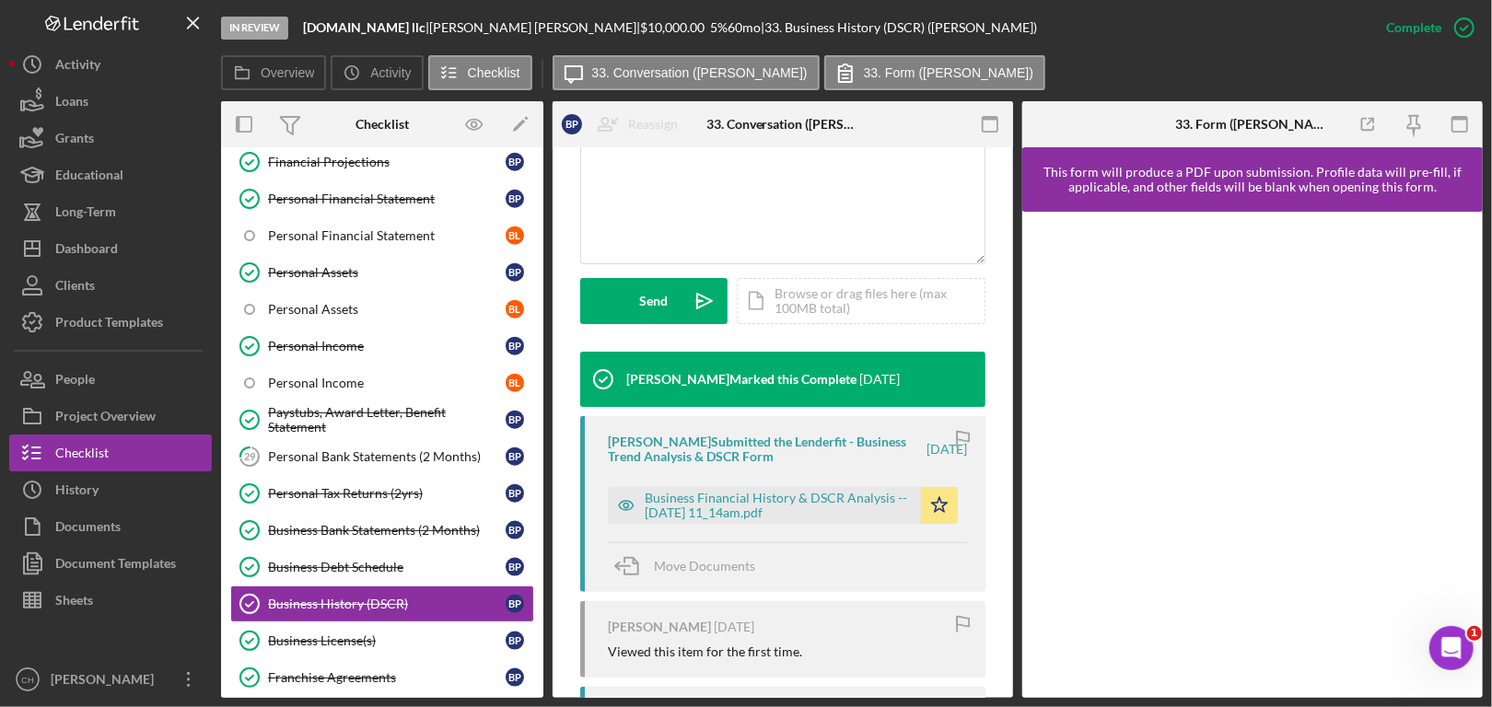
scroll to position [461, 0]
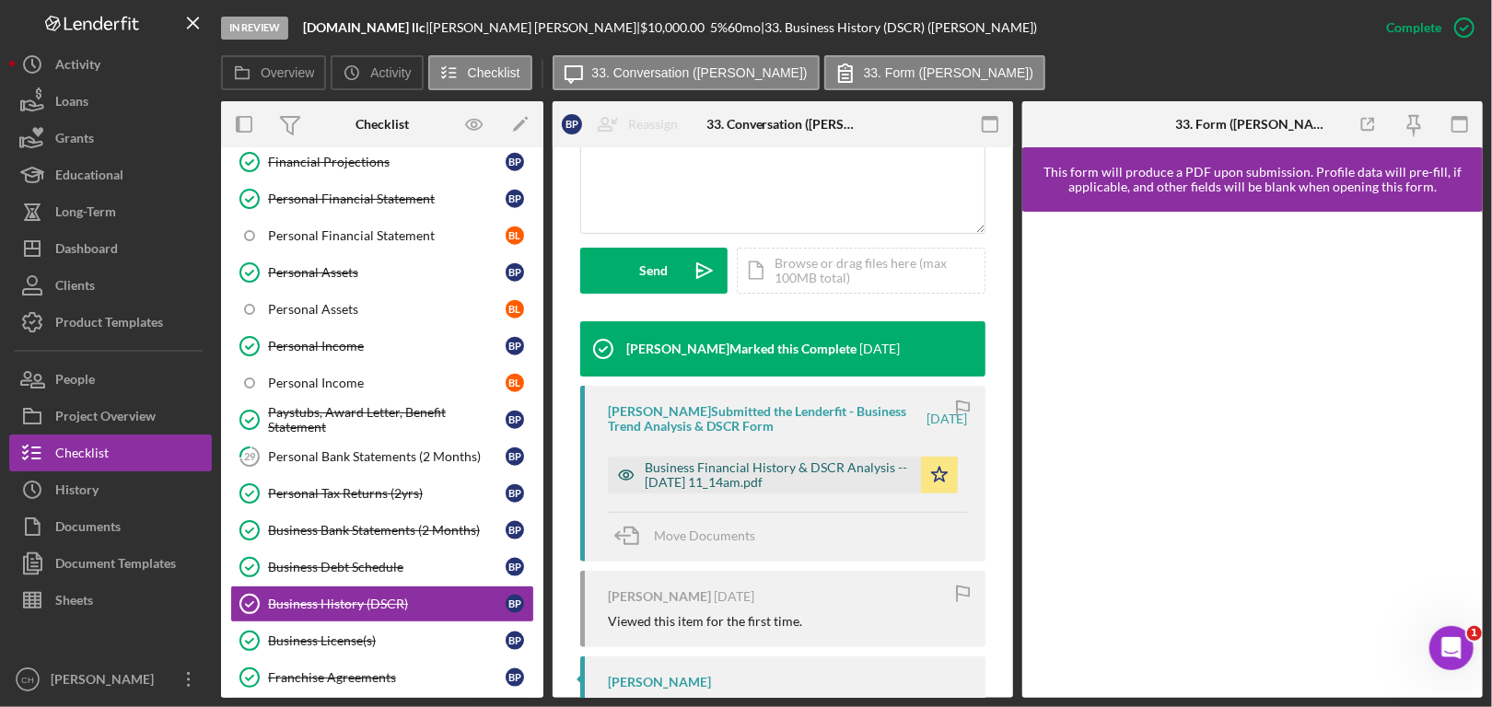
click at [799, 467] on div "Business Financial History & DSCR Analysis -- [DATE] 11_14am.pdf" at bounding box center [778, 475] width 267 height 29
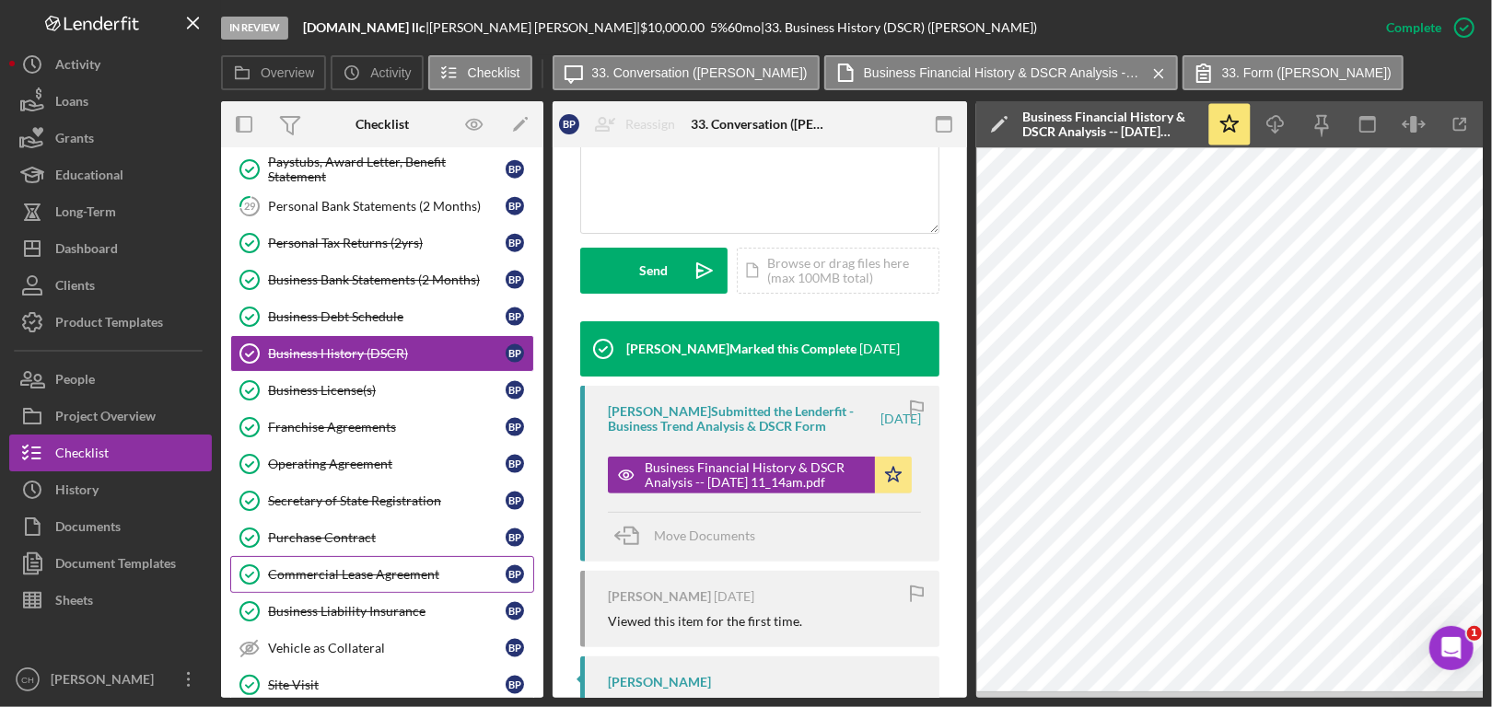
scroll to position [1566, 0]
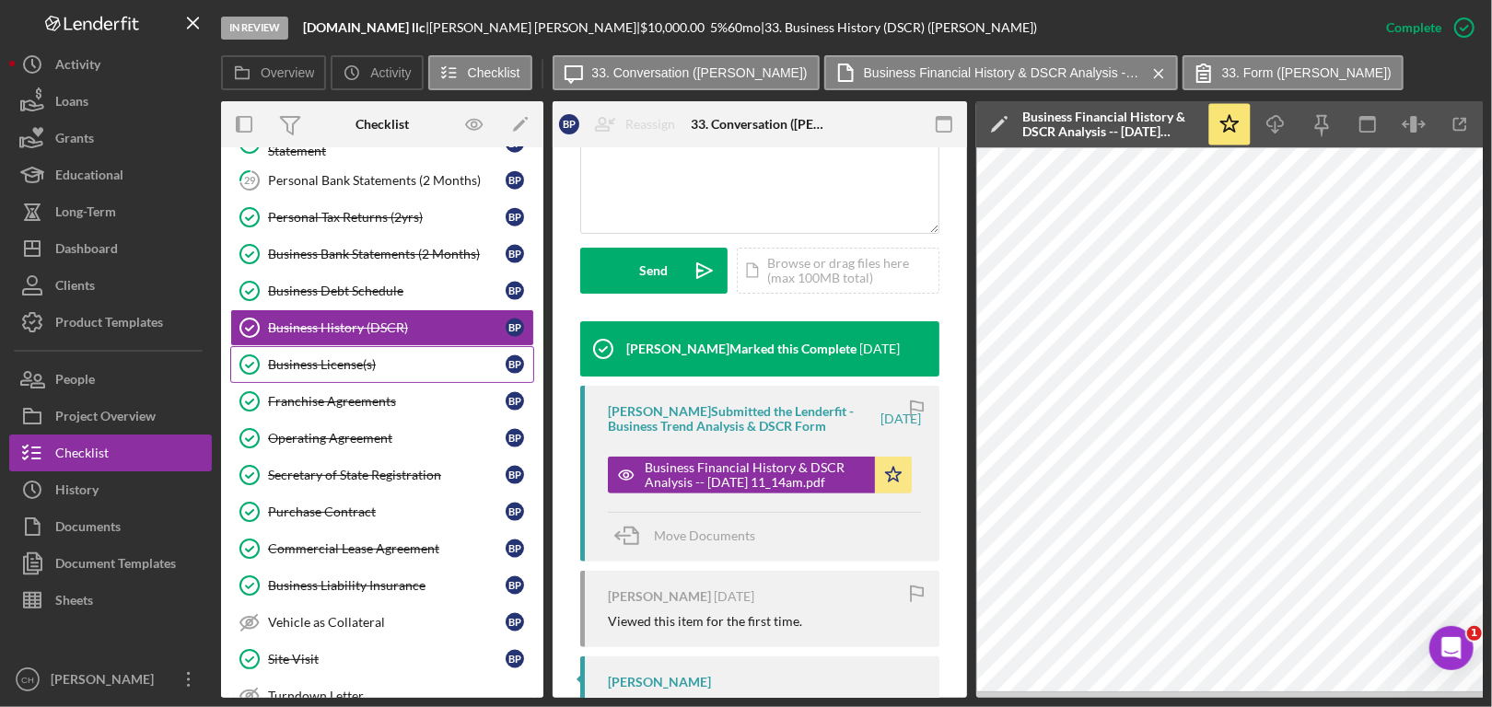
click at [335, 357] on div "Business License(s)" at bounding box center [387, 364] width 238 height 15
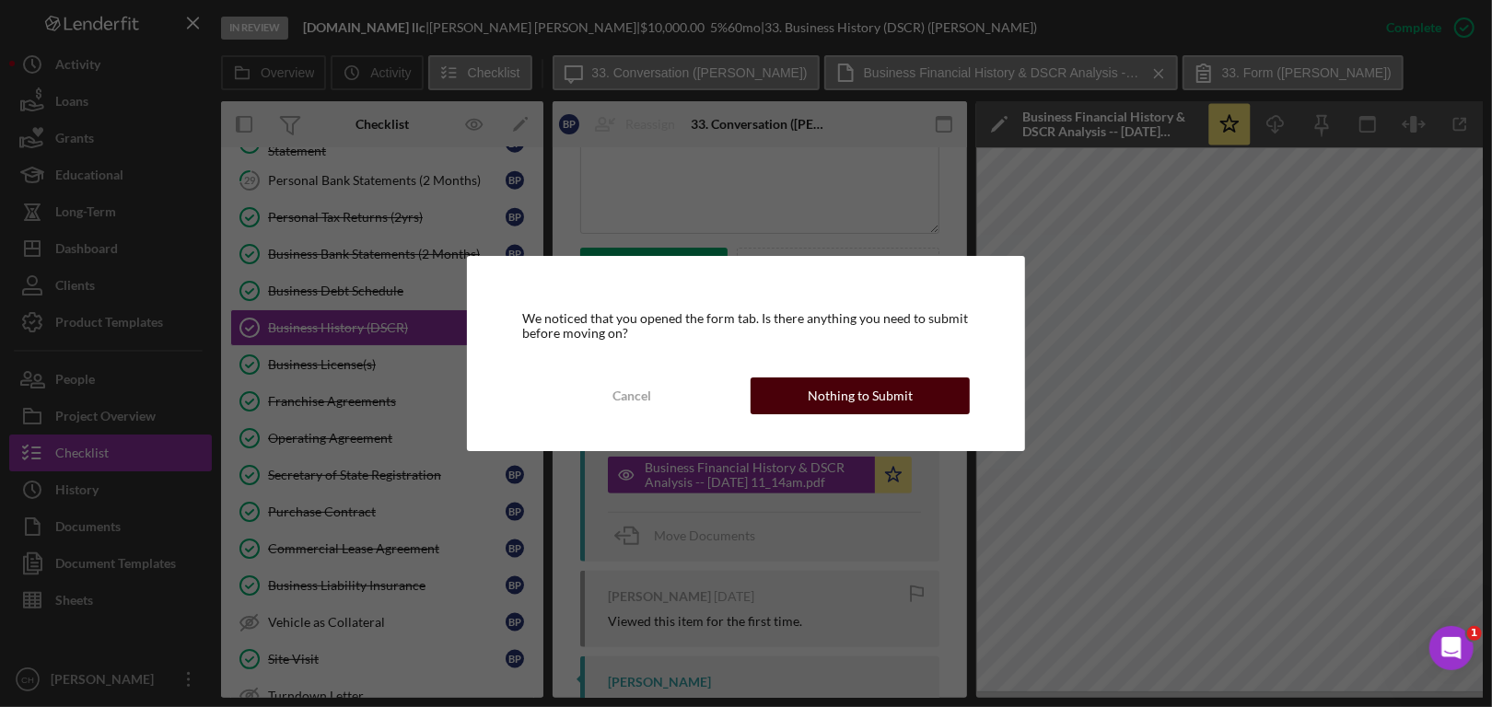
click at [830, 395] on div "Nothing to Submit" at bounding box center [860, 396] width 105 height 37
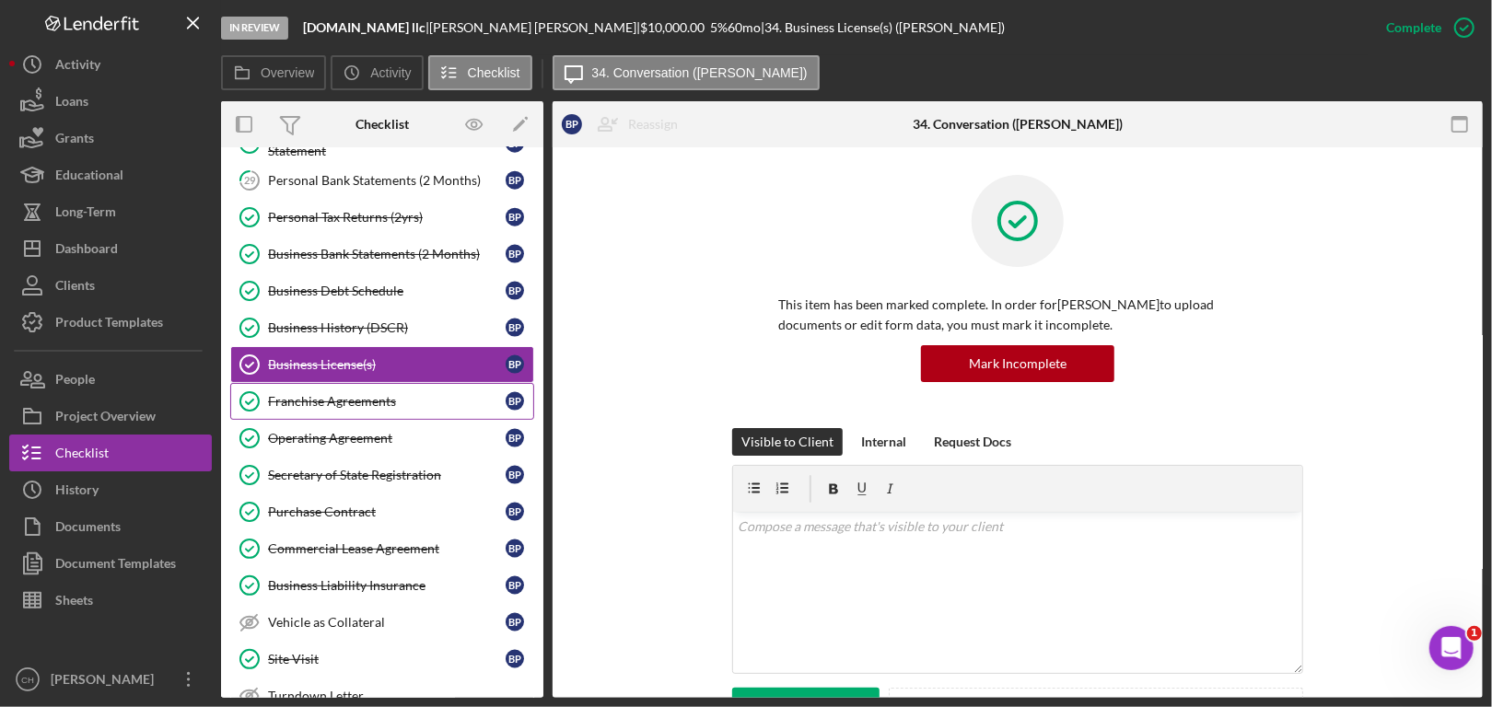
click at [309, 394] on div "Franchise Agreements" at bounding box center [387, 401] width 238 height 15
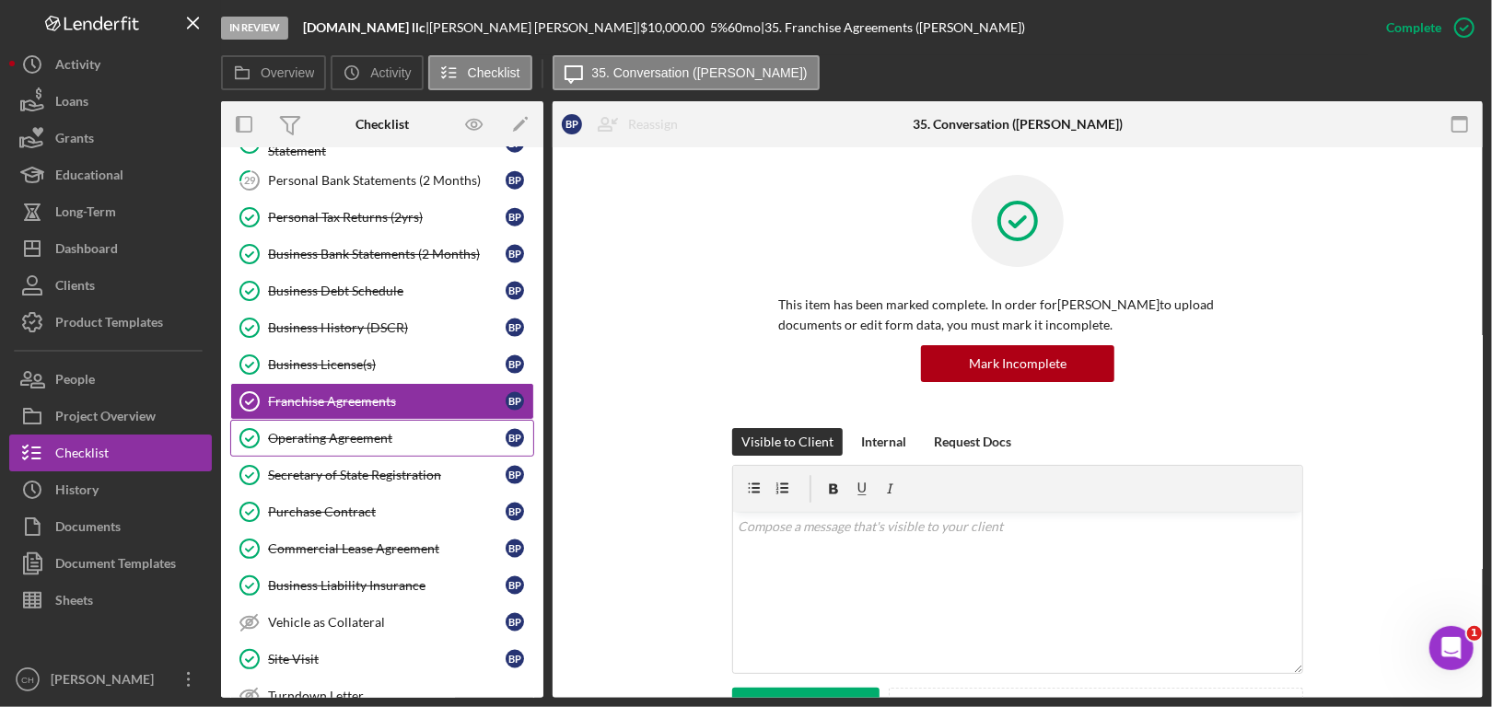
click at [312, 441] on link "Operating Agreement Operating Agreement B P" at bounding box center [382, 438] width 304 height 37
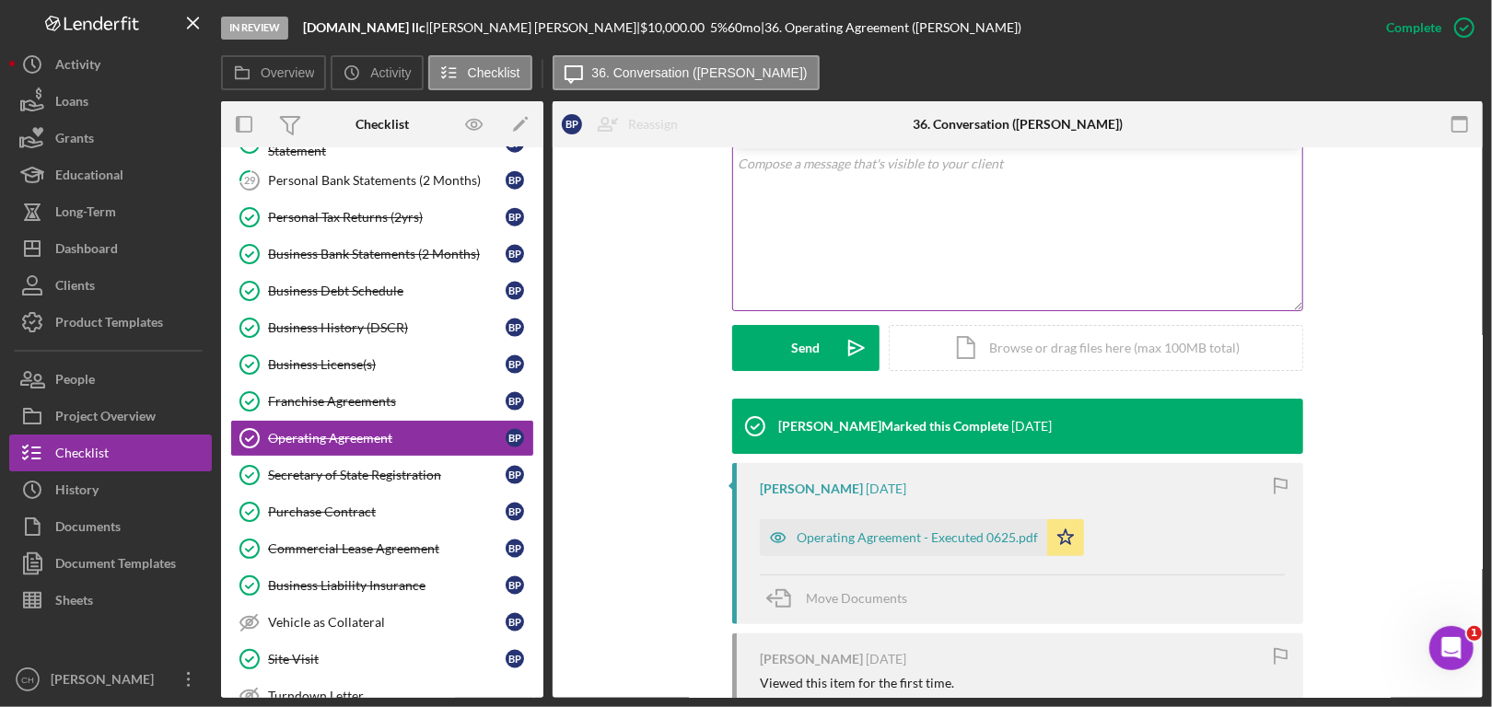
scroll to position [368, 0]
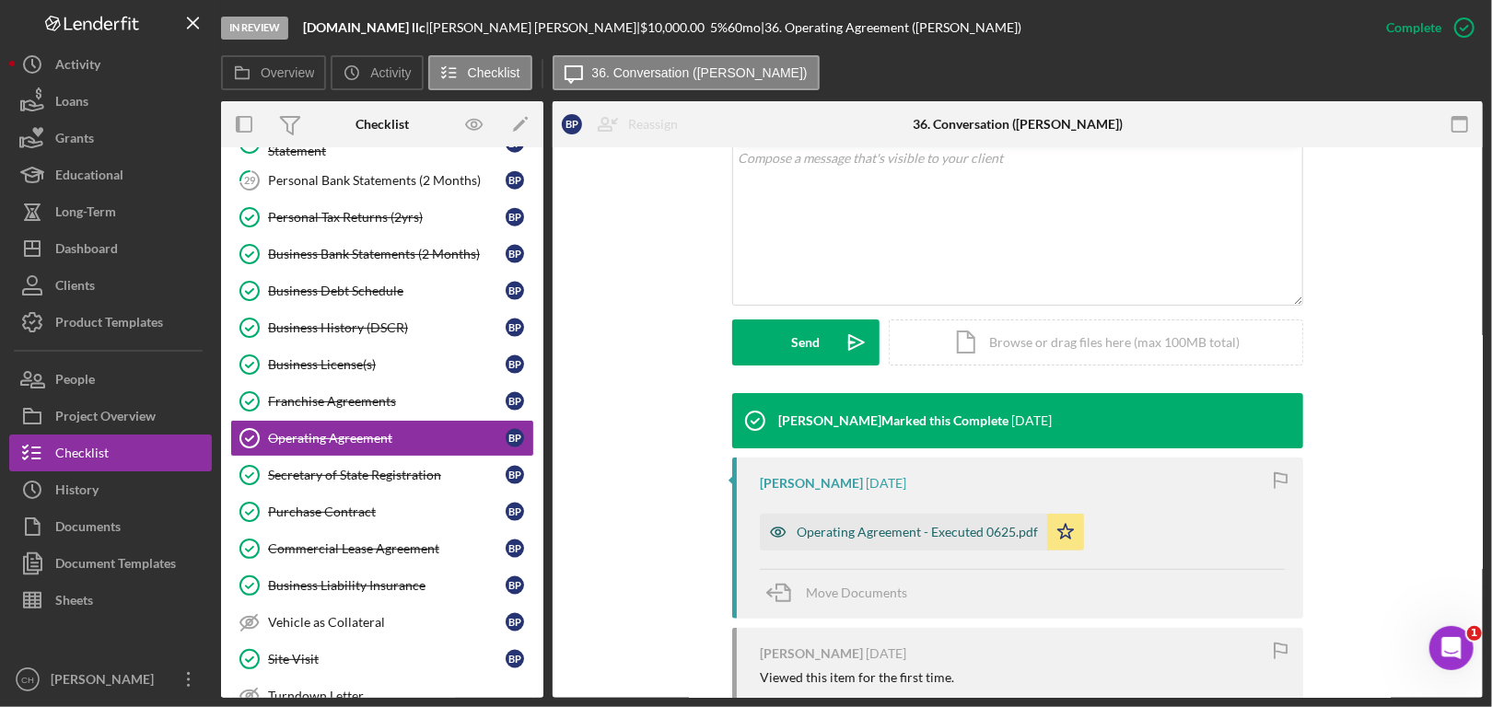
click at [818, 547] on div "Operating Agreement - Executed 0625.pdf" at bounding box center [903, 532] width 287 height 37
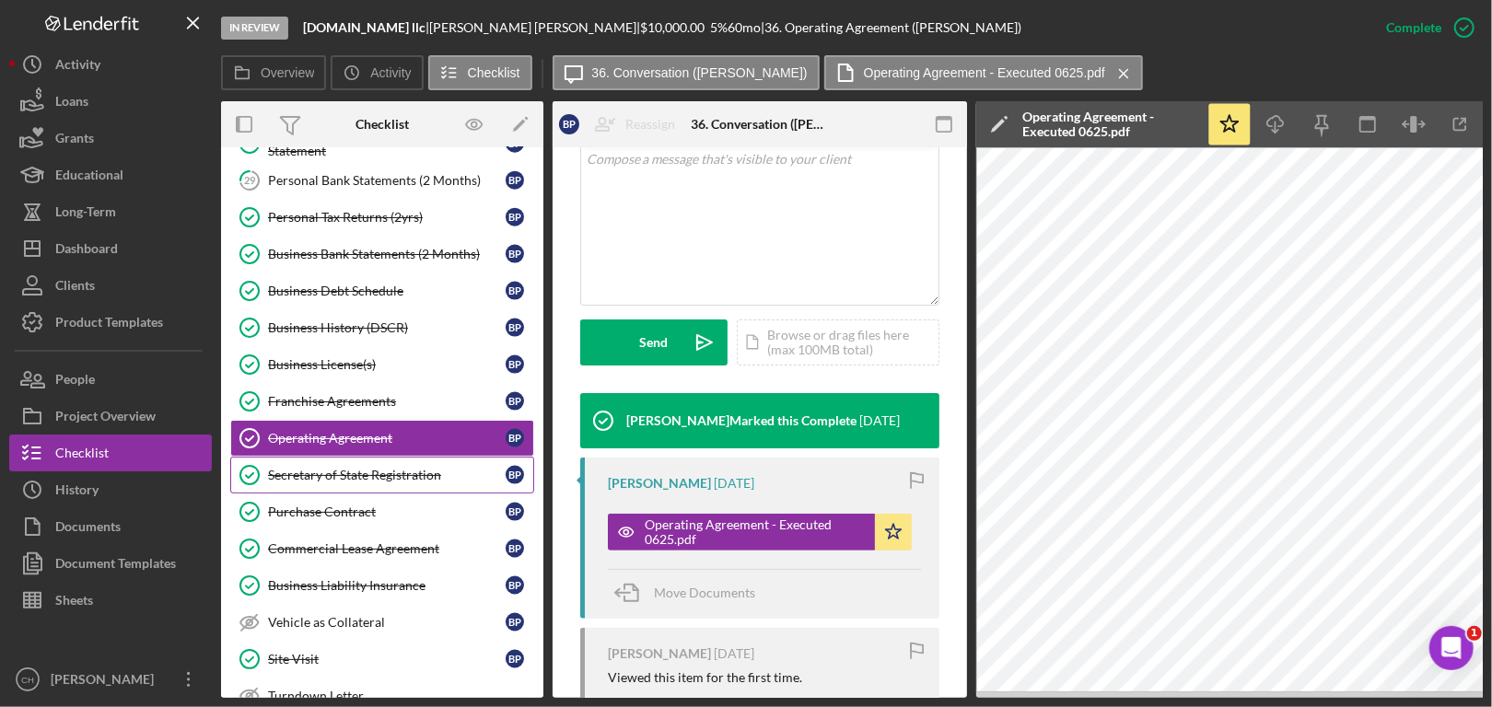
click at [385, 457] on link "Secretary of State Registration Secretary of State Registration B P" at bounding box center [382, 475] width 304 height 37
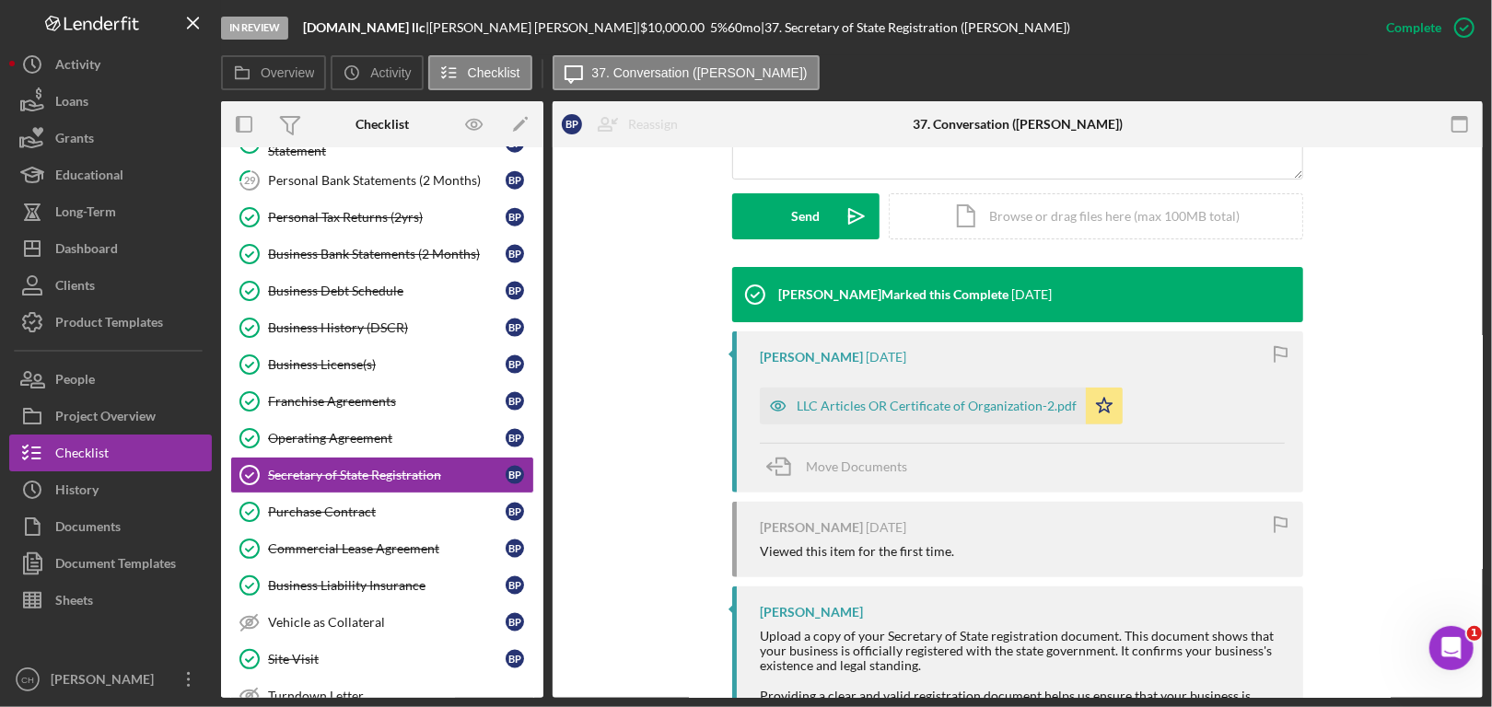
scroll to position [635, 0]
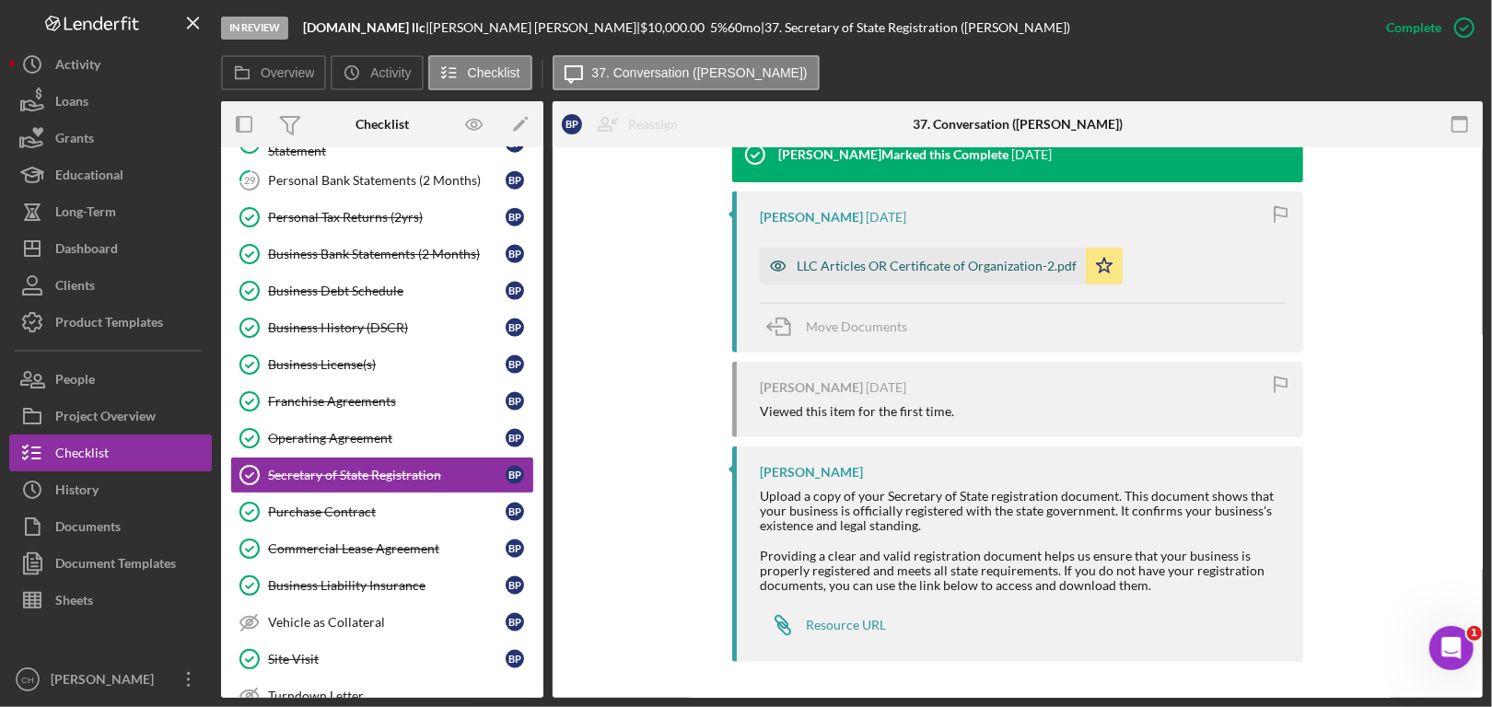
click at [881, 261] on div "LLC Articles OR Certificate of Organization-2.pdf" at bounding box center [937, 266] width 280 height 15
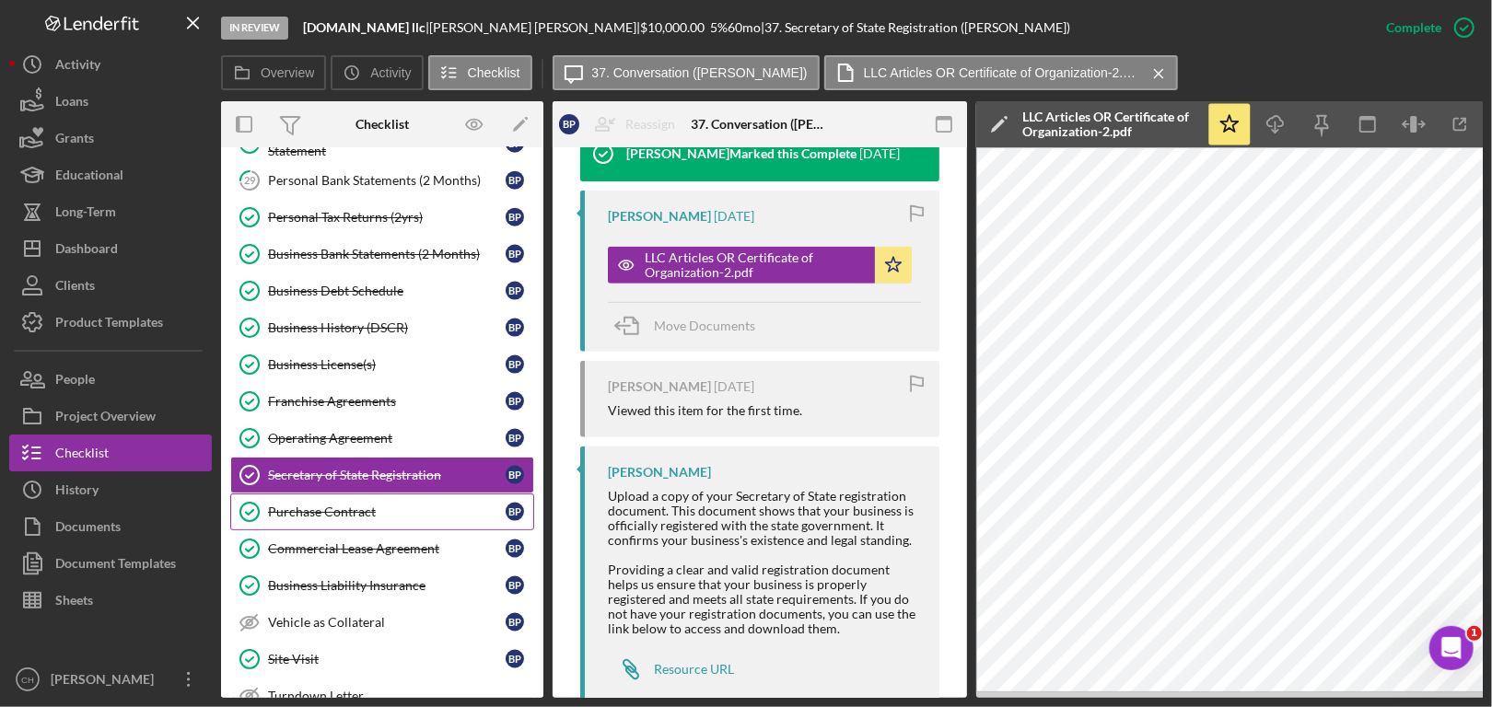
click at [361, 505] on div "Purchase Contract" at bounding box center [387, 512] width 238 height 15
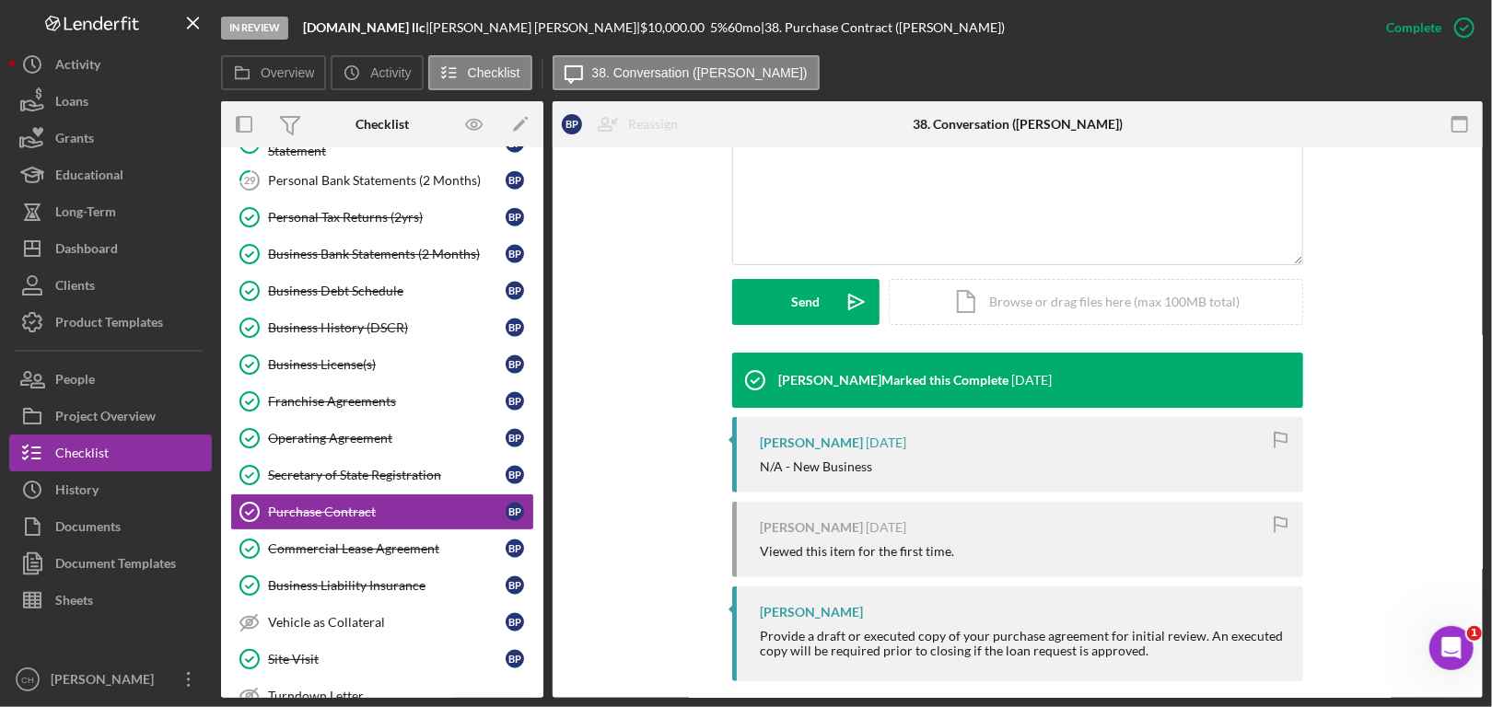
scroll to position [429, 0]
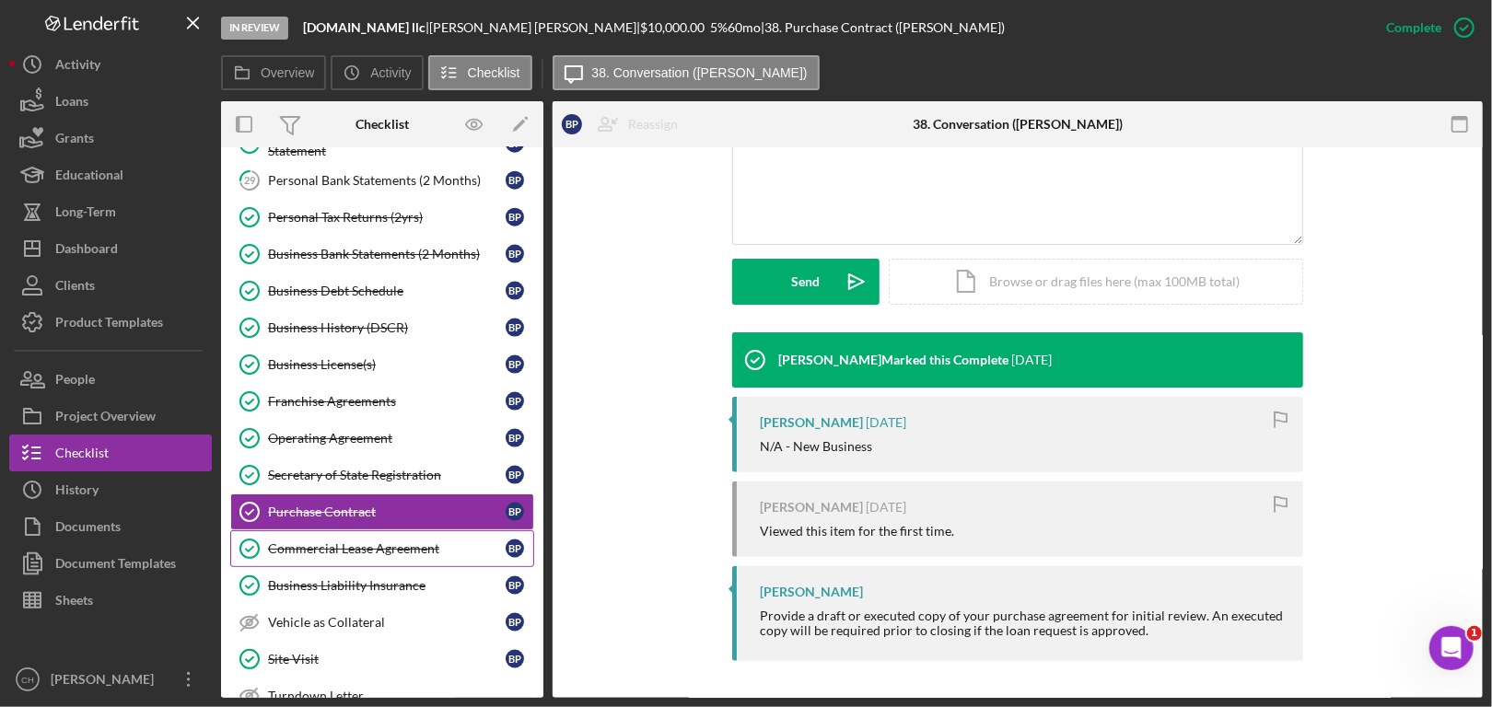
click at [366, 542] on div "Commercial Lease Agreement" at bounding box center [387, 549] width 238 height 15
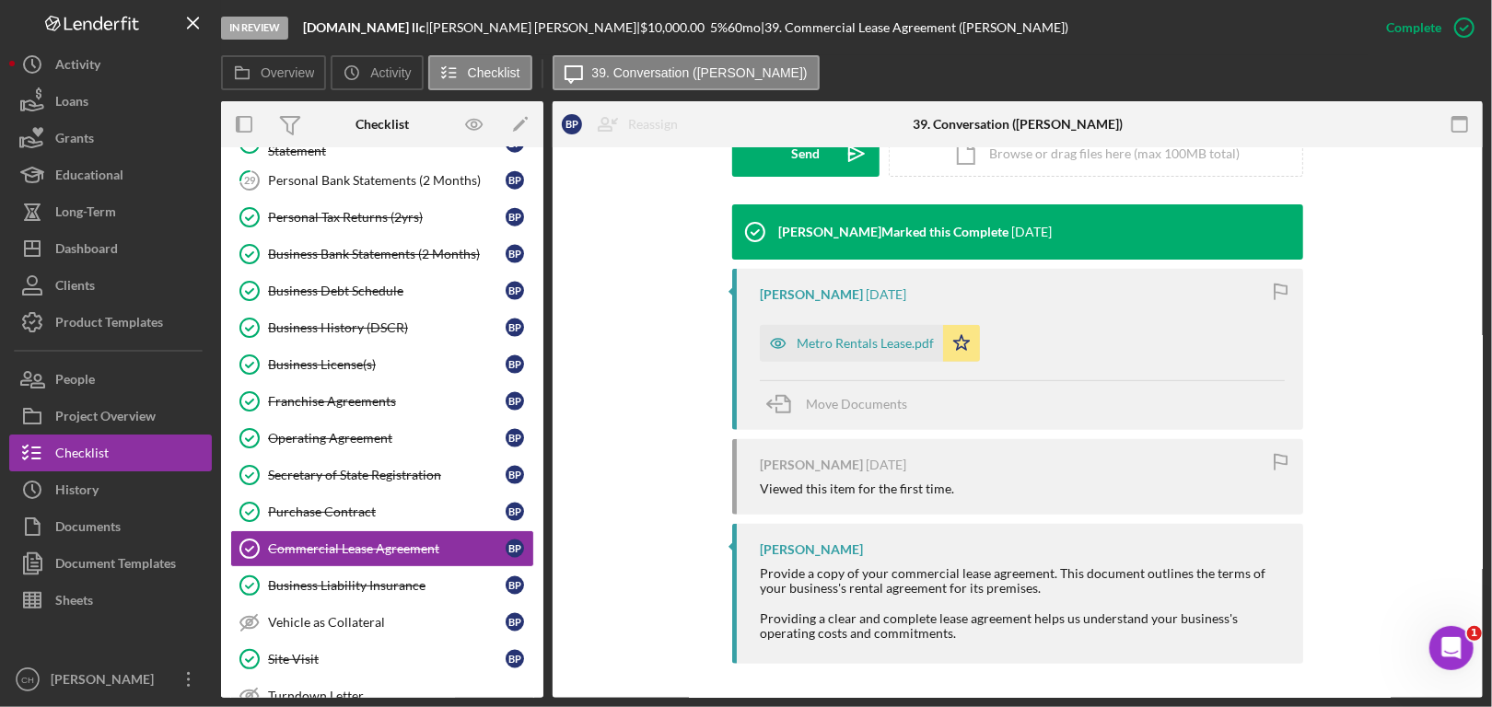
scroll to position [559, 0]
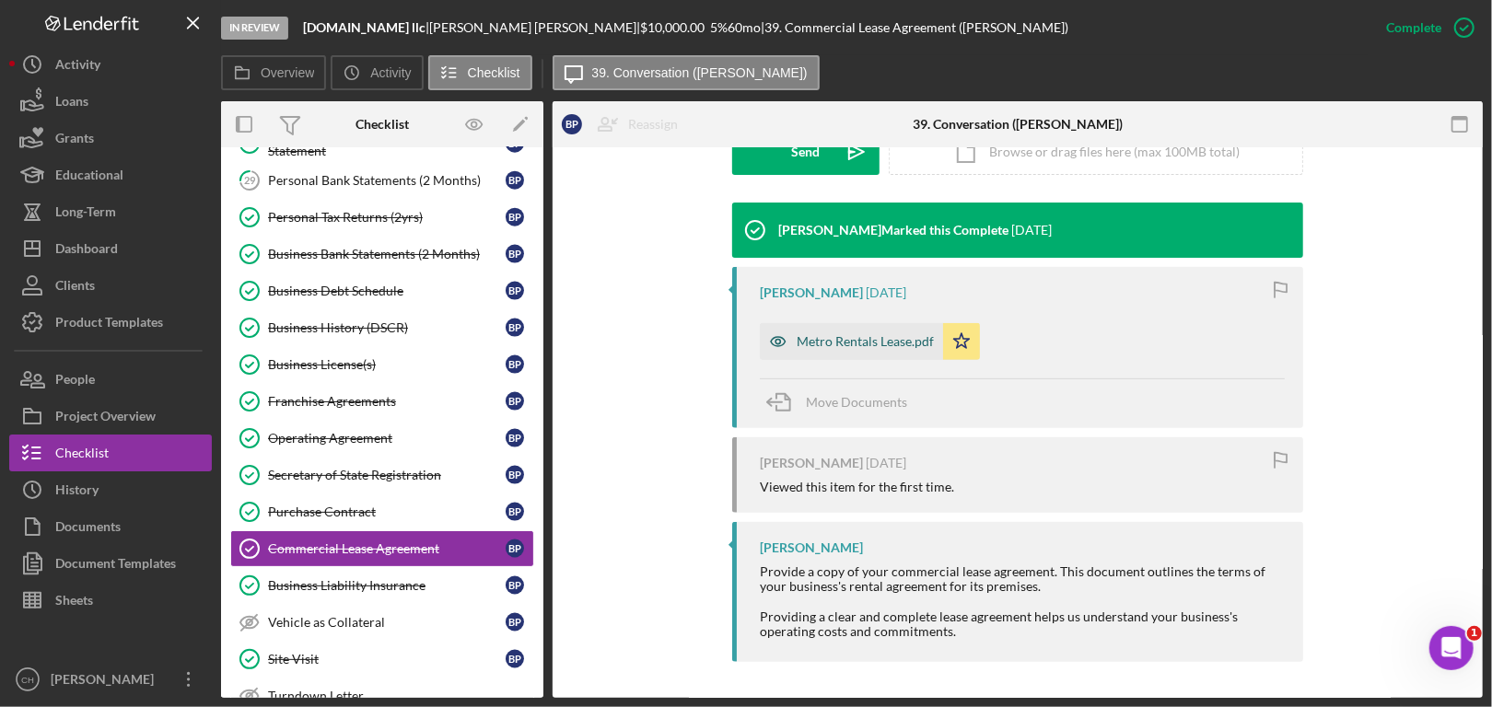
click at [846, 344] on div "Metro Rentals Lease.pdf" at bounding box center [865, 341] width 137 height 15
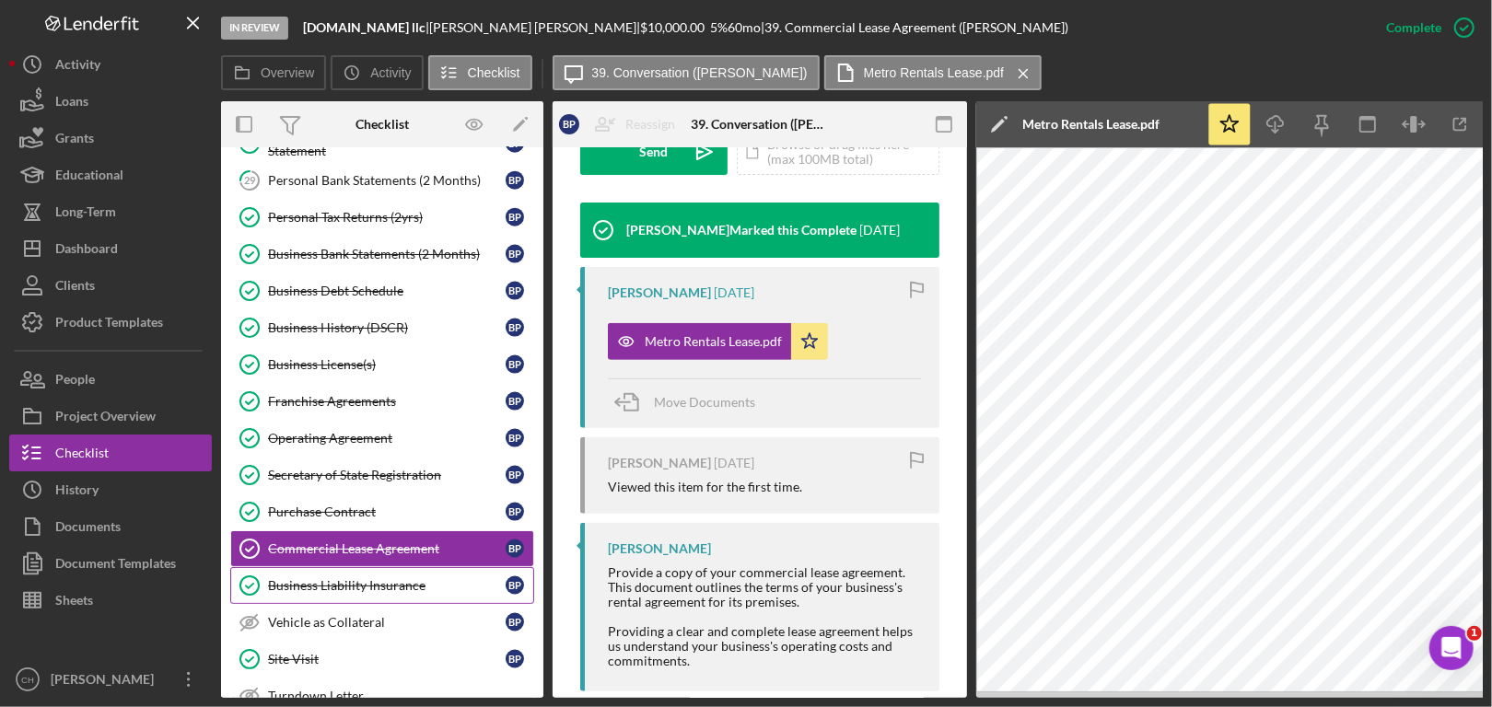
click at [388, 578] on div "Business Liability Insurance" at bounding box center [387, 585] width 238 height 15
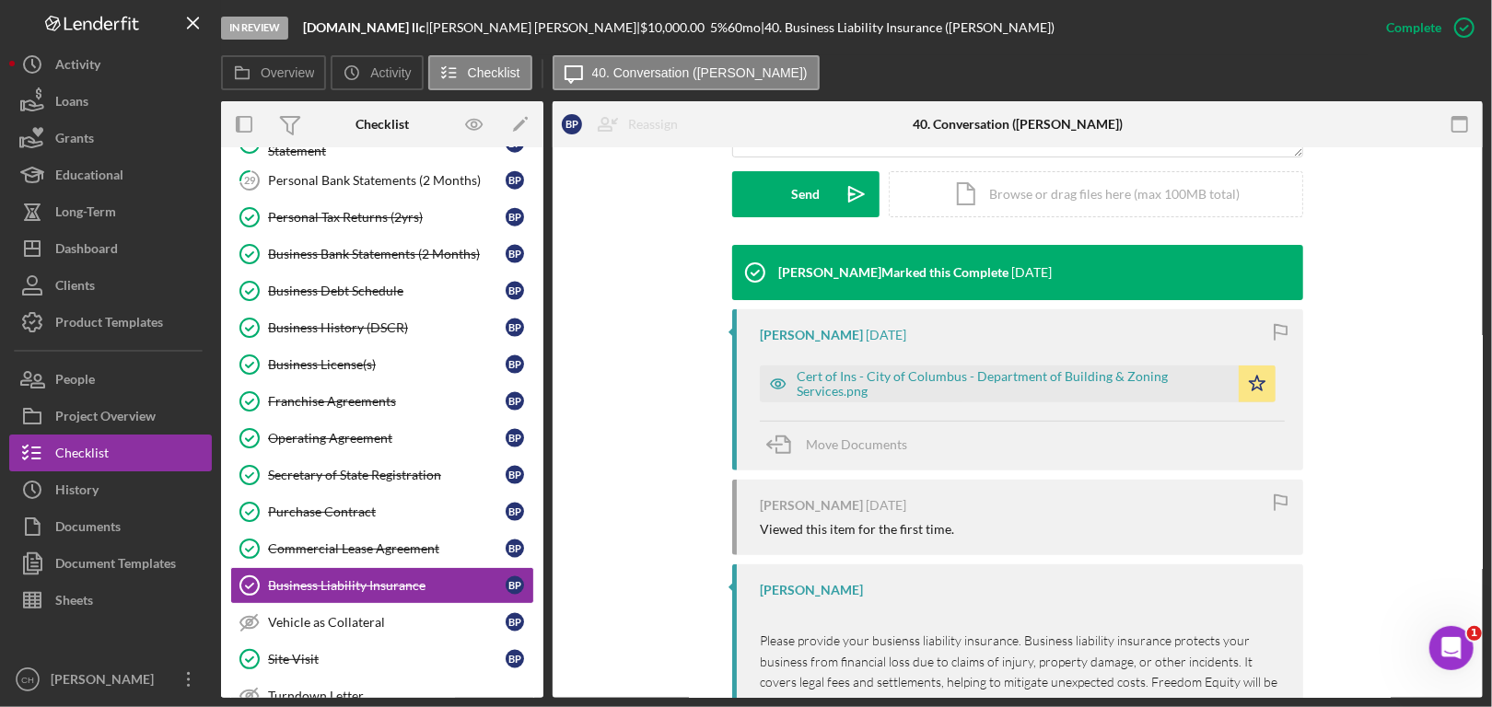
scroll to position [613, 0]
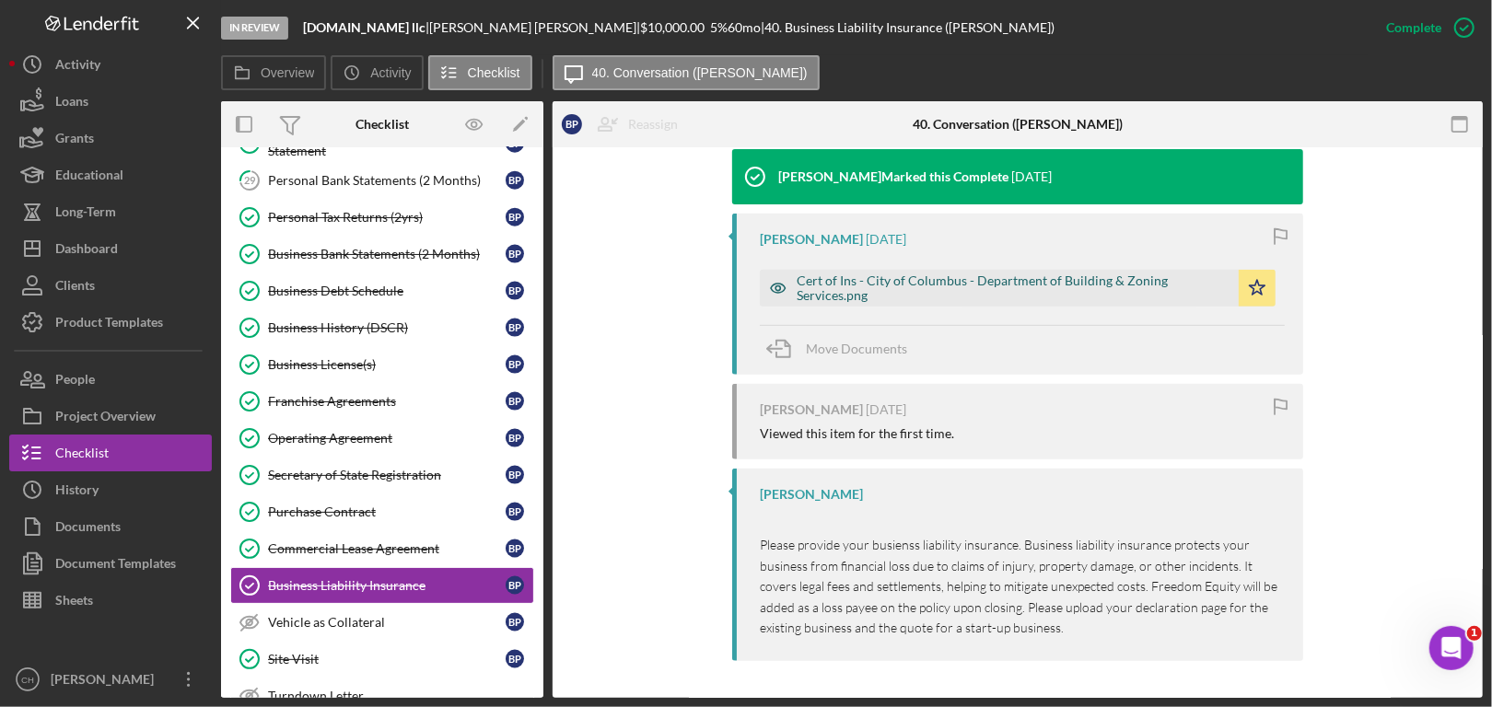
click at [1009, 276] on div "Cert of Ins - City of Columbus - Department of Building & Zoning Services.png" at bounding box center [999, 288] width 479 height 37
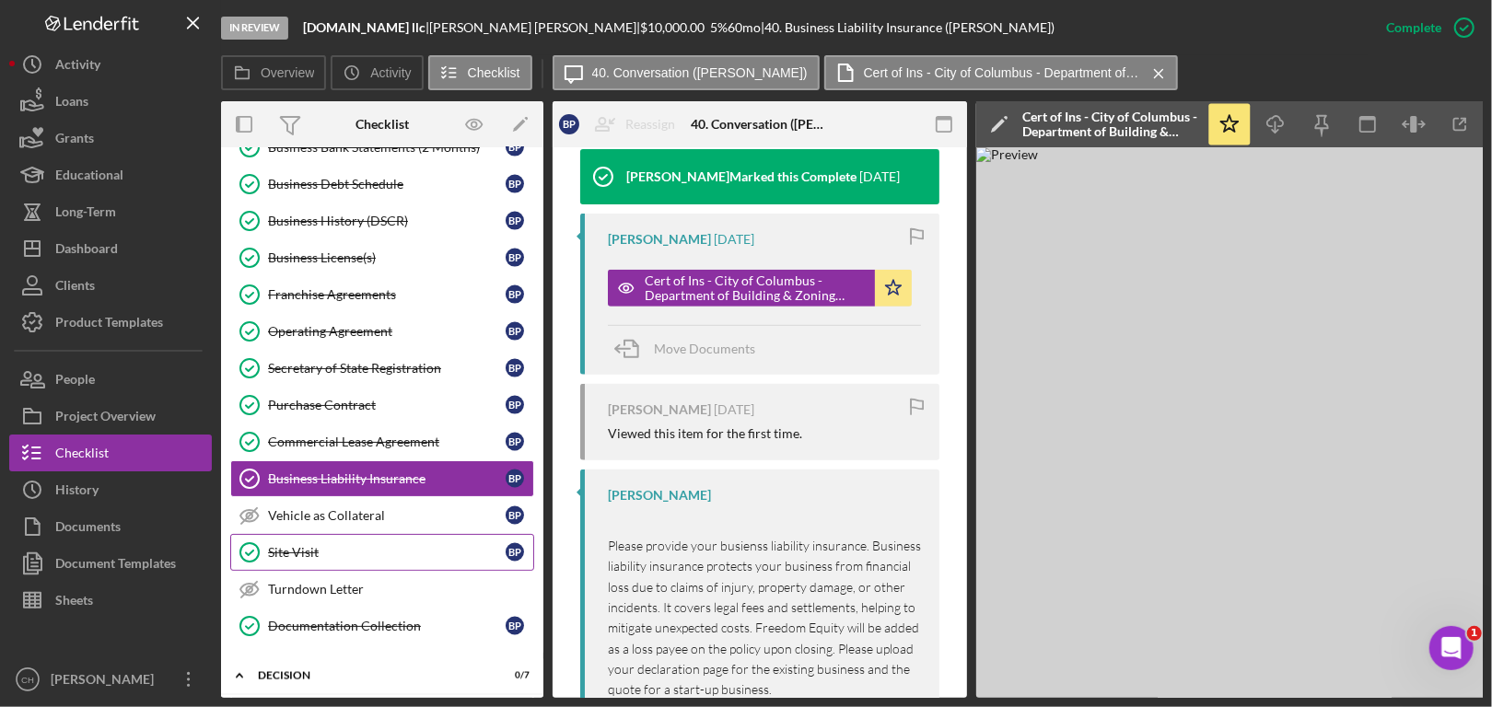
scroll to position [1842, 0]
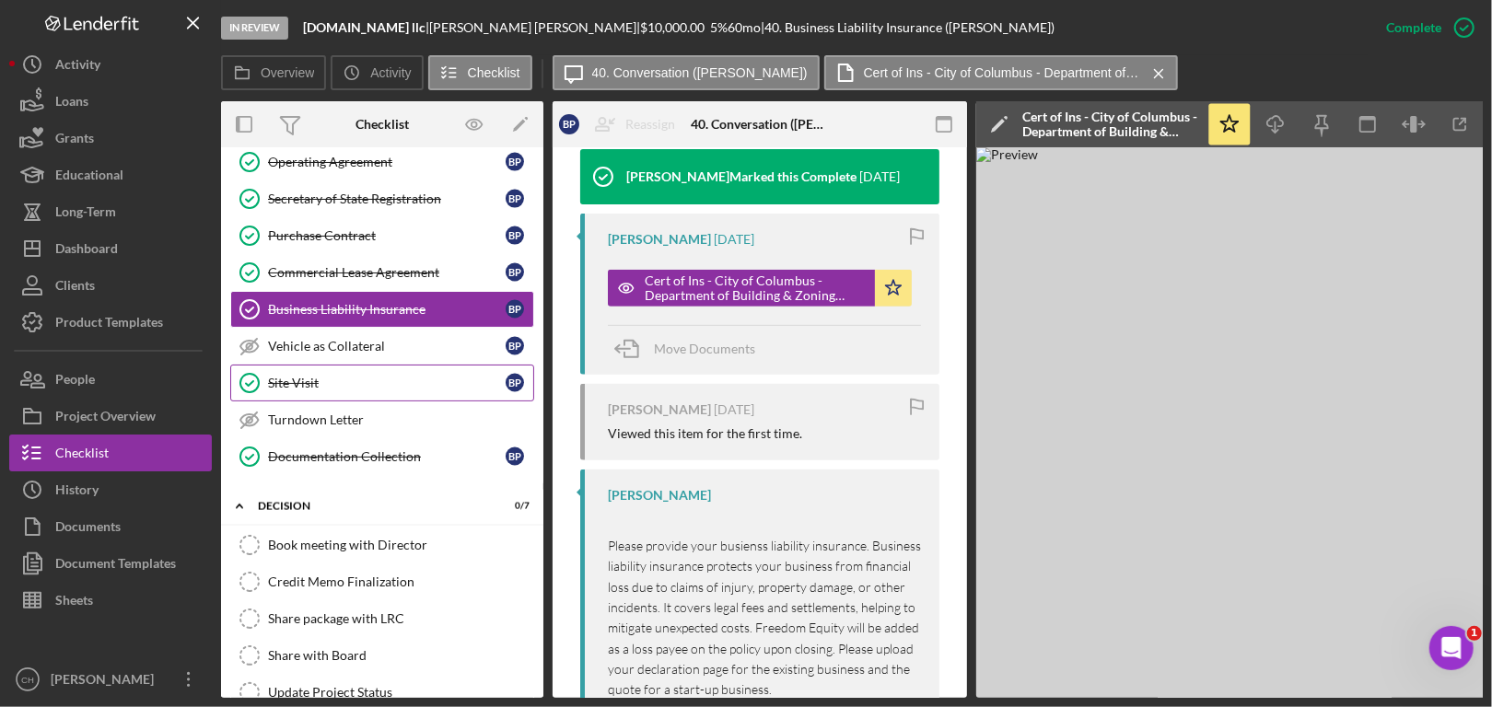
click at [304, 376] on div "Site Visit" at bounding box center [387, 383] width 238 height 15
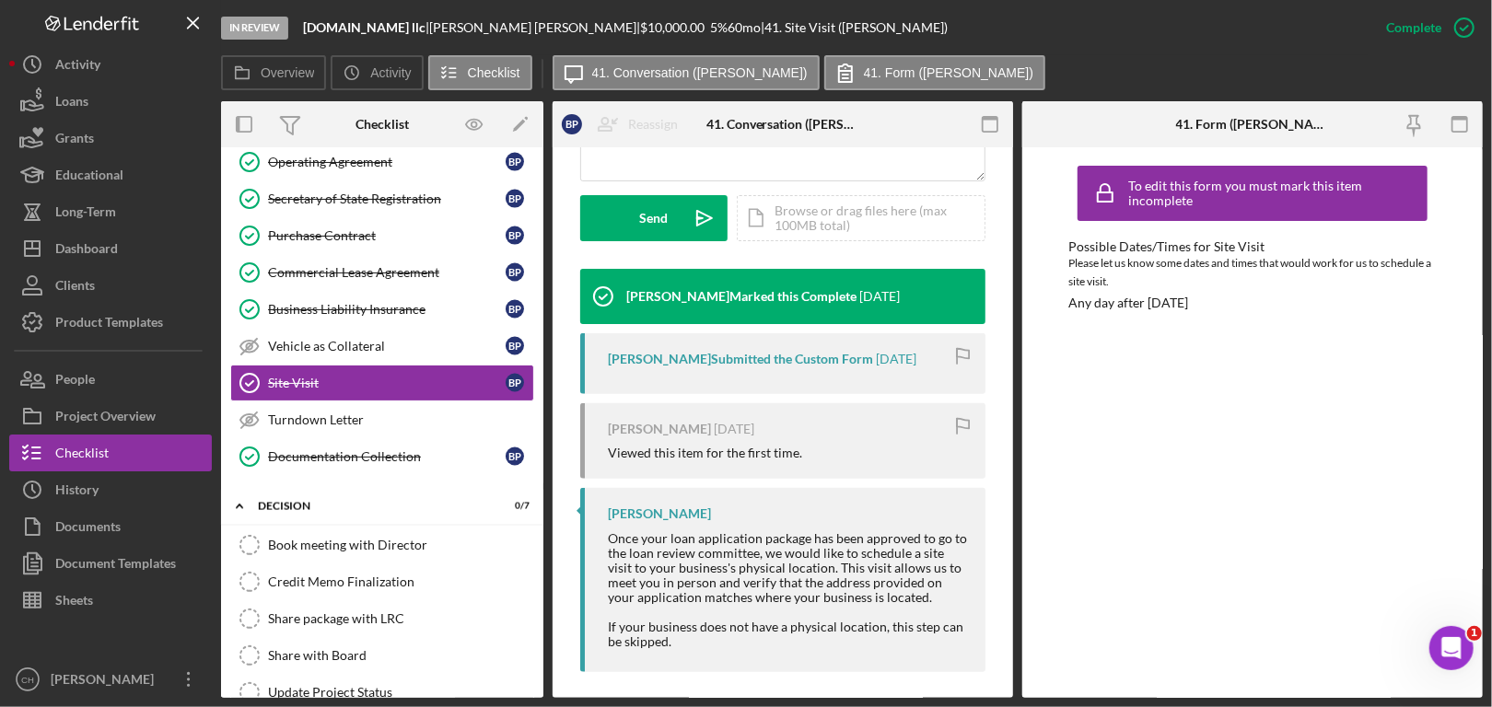
scroll to position [539, 0]
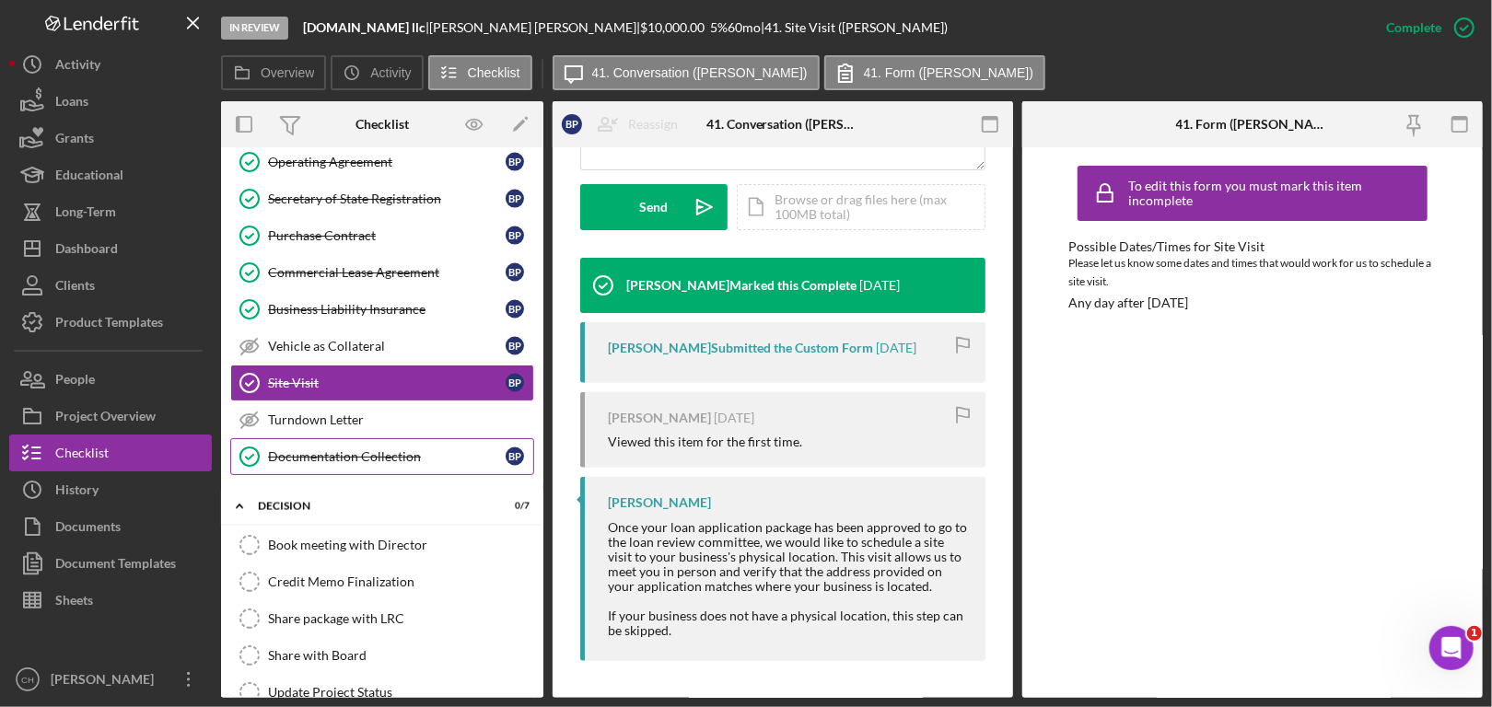
click at [374, 449] on div "Documentation Collection" at bounding box center [387, 456] width 238 height 15
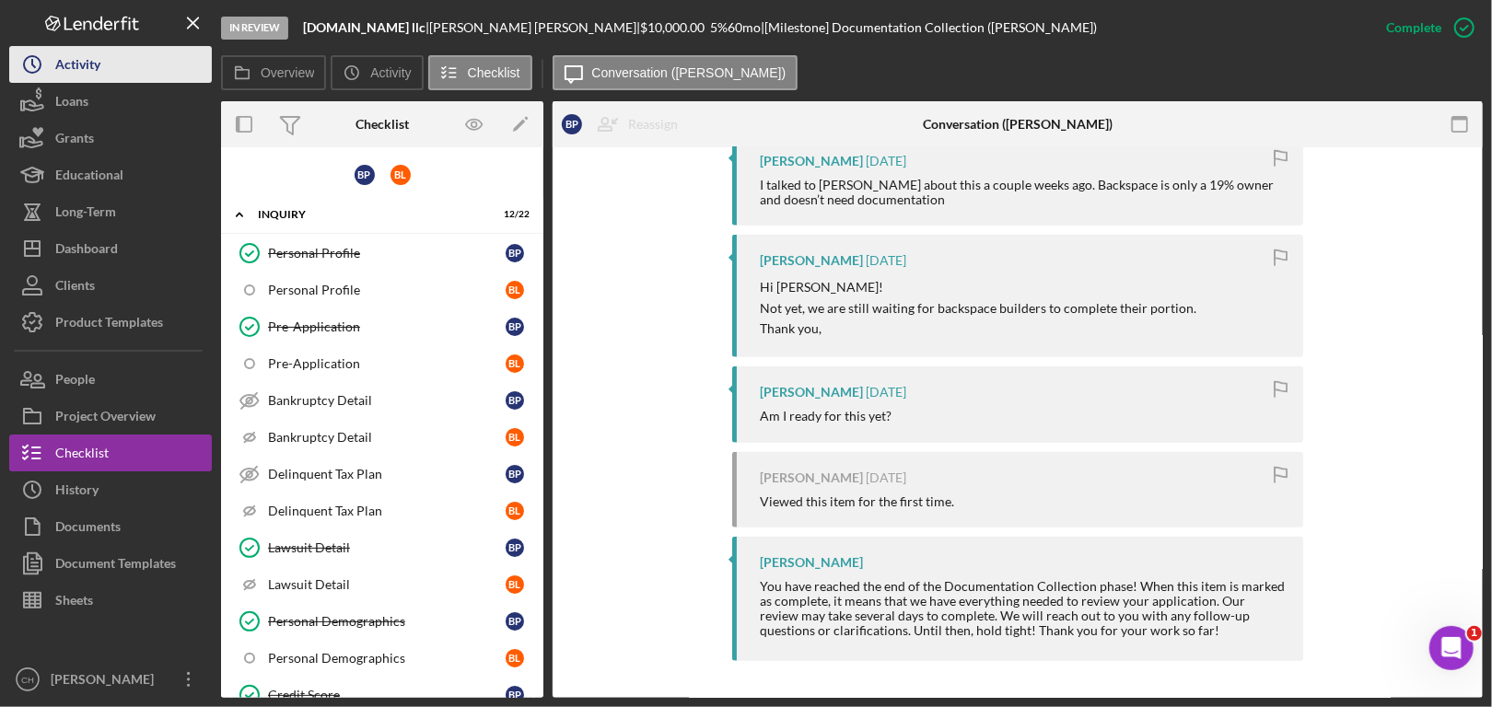
click at [76, 59] on div "Activity" at bounding box center [77, 66] width 45 height 41
